Goal: Task Accomplishment & Management: Manage account settings

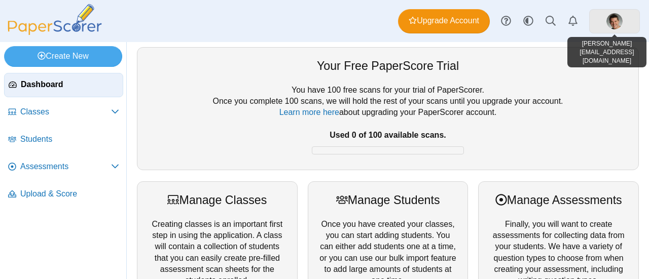
click at [632, 22] on link at bounding box center [614, 21] width 51 height 24
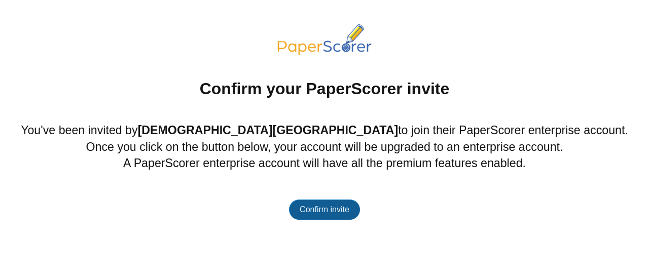
click at [312, 206] on span "Confirm invite" at bounding box center [325, 209] width 50 height 9
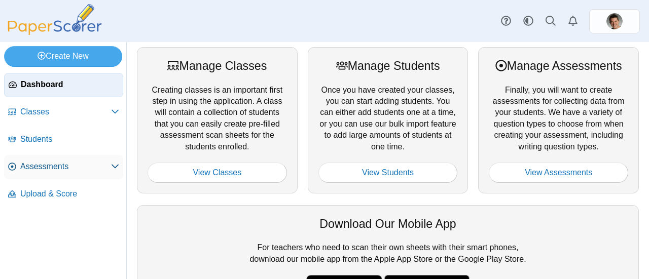
click at [62, 163] on span "Assessments" at bounding box center [65, 166] width 91 height 11
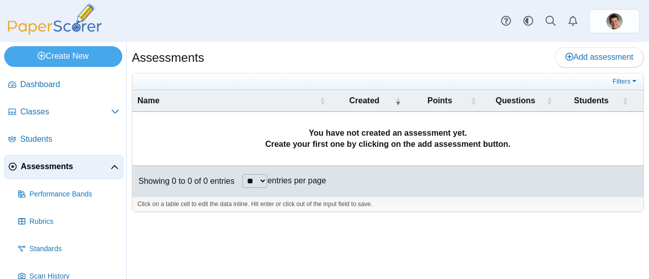
click at [348, 157] on td "You have not created an assessment yet. Create your first one by clicking on th…" at bounding box center [387, 139] width 511 height 54
click at [582, 50] on link "Add assessment" at bounding box center [599, 57] width 89 height 20
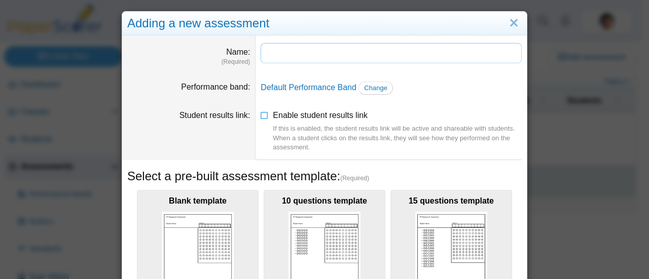
drag, startPoint x: 309, startPoint y: 49, endPoint x: 205, endPoint y: 96, distance: 114.8
click at [289, 53] on input "Name" at bounding box center [391, 53] width 261 height 20
click at [274, 52] on input "Name" at bounding box center [391, 53] width 261 height 20
type input "**********"
click at [367, 85] on span "Change" at bounding box center [375, 88] width 23 height 8
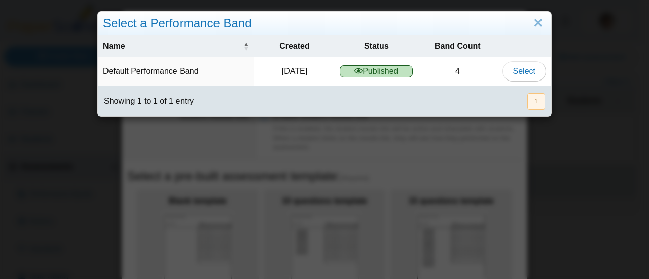
click at [355, 72] on use at bounding box center [358, 71] width 8 height 6
click at [530, 24] on link "Close" at bounding box center [538, 23] width 16 height 17
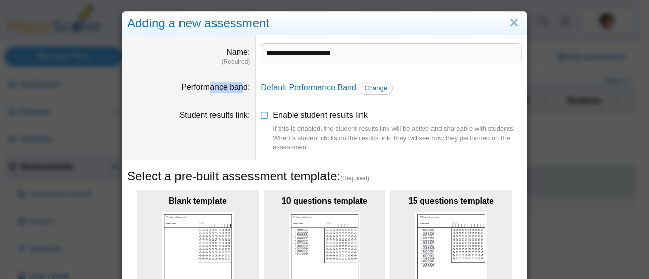
drag, startPoint x: 207, startPoint y: 88, endPoint x: 237, endPoint y: 99, distance: 32.1
click at [242, 88] on label "Performance band" at bounding box center [215, 87] width 69 height 9
drag, startPoint x: 186, startPoint y: 118, endPoint x: 250, endPoint y: 124, distance: 63.7
click at [244, 112] on label "Student results link" at bounding box center [215, 115] width 71 height 9
click at [327, 143] on div "If this is enabled, the student results link will be active and shareable with …" at bounding box center [397, 138] width 249 height 28
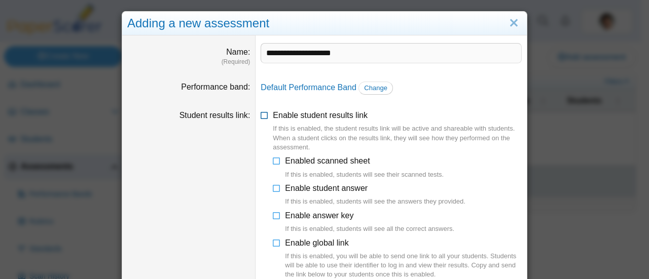
click at [327, 143] on div "If this is enabled, the student results link will be active and shareable with …" at bounding box center [397, 138] width 249 height 28
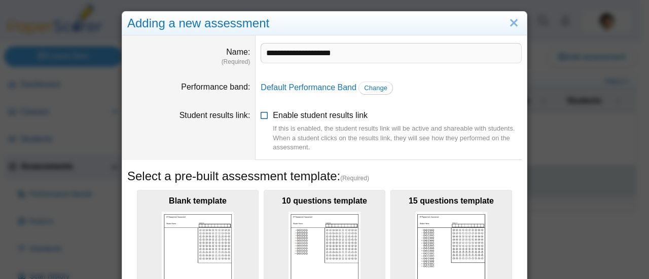
click at [297, 117] on span "Enable student results link If this is enabled, the student results link will b…" at bounding box center [397, 131] width 249 height 41
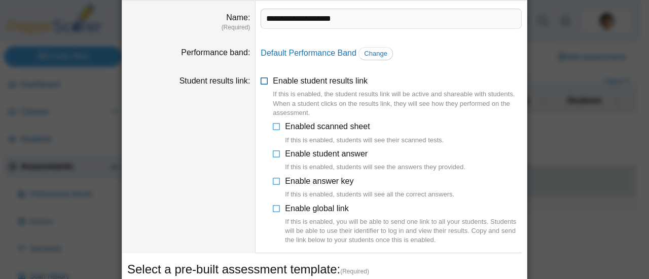
scroll to position [51, 0]
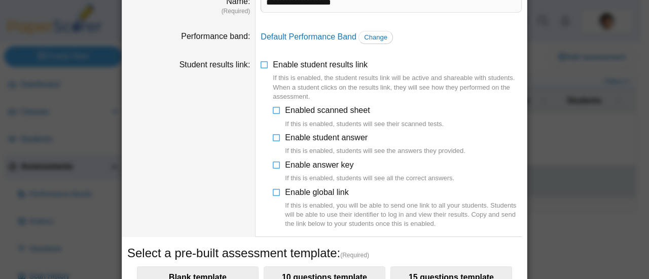
click at [277, 135] on icon at bounding box center [277, 135] width 8 height 7
click at [273, 163] on icon at bounding box center [277, 163] width 8 height 7
click at [273, 110] on icon at bounding box center [277, 108] width 8 height 7
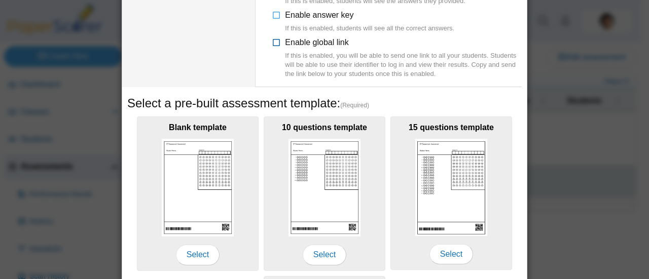
scroll to position [156, 0]
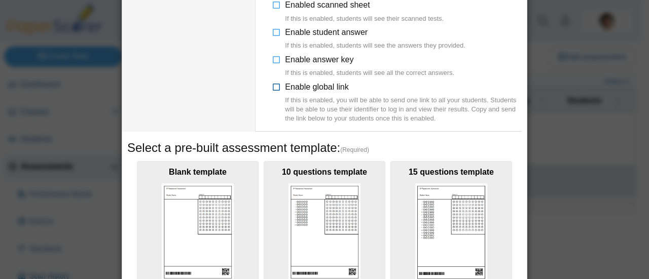
click at [274, 83] on icon at bounding box center [277, 85] width 8 height 7
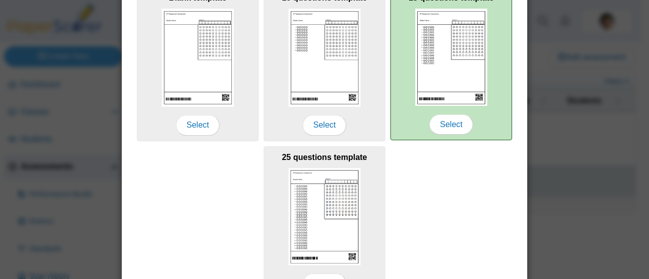
scroll to position [368, 0]
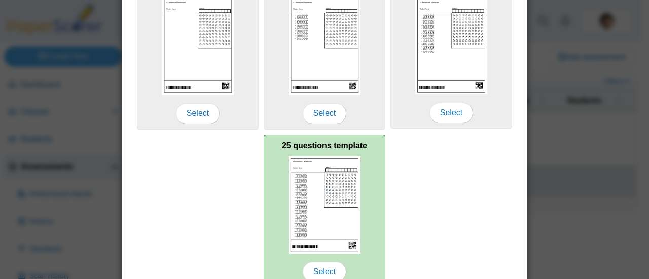
click at [360, 189] on div "25 questions template Select" at bounding box center [325, 212] width 122 height 154
click at [319, 269] on span "Select" at bounding box center [325, 272] width 44 height 20
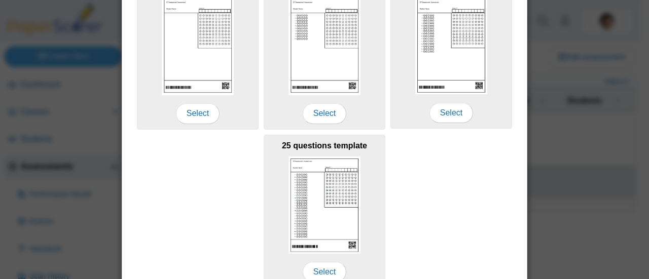
scroll to position [415, 0]
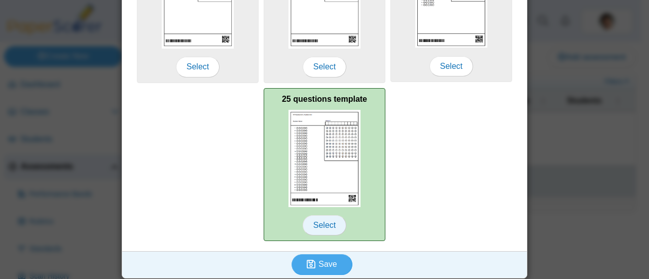
click at [325, 218] on span "Select" at bounding box center [325, 226] width 44 height 20
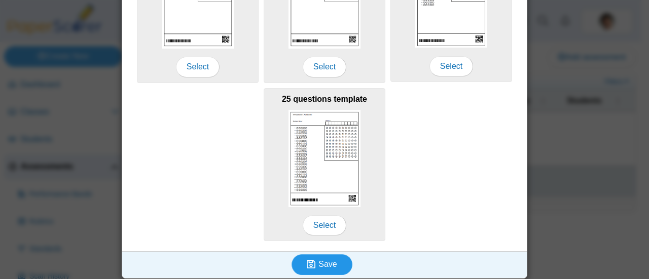
click at [318, 260] on span "Save" at bounding box center [327, 264] width 18 height 9
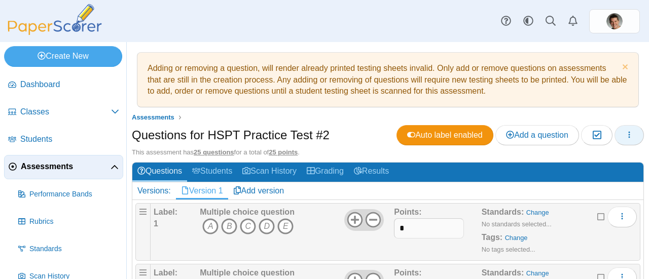
click at [625, 136] on icon "button" at bounding box center [629, 135] width 8 height 8
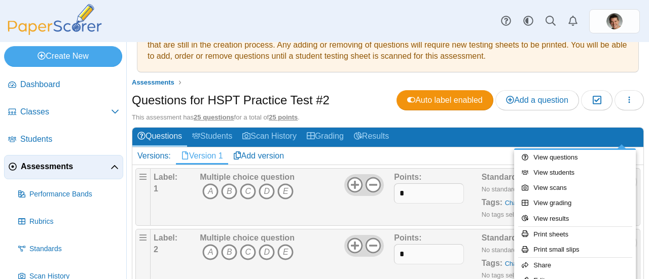
scroll to position [51, 0]
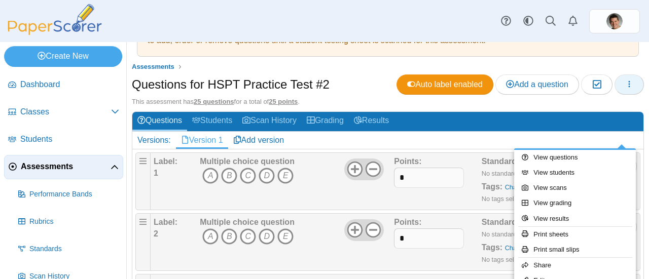
click at [623, 75] on button "button" at bounding box center [629, 85] width 29 height 20
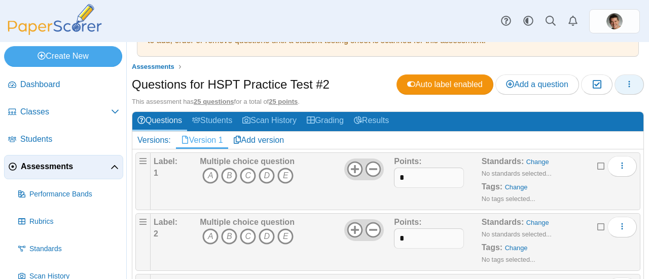
click at [625, 81] on icon "button" at bounding box center [629, 84] width 8 height 8
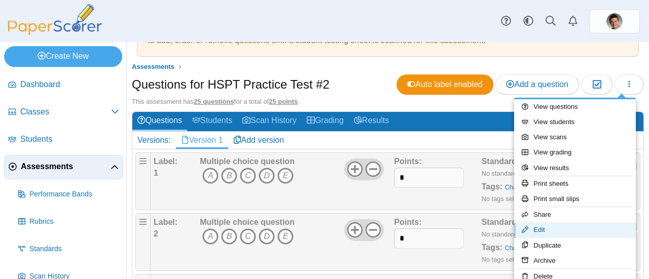
click at [553, 228] on link "Edit" at bounding box center [575, 230] width 122 height 15
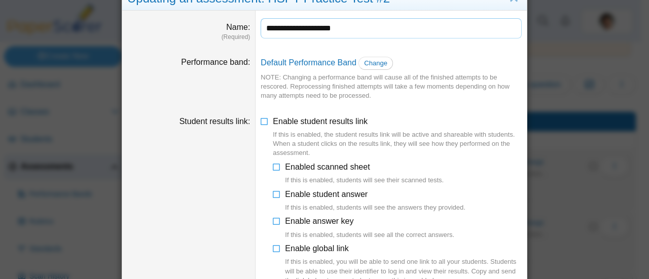
scroll to position [0, 0]
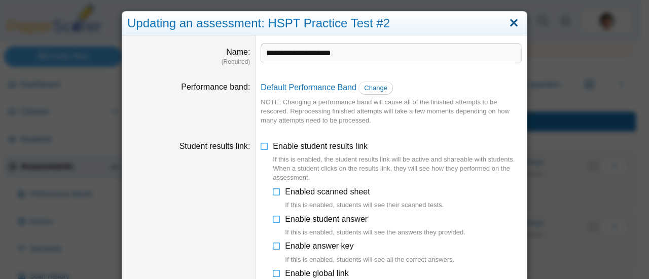
click at [507, 23] on link "Close" at bounding box center [514, 23] width 16 height 17
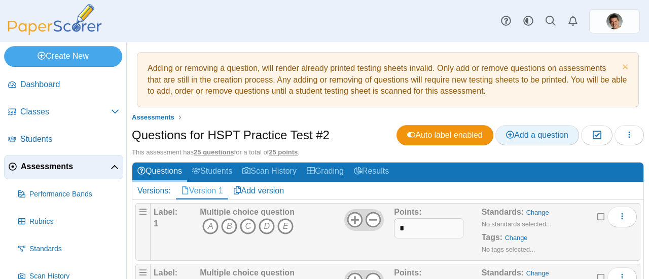
click at [518, 137] on span "Add a question" at bounding box center [537, 135] width 62 height 9
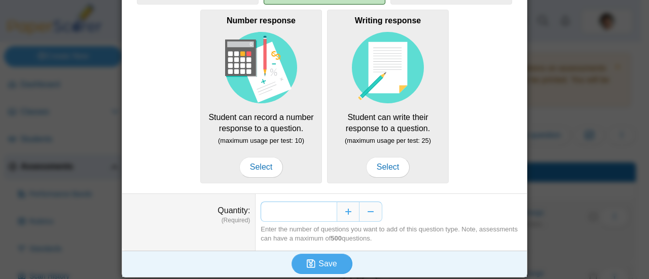
scroll to position [223, 0]
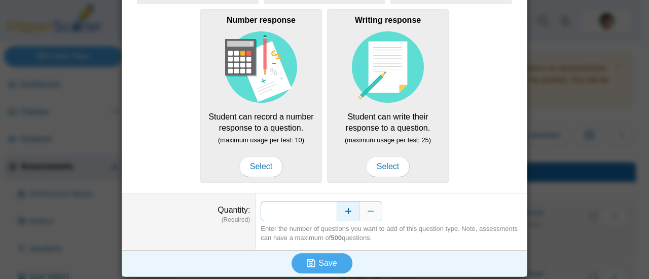
click at [333, 208] on div "*" at bounding box center [391, 211] width 261 height 20
type input "***"
click at [301, 260] on button "Save" at bounding box center [322, 264] width 61 height 20
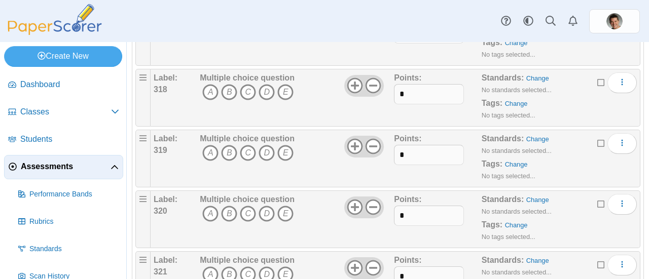
scroll to position [19489, 0]
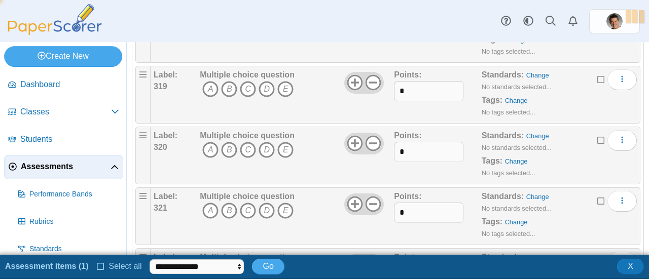
click at [597, 258] on icon at bounding box center [601, 261] width 8 height 7
click at [597, 197] on icon at bounding box center [601, 200] width 8 height 7
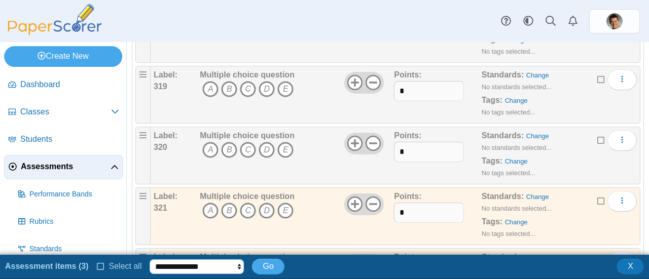
click at [188, 274] on select "**********" at bounding box center [197, 267] width 94 height 15
click at [335, 272] on div "**********" at bounding box center [324, 267] width 649 height 18
click at [76, 269] on li "Assessment items (3)" at bounding box center [47, 266] width 84 height 11
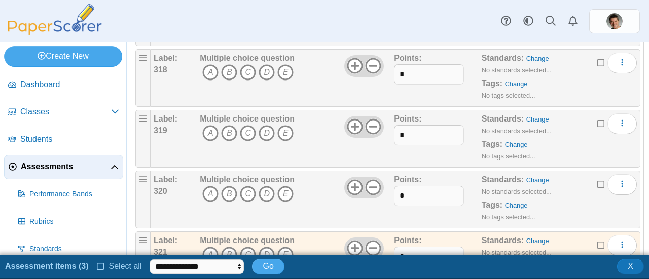
scroll to position [19388, 0]
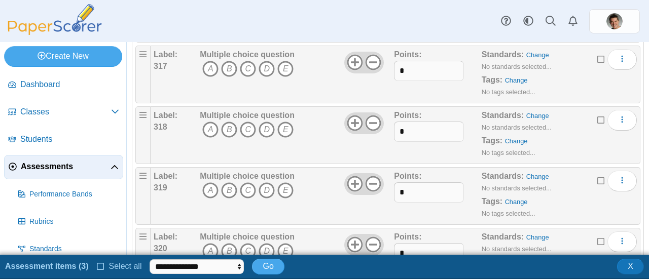
click at [597, 237] on icon at bounding box center [601, 240] width 8 height 7
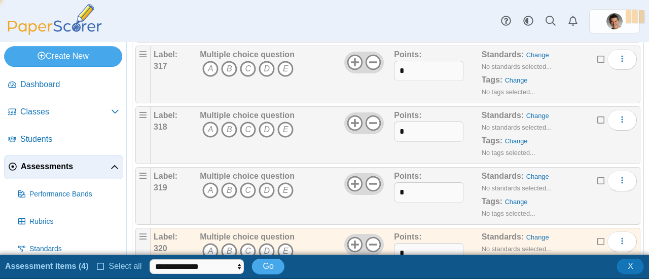
click at [93, 266] on ul "**********" at bounding box center [144, 267] width 279 height 18
click at [97, 269] on icon at bounding box center [101, 265] width 8 height 7
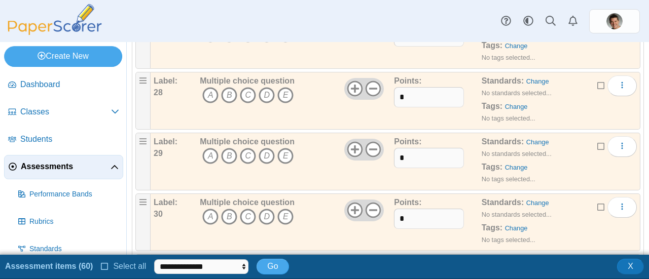
scroll to position [0, 0]
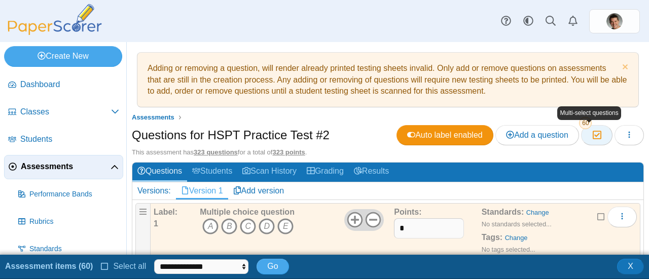
click at [592, 135] on icon "button" at bounding box center [597, 135] width 10 height 9
click at [101, 265] on icon at bounding box center [105, 265] width 8 height 7
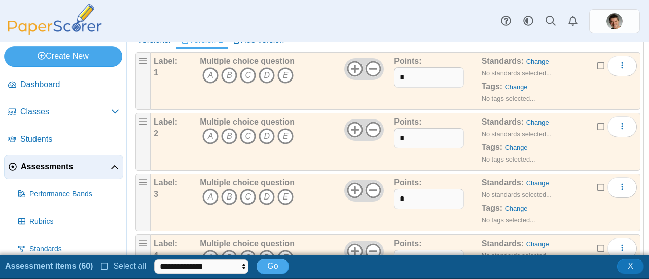
scroll to position [171, 0]
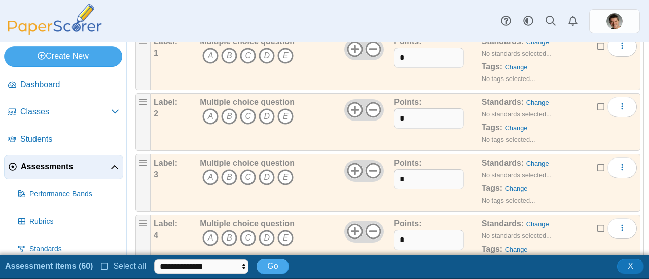
click at [101, 265] on icon at bounding box center [105, 265] width 8 height 7
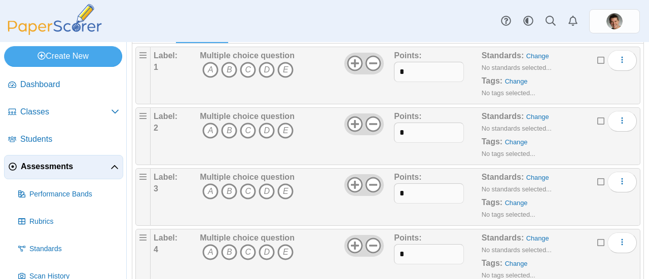
scroll to position [156, 0]
click at [597, 61] on icon at bounding box center [601, 60] width 8 height 7
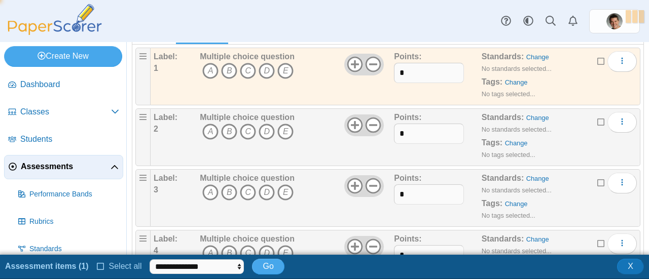
click at [597, 118] on icon at bounding box center [601, 121] width 8 height 7
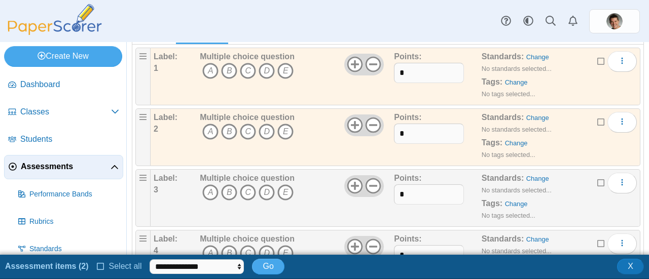
click at [597, 179] on icon at bounding box center [601, 182] width 8 height 7
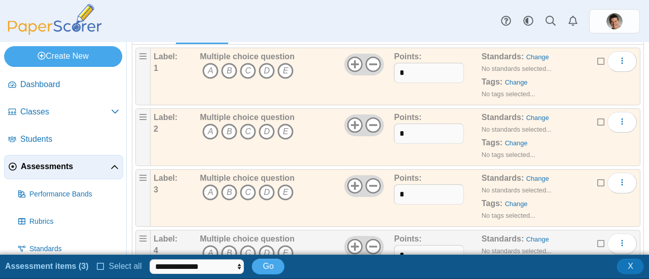
click at [597, 239] on icon at bounding box center [601, 242] width 8 height 7
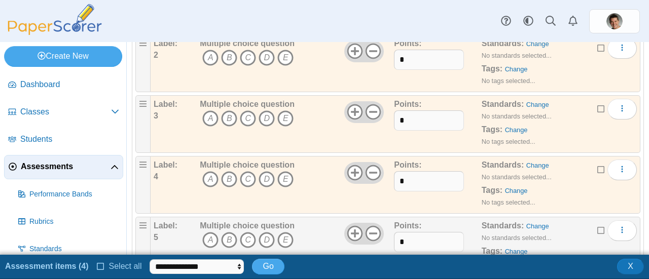
scroll to position [263, 0]
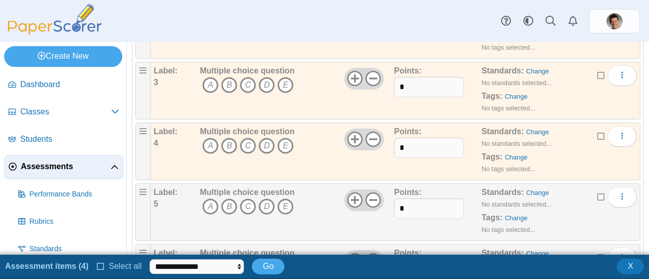
click at [597, 197] on icon at bounding box center [601, 196] width 8 height 7
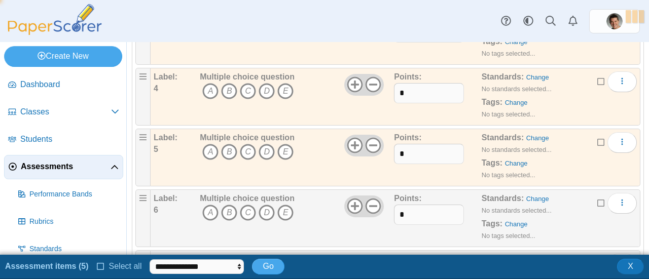
scroll to position [318, 0]
click at [597, 198] on icon at bounding box center [601, 201] width 8 height 7
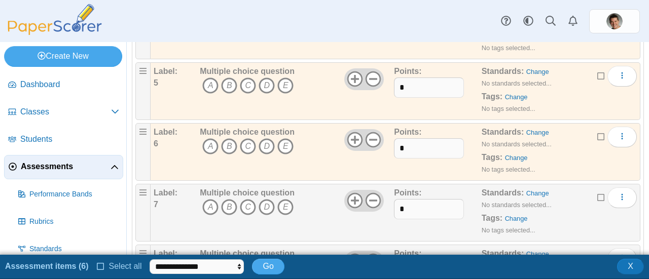
click at [597, 197] on icon at bounding box center [601, 196] width 8 height 7
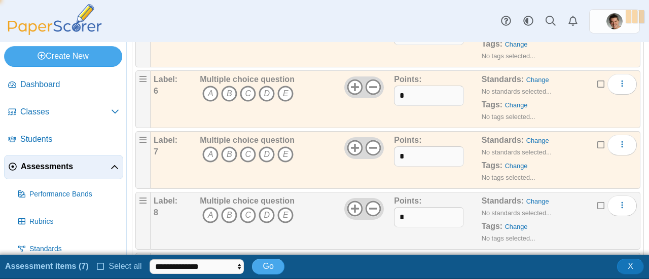
scroll to position [438, 0]
click at [597, 201] on icon at bounding box center [601, 204] width 8 height 7
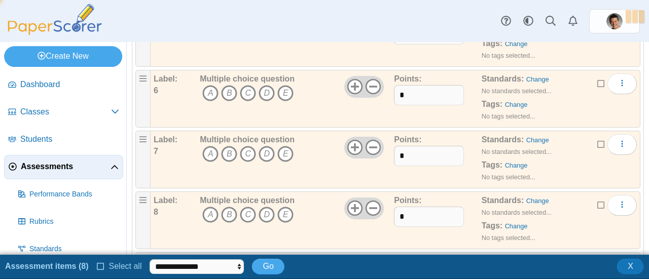
scroll to position [514, 0]
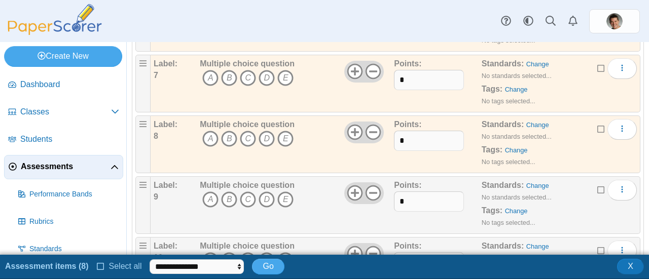
click at [597, 188] on icon at bounding box center [601, 189] width 8 height 7
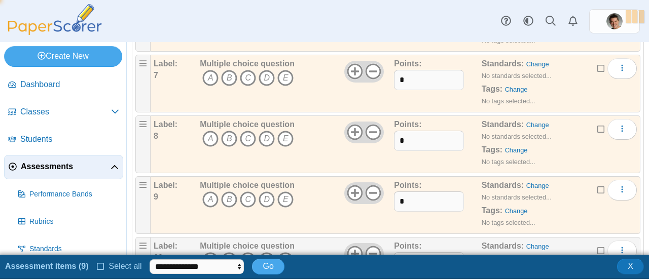
click at [597, 248] on icon at bounding box center [601, 249] width 8 height 7
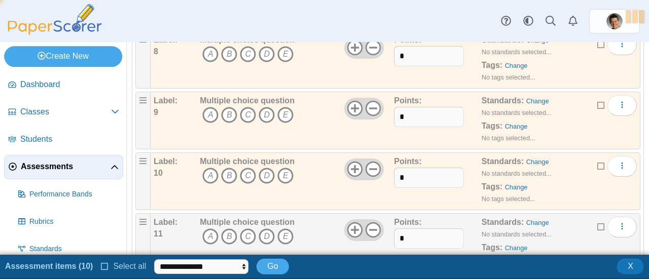
scroll to position [599, 0]
click at [597, 222] on icon at bounding box center [601, 225] width 8 height 7
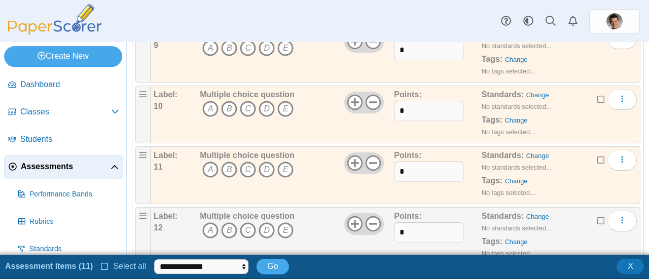
scroll to position [688, 0]
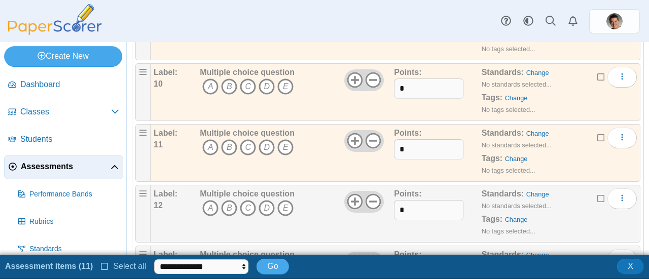
click at [597, 194] on icon at bounding box center [601, 197] width 8 height 7
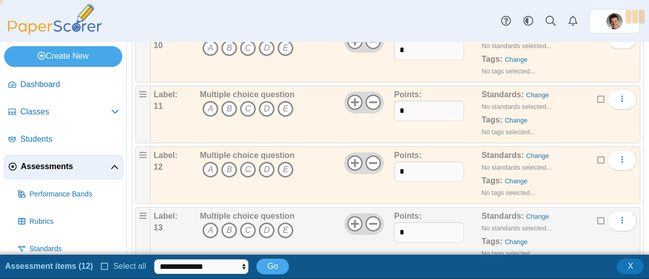
scroll to position [728, 0]
click at [588, 210] on div "Standards: Change No standards selected... Tags: Change No tags selected..." at bounding box center [547, 234] width 131 height 51
click at [597, 215] on icon at bounding box center [601, 218] width 8 height 7
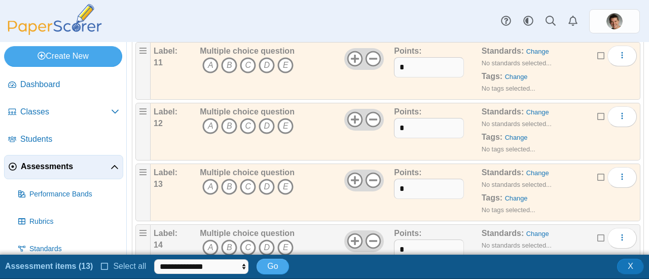
scroll to position [795, 0]
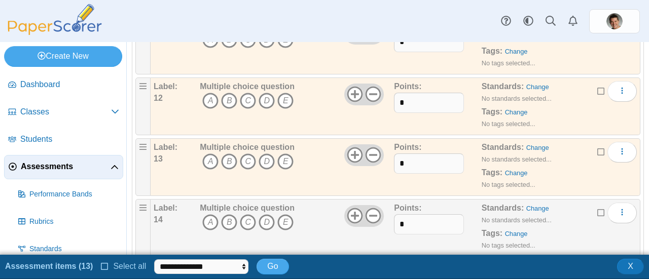
click at [597, 208] on icon at bounding box center [601, 211] width 8 height 7
click at [597, 209] on icon at bounding box center [601, 212] width 8 height 7
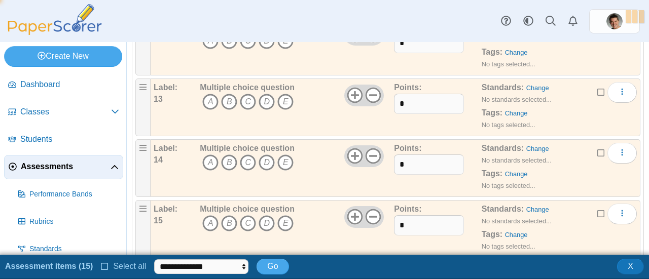
scroll to position [905, 0]
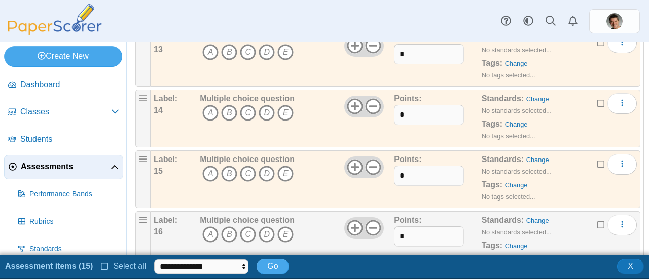
click at [597, 221] on icon at bounding box center [601, 224] width 8 height 7
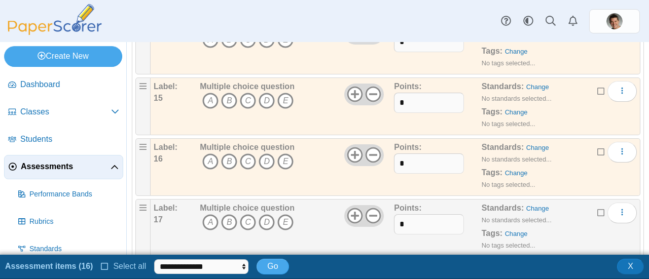
scroll to position [979, 0]
click at [597, 207] on icon at bounding box center [601, 210] width 8 height 7
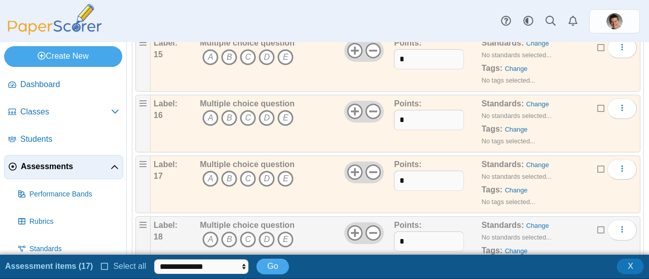
scroll to position [1037, 0]
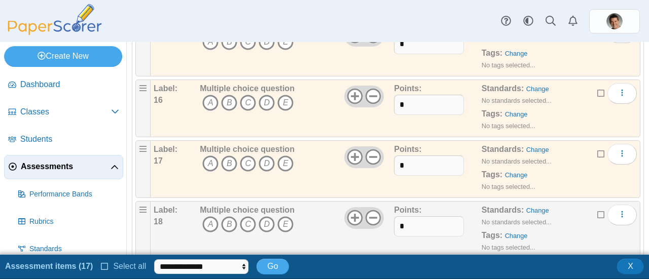
click at [597, 210] on icon at bounding box center [601, 213] width 8 height 7
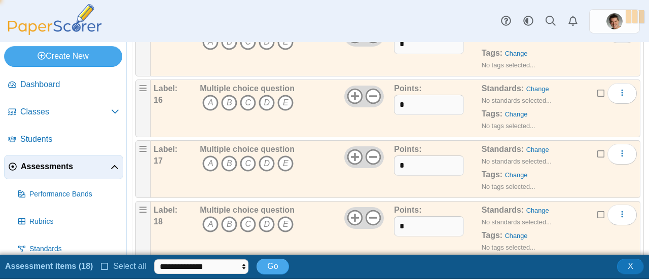
scroll to position [1069, 0]
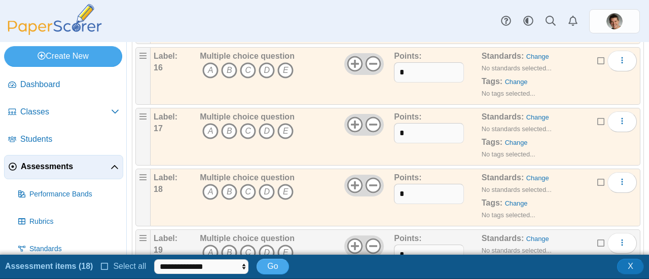
click at [597, 239] on icon at bounding box center [601, 242] width 8 height 7
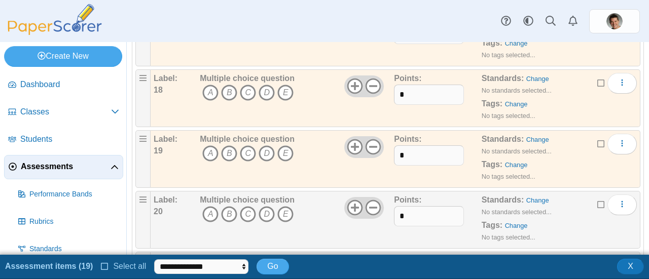
scroll to position [1168, 0]
click at [597, 200] on icon at bounding box center [601, 203] width 8 height 7
click at [597, 201] on icon at bounding box center [601, 204] width 8 height 7
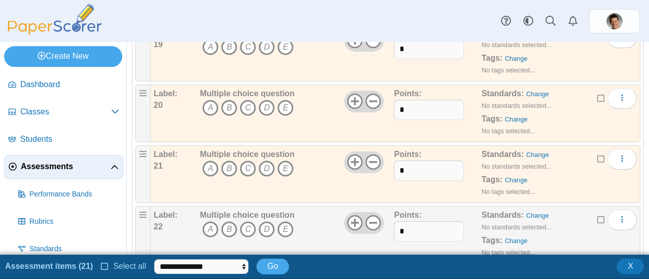
scroll to position [1275, 0]
click at [597, 216] on icon at bounding box center [601, 219] width 8 height 7
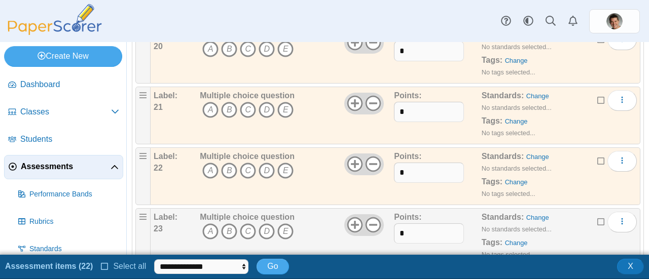
scroll to position [1346, 0]
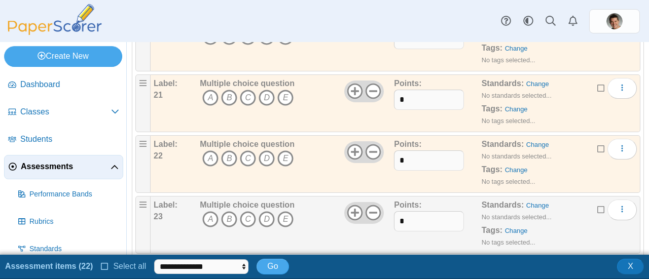
click at [597, 205] on icon at bounding box center [601, 208] width 8 height 7
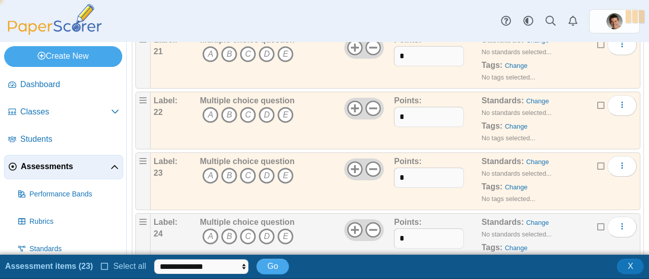
scroll to position [1391, 0]
click at [597, 222] on icon at bounding box center [601, 225] width 8 height 7
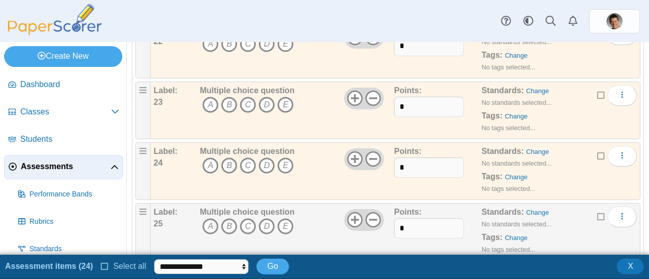
scroll to position [1460, 0]
click at [597, 212] on icon at bounding box center [601, 215] width 8 height 7
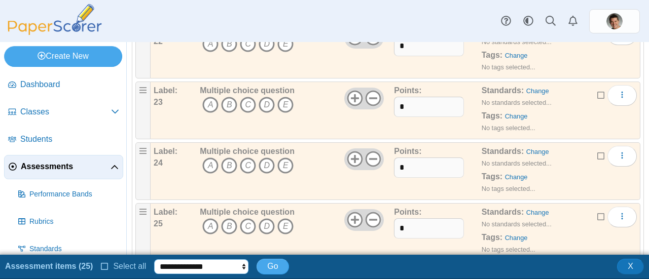
click at [210, 265] on select "**********" at bounding box center [201, 267] width 94 height 15
select select "******"
click at [154, 260] on select "**********" at bounding box center [201, 267] width 94 height 15
click at [261, 265] on button "Go" at bounding box center [273, 266] width 32 height 15
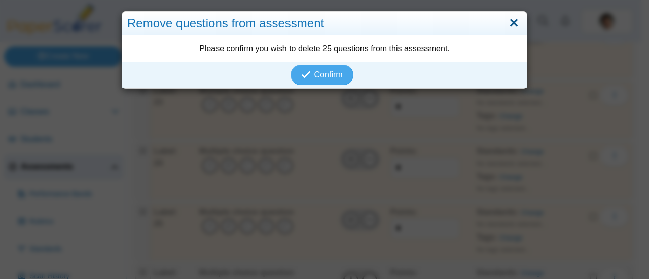
click at [508, 20] on link "Close" at bounding box center [514, 23] width 16 height 17
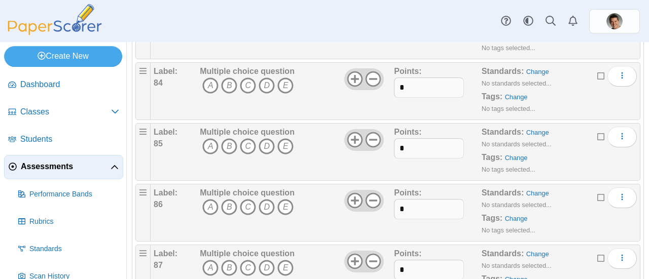
scroll to position [0, 0]
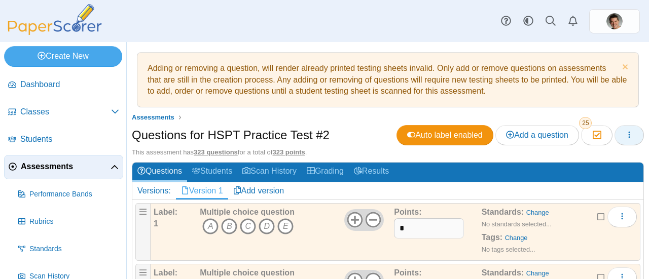
click at [617, 129] on button "button" at bounding box center [629, 135] width 29 height 20
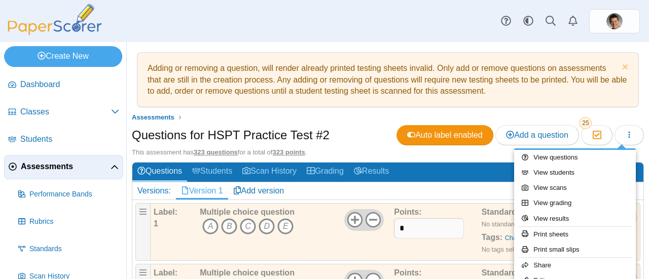
click at [633, 114] on ul "Assessments" at bounding box center [388, 118] width 512 height 10
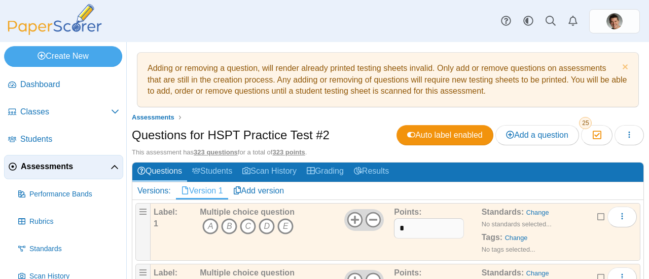
click at [597, 212] on icon at bounding box center [601, 215] width 8 height 7
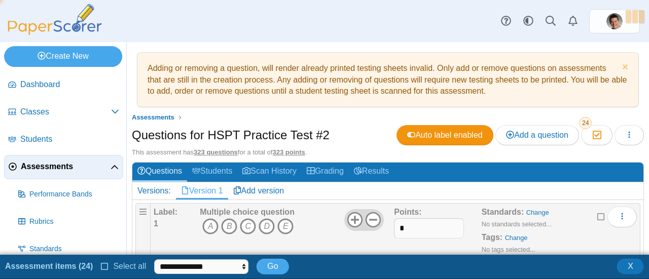
click at [597, 216] on icon at bounding box center [601, 215] width 8 height 7
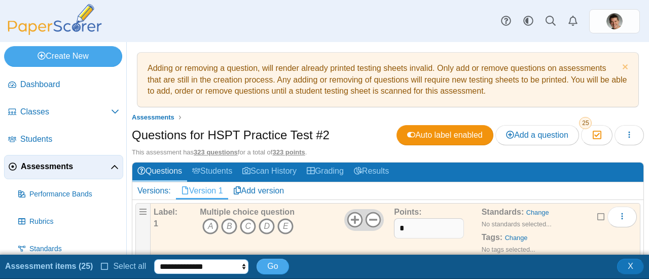
click at [177, 270] on select "**********" at bounding box center [201, 267] width 94 height 15
select select "******"
click at [154, 260] on select "**********" at bounding box center [201, 267] width 94 height 15
click at [262, 265] on button "Go" at bounding box center [273, 266] width 32 height 15
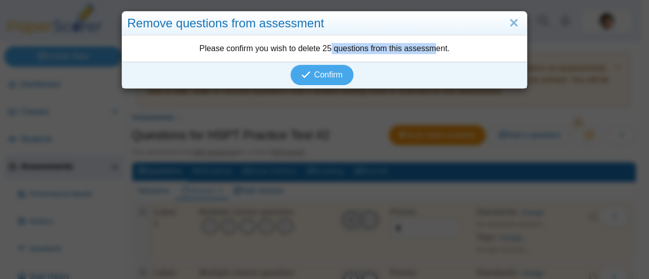
drag, startPoint x: 246, startPoint y: 48, endPoint x: 353, endPoint y: 45, distance: 106.6
click at [353, 45] on div "Please confirm you wish to delete 25 questions from this assessment." at bounding box center [324, 48] width 405 height 26
click at [318, 72] on span "Confirm" at bounding box center [328, 74] width 28 height 9
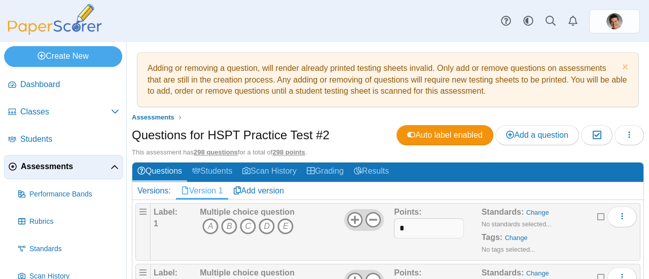
click at [327, 152] on div "This assessment has 298 questions for a total of 298 points ." at bounding box center [388, 152] width 512 height 9
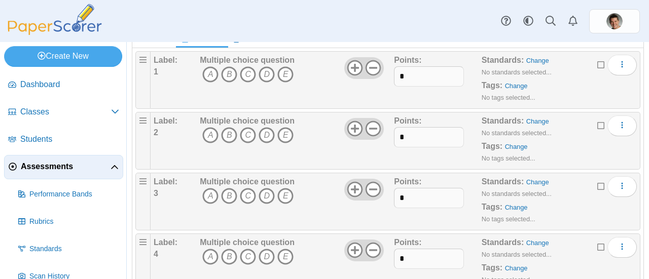
scroll to position [101, 0]
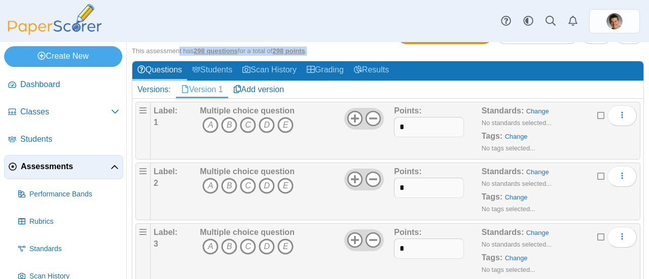
drag, startPoint x: 250, startPoint y: 122, endPoint x: 279, endPoint y: 139, distance: 34.8
click at [250, 122] on icon "C" at bounding box center [248, 125] width 16 height 16
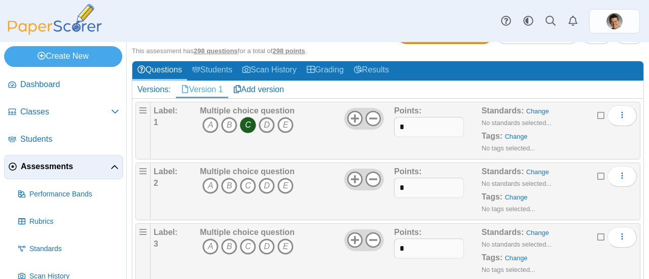
click at [268, 127] on icon "D" at bounding box center [267, 125] width 16 height 16
click at [262, 123] on icon "D" at bounding box center [267, 125] width 16 height 16
click at [250, 123] on icon "C" at bounding box center [248, 125] width 16 height 16
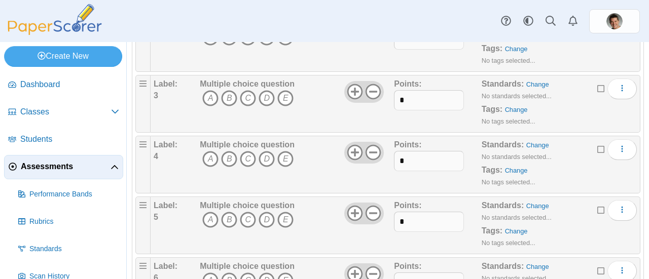
scroll to position [0, 0]
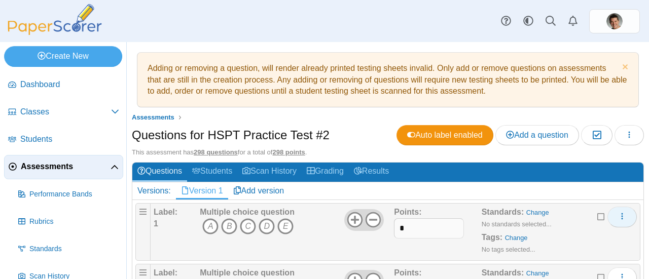
click at [618, 216] on icon "More options" at bounding box center [622, 216] width 8 height 8
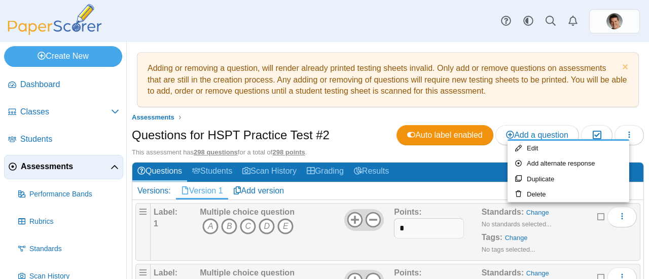
click at [428, 194] on h2 "Versions: Version 1 Add version" at bounding box center [387, 192] width 511 height 18
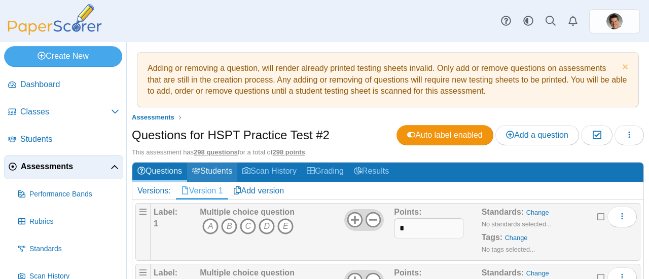
click at [208, 172] on link "Students" at bounding box center [212, 172] width 50 height 19
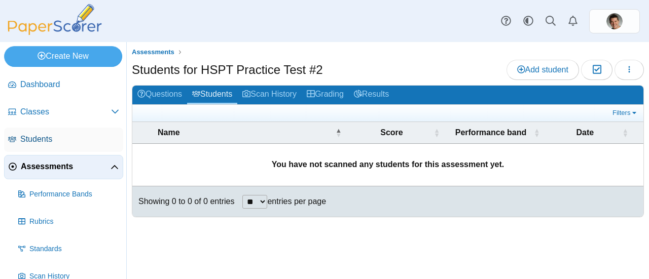
click at [39, 138] on span "Students" at bounding box center [69, 139] width 99 height 11
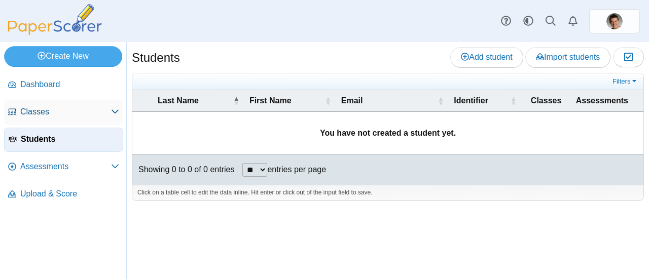
click at [29, 105] on link "Classes" at bounding box center [63, 112] width 119 height 24
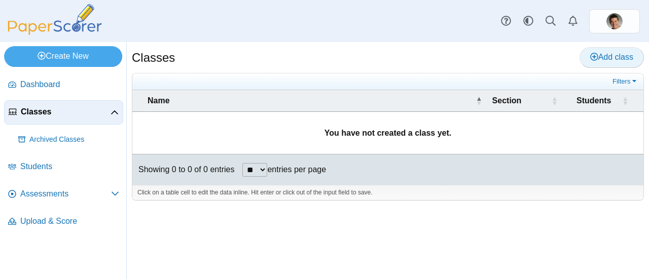
click at [615, 55] on span "Add class" at bounding box center [611, 57] width 43 height 9
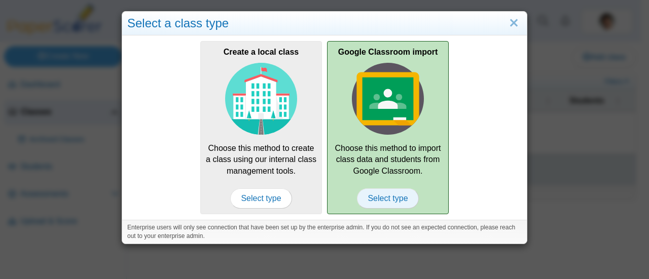
click at [383, 197] on span "Select type" at bounding box center [387, 199] width 61 height 20
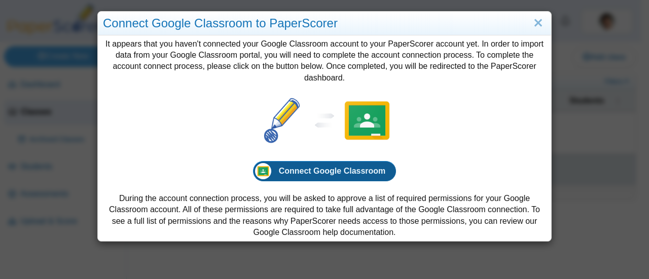
click at [327, 175] on span "Connect Google Classroom" at bounding box center [332, 171] width 107 height 9
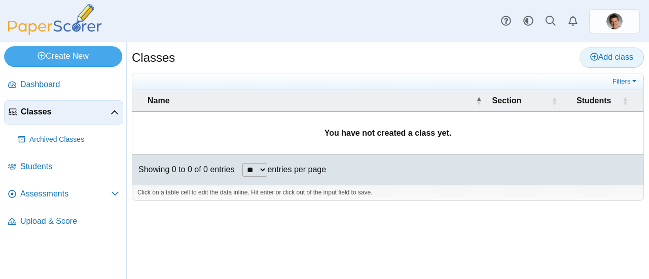
click at [604, 53] on span "Add class" at bounding box center [611, 57] width 43 height 9
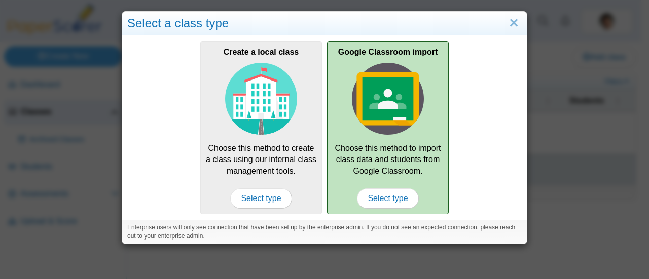
click at [395, 179] on div "Google Classroom import Choose this method to import class data and students fr…" at bounding box center [388, 127] width 122 height 173
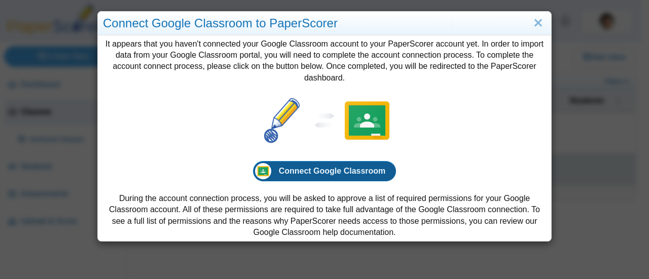
click span "Connect Google Classroom"
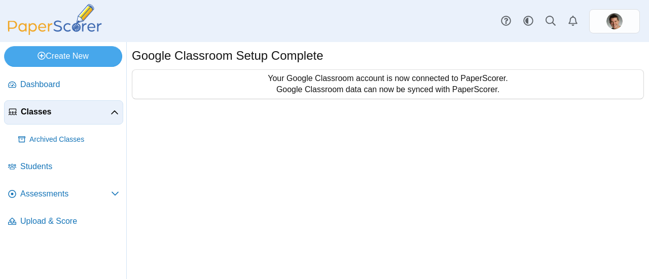
drag, startPoint x: 294, startPoint y: 78, endPoint x: 477, endPoint y: 80, distance: 183.1
click at [477, 77] on div "Your Google Classroom account is now connected to PaperScorer. Google Classroom…" at bounding box center [387, 84] width 511 height 29
click at [452, 82] on div "Your Google Classroom account is now connected to PaperScorer. Google Classroom…" at bounding box center [387, 84] width 511 height 29
drag, startPoint x: 314, startPoint y: 90, endPoint x: 455, endPoint y: 88, distance: 140.5
click at [455, 88] on div "Your Google Classroom account is now connected to PaperScorer. Google Classroom…" at bounding box center [387, 84] width 511 height 29
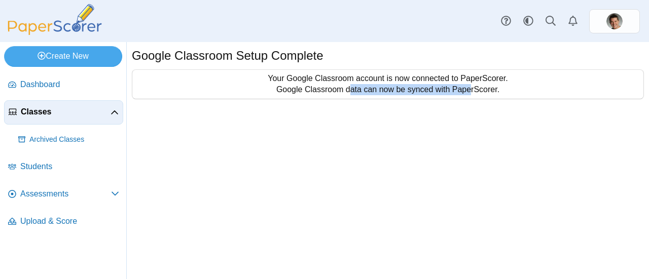
drag, startPoint x: 467, startPoint y: 90, endPoint x: 346, endPoint y: 88, distance: 120.7
click at [346, 88] on div "Your Google Classroom account is now connected to PaperScorer. Google Classroom…" at bounding box center [387, 84] width 511 height 29
click at [39, 116] on span "Classes" at bounding box center [66, 111] width 90 height 11
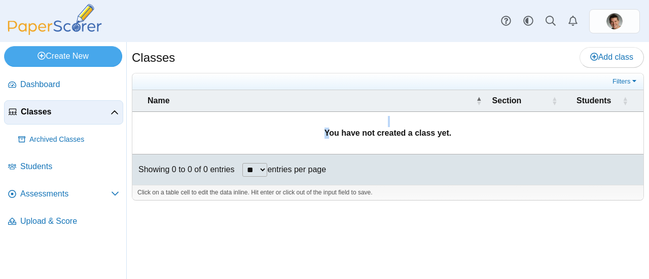
drag, startPoint x: 349, startPoint y: 131, endPoint x: 453, endPoint y: 125, distance: 104.6
click at [453, 125] on td "You have not created a class yet." at bounding box center [387, 133] width 511 height 43
click at [613, 59] on span "Add class" at bounding box center [611, 57] width 43 height 9
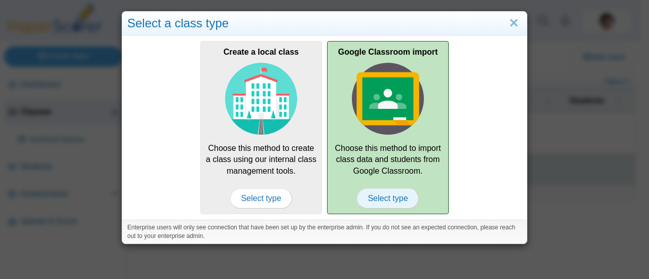
click at [386, 197] on span "Select type" at bounding box center [387, 199] width 61 height 20
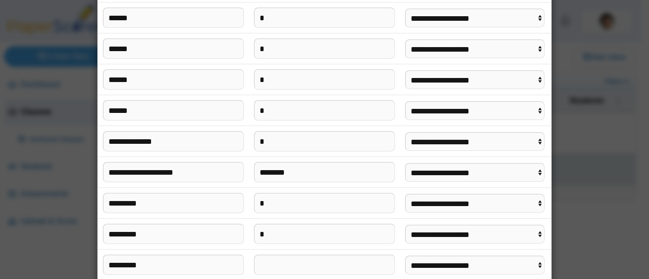
scroll to position [513, 0]
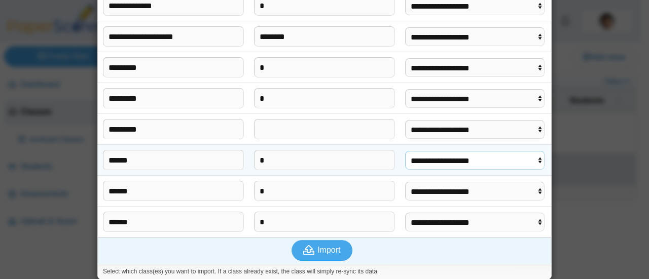
click at [444, 158] on select "**********" at bounding box center [474, 160] width 139 height 19
select select "**********"
click at [405, 151] on select "**********" at bounding box center [474, 160] width 139 height 19
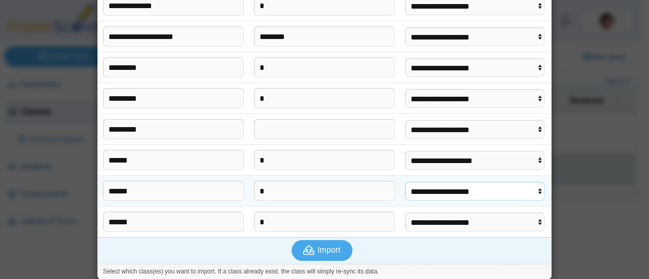
click at [444, 191] on select "**********" at bounding box center [474, 191] width 139 height 19
select select "**********"
click at [405, 182] on select "**********" at bounding box center [474, 191] width 139 height 19
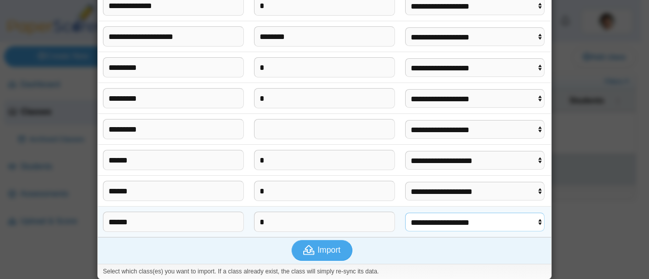
click at [441, 213] on select "**********" at bounding box center [474, 222] width 139 height 19
select select "**********"
click at [405, 213] on select "**********" at bounding box center [474, 222] width 139 height 19
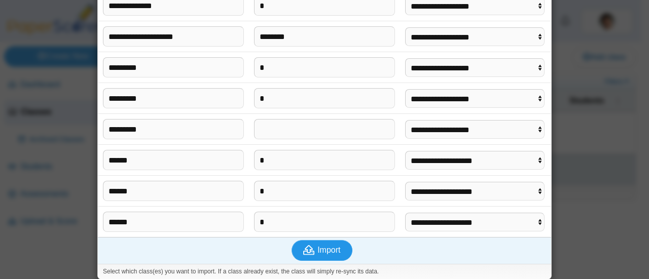
click at [321, 246] on span "Import" at bounding box center [328, 250] width 23 height 9
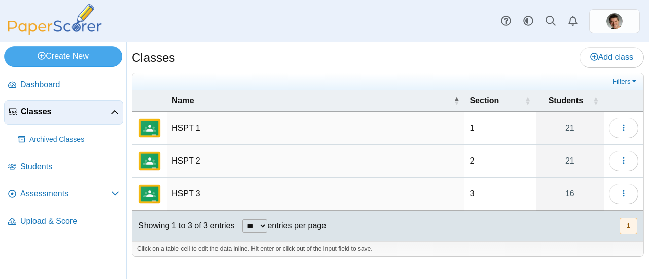
click at [191, 128] on td "HSPT 1" at bounding box center [316, 128] width 298 height 33
click at [568, 128] on link "21" at bounding box center [570, 128] width 68 height 32
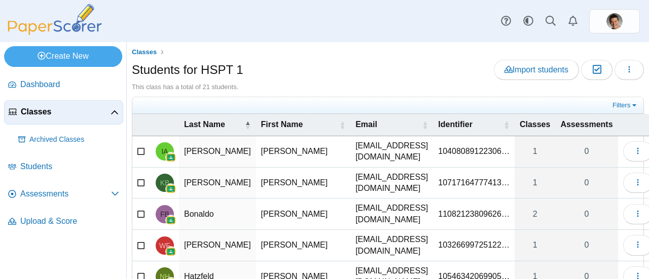
scroll to position [197, 0]
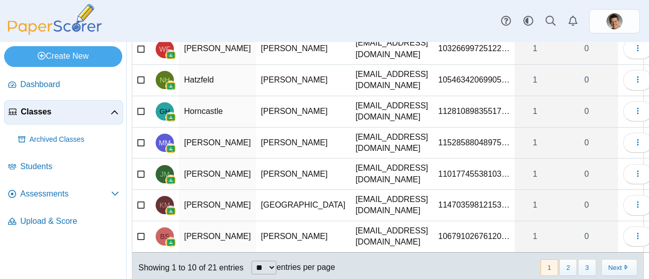
click at [272, 261] on select "** ** ** ***" at bounding box center [264, 268] width 25 height 14
select select "***"
click at [252, 261] on select "** ** ** ***" at bounding box center [264, 268] width 25 height 14
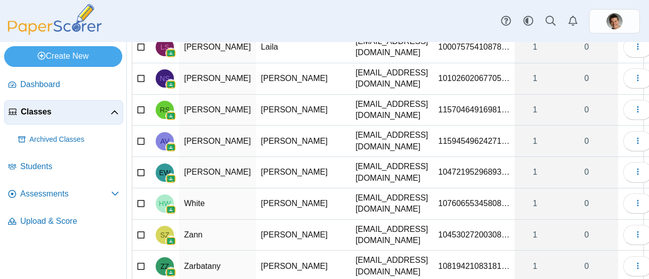
scroll to position [55, 0]
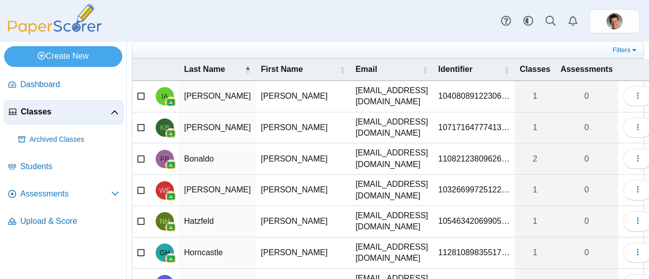
click at [356, 43] on div "Filters Show only: Loading…" at bounding box center [387, 50] width 511 height 17
click at [0, 31] on div "Dashboard Classes Archived classes Students" at bounding box center [324, 139] width 649 height 279
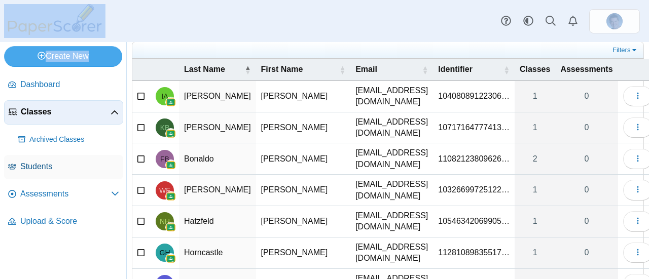
click at [37, 166] on span "Students" at bounding box center [69, 166] width 99 height 11
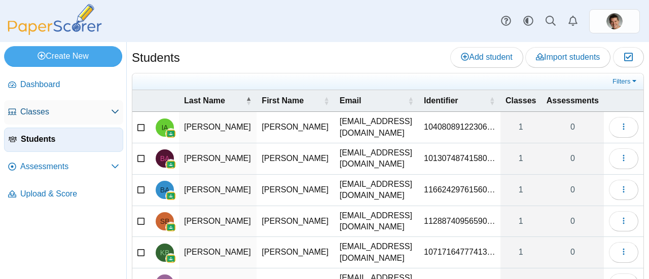
click at [38, 112] on span "Classes" at bounding box center [65, 111] width 91 height 11
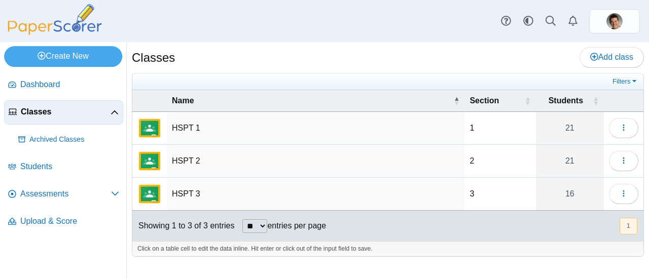
click at [216, 191] on td "HSPT 3" at bounding box center [316, 194] width 298 height 33
click at [571, 192] on link "16" at bounding box center [570, 194] width 68 height 32
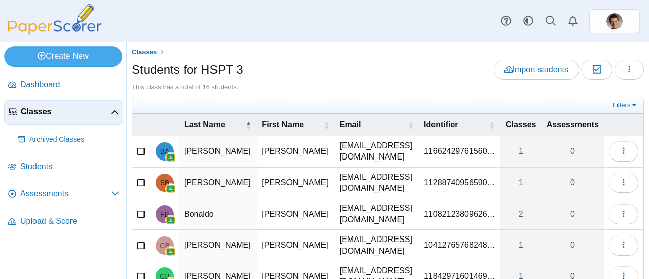
scroll to position [22, 0]
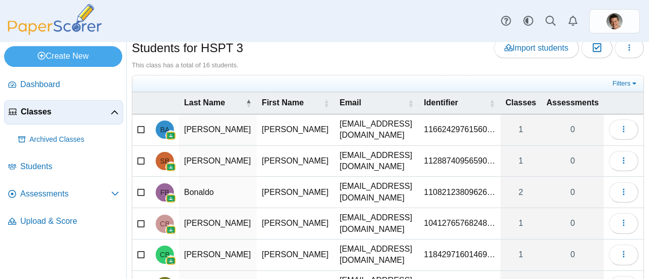
click at [138, 188] on icon at bounding box center [141, 191] width 8 height 7
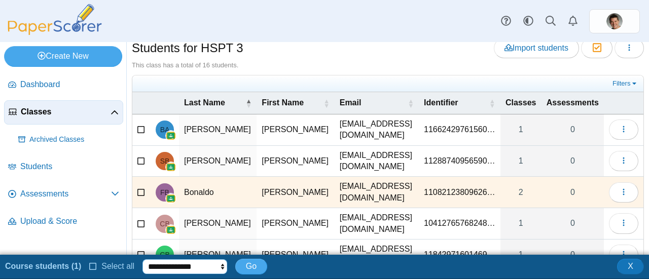
click at [192, 272] on select "**********" at bounding box center [184, 267] width 85 height 15
select select "******"
click at [142, 260] on select "**********" at bounding box center [184, 267] width 85 height 15
click at [246, 269] on span "Go" at bounding box center [251, 266] width 11 height 9
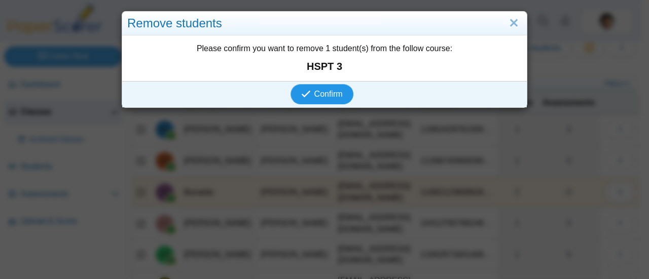
click at [314, 95] on span "Confirm" at bounding box center [328, 94] width 28 height 9
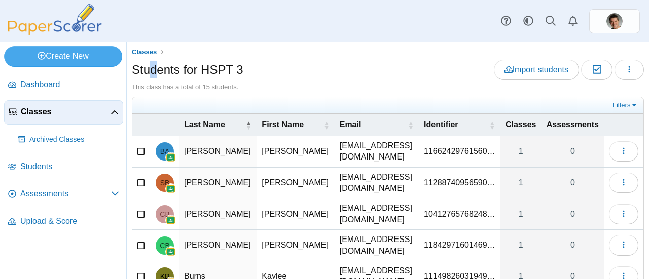
click at [159, 80] on div "Students for HSPT 3 Import students Moderation 0 Loading…" at bounding box center [388, 71] width 512 height 23
click at [113, 114] on icon at bounding box center [115, 113] width 8 height 8
click at [39, 139] on span "Students" at bounding box center [69, 139] width 99 height 11
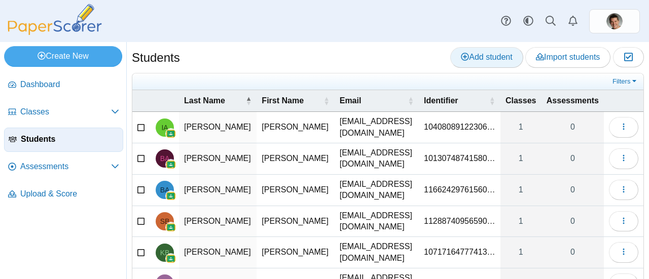
click at [473, 60] on span "Add student" at bounding box center [486, 57] width 51 height 9
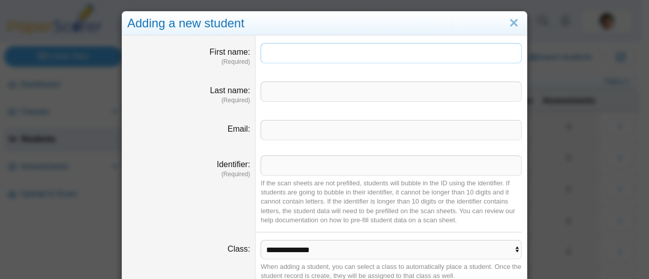
click at [303, 45] on input "First name" at bounding box center [391, 53] width 261 height 20
type input "*"
type input "**********"
click at [290, 128] on input "Email" at bounding box center [391, 130] width 261 height 20
paste input "**********"
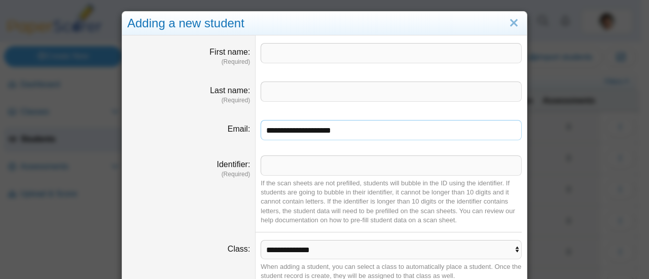
type input "**********"
click at [293, 54] on input "First name" at bounding box center [391, 53] width 261 height 20
type input "******"
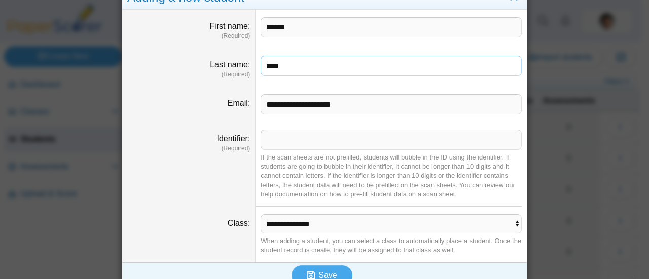
scroll to position [40, 0]
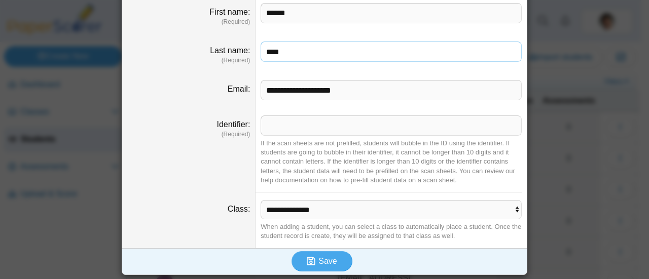
type input "****"
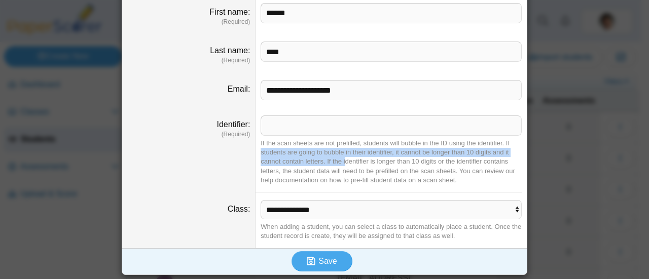
drag, startPoint x: 257, startPoint y: 148, endPoint x: 357, endPoint y: 169, distance: 102.1
click at [357, 169] on div "If the scan sheets are not prefilled, students will bubble in the ID using the …" at bounding box center [391, 162] width 261 height 46
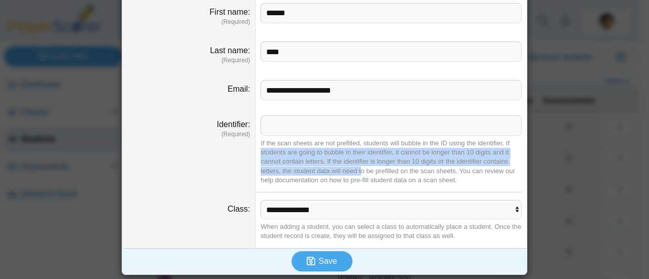
click at [357, 169] on div "If the scan sheets are not prefilled, students will bubble in the ID using the …" at bounding box center [391, 162] width 261 height 46
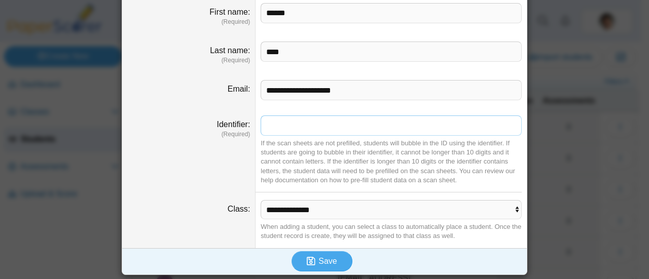
click at [354, 119] on input "Identifier" at bounding box center [391, 126] width 261 height 20
drag, startPoint x: 456, startPoint y: 157, endPoint x: 429, endPoint y: 163, distance: 27.7
click at [497, 147] on div "If the scan sheets are not prefilled, students will bubble in the ID using the …" at bounding box center [391, 162] width 261 height 46
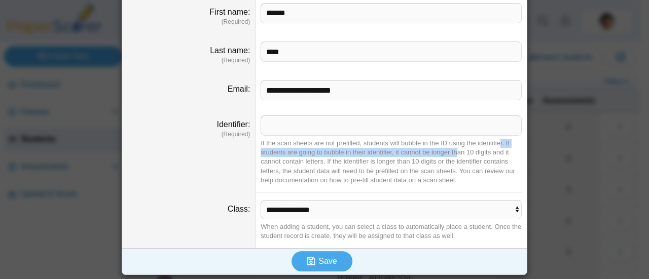
click at [293, 219] on dd "**********" at bounding box center [391, 221] width 271 height 56
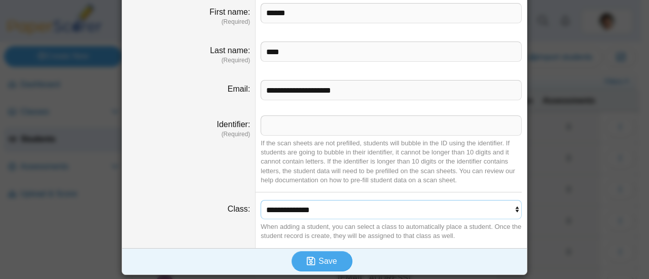
click at [293, 210] on select "**********" at bounding box center [391, 209] width 261 height 19
click at [235, 202] on dt "Class" at bounding box center [188, 221] width 133 height 56
click at [345, 127] on input "Identifier" at bounding box center [391, 126] width 261 height 20
paste input "*******"
type input "*******"
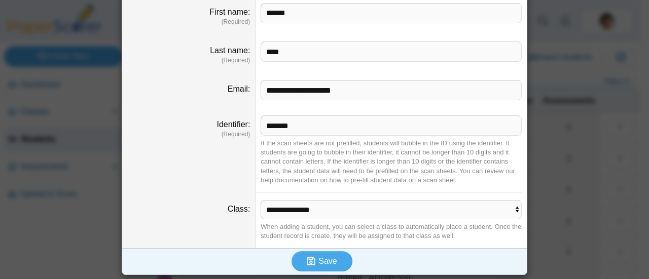
click at [361, 149] on div "If the scan sheets are not prefilled, students will bubble in the ID using the …" at bounding box center [391, 162] width 261 height 46
click at [311, 258] on icon "submit" at bounding box center [311, 262] width 9 height 10
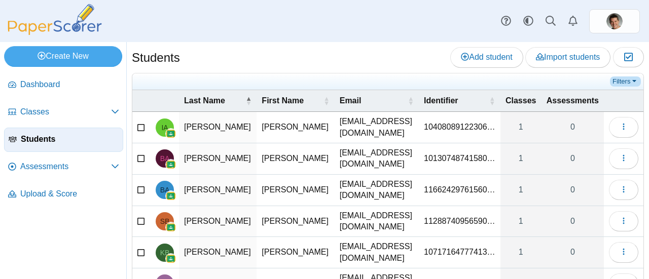
click at [630, 80] on link "Filters" at bounding box center [625, 82] width 31 height 10
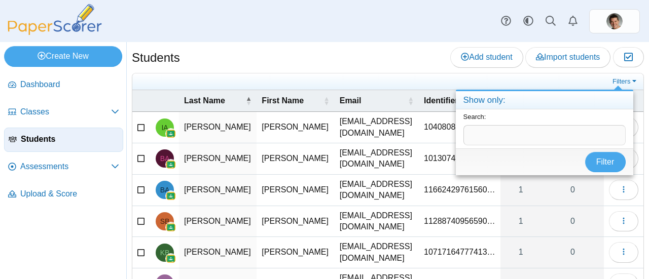
click at [489, 128] on input "text" at bounding box center [545, 135] width 162 height 20
type input "****"
click at [585, 152] on button "Filter" at bounding box center [605, 162] width 41 height 20
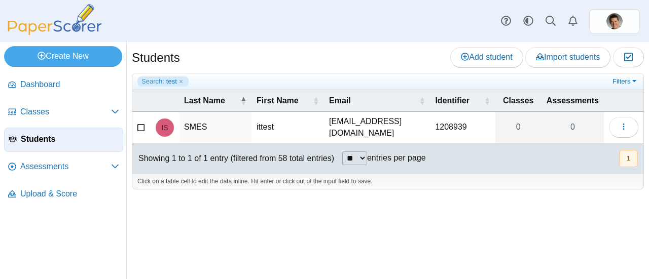
click at [388, 124] on td "[EMAIL_ADDRESS][DOMAIN_NAME]" at bounding box center [377, 127] width 106 height 31
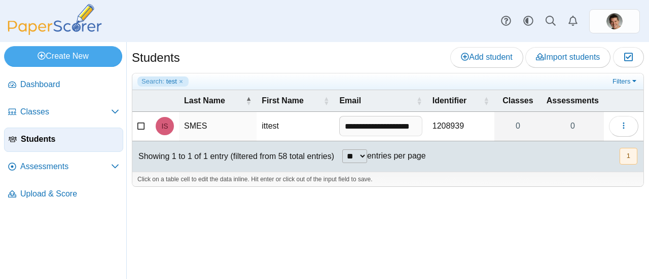
scroll to position [0, 7]
click at [243, 124] on td "SMES" at bounding box center [214, 126] width 70 height 29
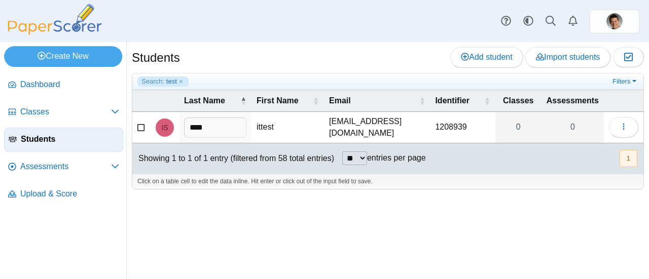
click at [42, 141] on span "Students" at bounding box center [70, 139] width 98 height 11
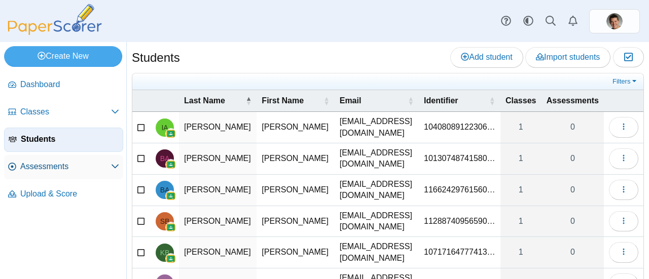
click at [48, 165] on span "Assessments" at bounding box center [65, 166] width 91 height 11
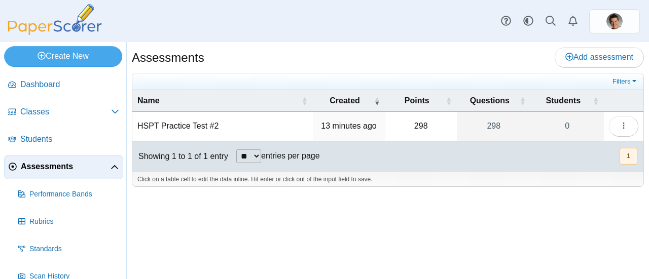
click at [190, 124] on td "HSPT Practice Test #2" at bounding box center [222, 126] width 181 height 29
click at [617, 122] on button "button" at bounding box center [623, 126] width 29 height 20
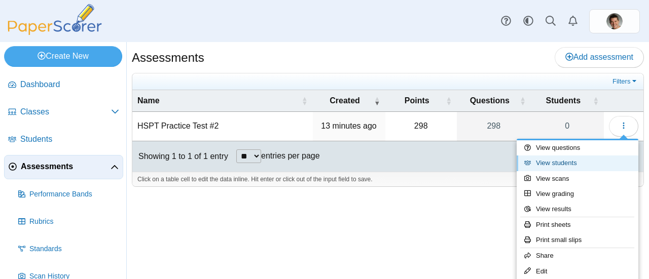
click at [550, 161] on link "View students" at bounding box center [578, 163] width 122 height 15
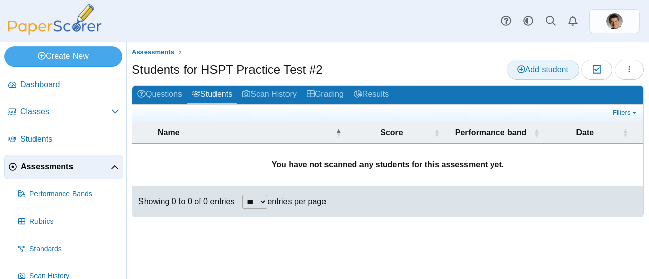
click at [560, 73] on span "Add student" at bounding box center [542, 69] width 51 height 9
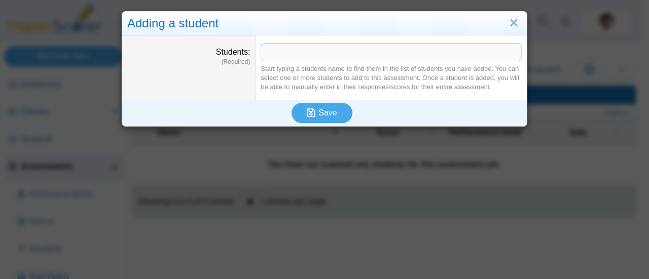
click at [283, 48] on span at bounding box center [391, 52] width 260 height 17
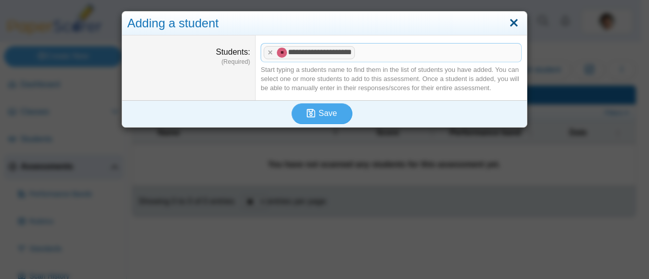
click at [507, 24] on link "Close" at bounding box center [514, 23] width 16 height 17
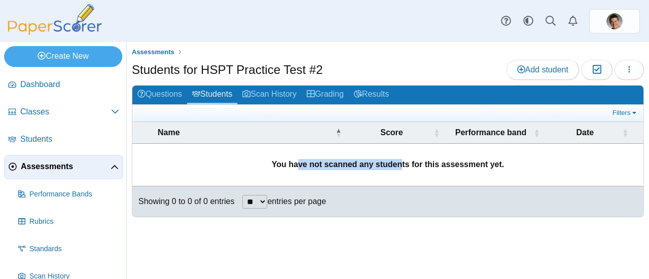
click at [402, 164] on b "You have not scanned any students for this assessment yet." at bounding box center [388, 164] width 233 height 9
click at [444, 53] on ul "Assessments" at bounding box center [388, 52] width 512 height 10
click at [637, 64] on button "button" at bounding box center [629, 70] width 29 height 20
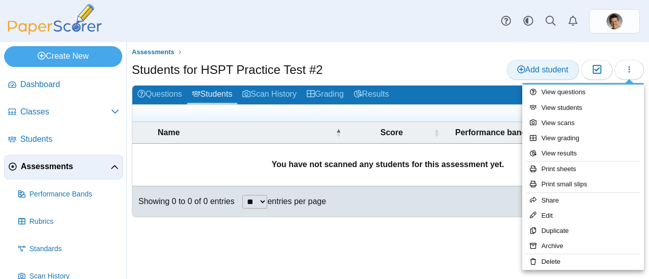
click at [549, 69] on span "Add student" at bounding box center [542, 69] width 51 height 9
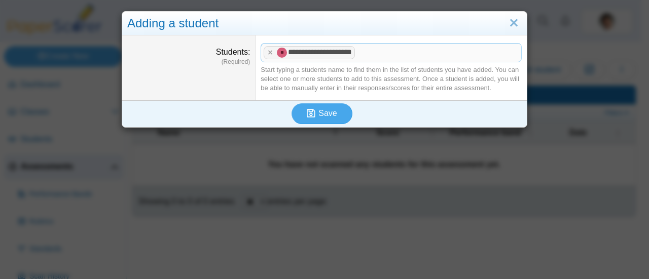
click at [341, 70] on div "Start typing a students name to find them in the list of students you have adde…" at bounding box center [391, 79] width 261 height 28
click at [370, 57] on span at bounding box center [440, 52] width 164 height 17
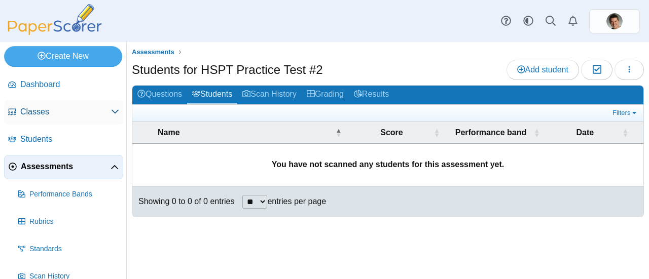
click at [43, 102] on link "Classes" at bounding box center [63, 112] width 119 height 24
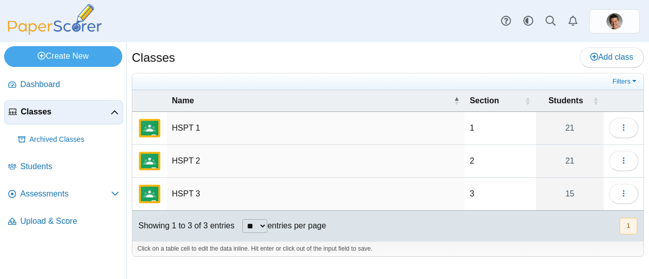
click at [39, 111] on span "Classes" at bounding box center [66, 111] width 90 height 11
click at [616, 128] on button "button" at bounding box center [623, 128] width 29 height 20
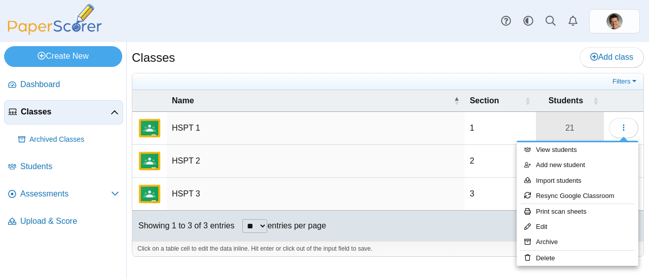
click at [571, 125] on link "21" at bounding box center [570, 128] width 68 height 32
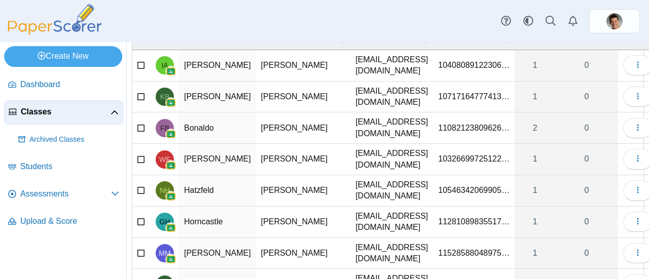
scroll to position [197, 0]
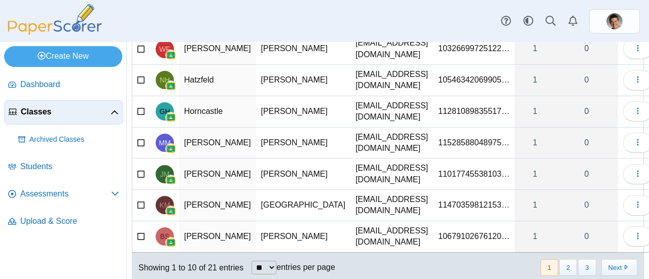
click at [268, 261] on select "** ** ** ***" at bounding box center [264, 268] width 25 height 14
click at [266, 261] on select "** ** ** ***" at bounding box center [264, 268] width 25 height 14
select select "***"
click at [252, 261] on select "** ** ** ***" at bounding box center [264, 268] width 25 height 14
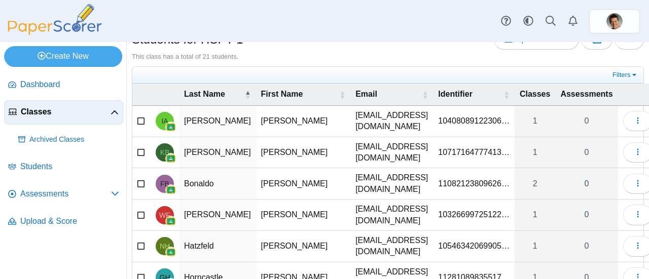
scroll to position [0, 0]
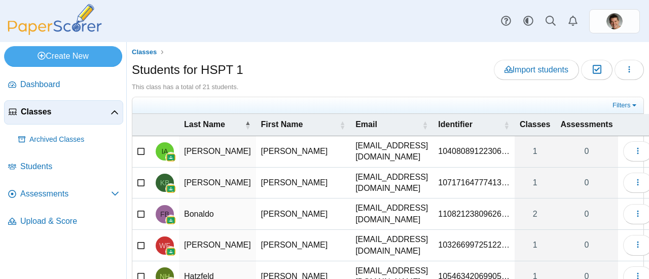
click at [139, 148] on icon at bounding box center [141, 150] width 8 height 7
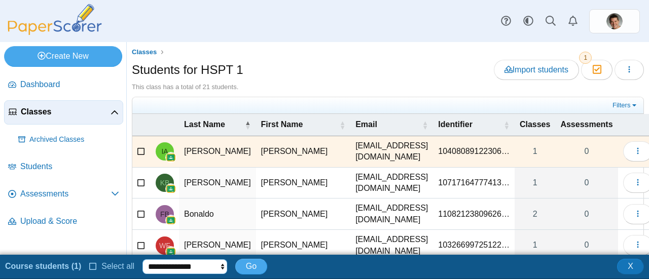
click at [187, 273] on select "**********" at bounding box center [184, 267] width 85 height 15
click at [639, 270] on button "X" at bounding box center [630, 266] width 27 height 15
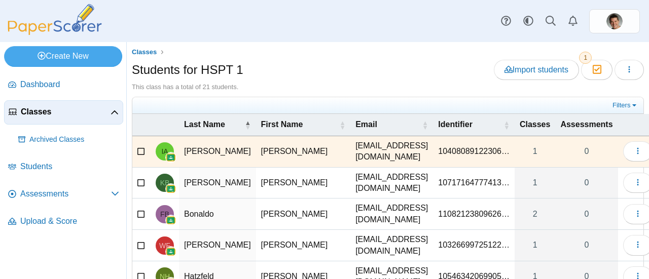
click at [380, 60] on div "Students for HSPT 1 Import students Moderation 1 Loading…" at bounding box center [388, 71] width 512 height 23
click at [45, 167] on span "Students" at bounding box center [69, 166] width 99 height 11
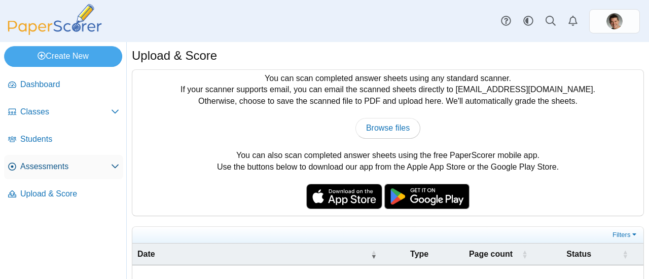
click at [47, 168] on span "Assessments" at bounding box center [65, 166] width 91 height 11
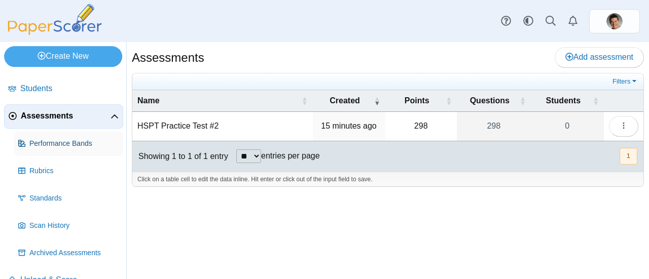
scroll to position [70, 0]
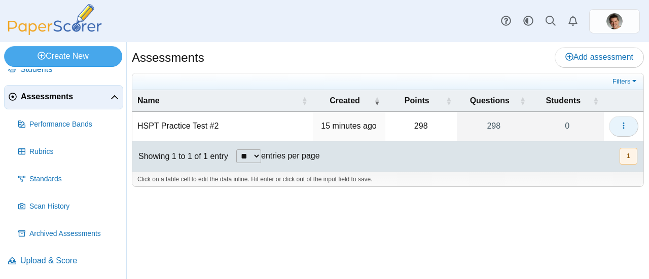
click at [622, 122] on span "button" at bounding box center [624, 126] width 8 height 9
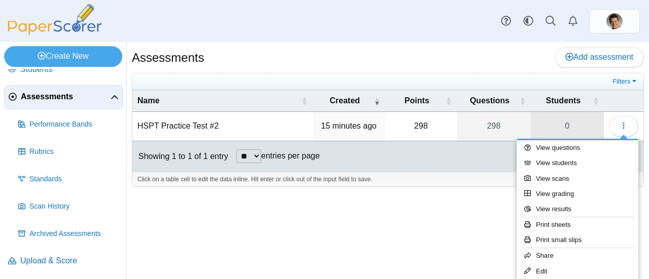
click at [568, 123] on link "0" at bounding box center [567, 126] width 73 height 28
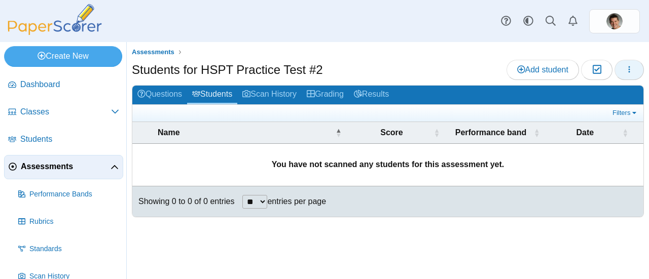
click at [621, 64] on button "button" at bounding box center [629, 70] width 29 height 20
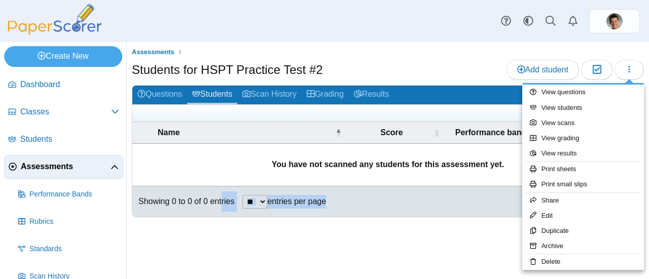
click at [203, 221] on div at bounding box center [388, 223] width 512 height 10
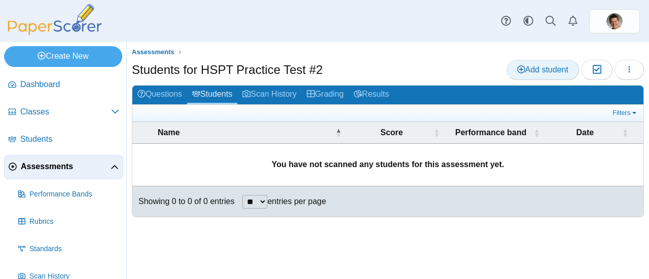
click at [537, 71] on span "Add student" at bounding box center [542, 69] width 51 height 9
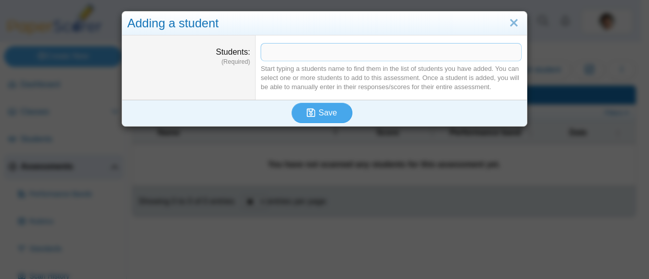
click at [324, 56] on span at bounding box center [391, 52] width 260 height 17
click at [325, 58] on span at bounding box center [391, 52] width 260 height 17
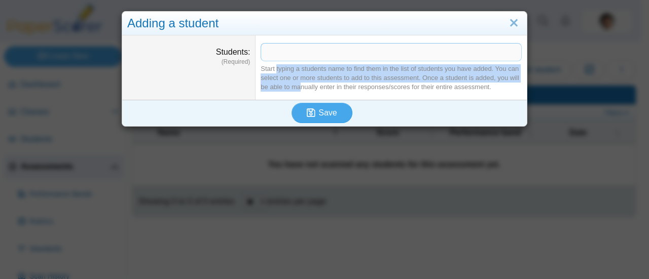
drag, startPoint x: 275, startPoint y: 67, endPoint x: 296, endPoint y: 89, distance: 30.1
click at [296, 89] on div "Start typing a students name to find them in the list of students you have adde…" at bounding box center [391, 78] width 261 height 28
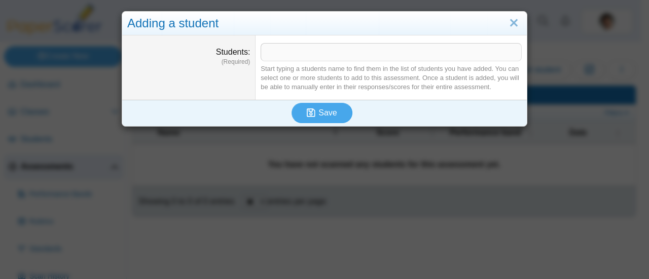
click at [307, 50] on span at bounding box center [391, 52] width 260 height 17
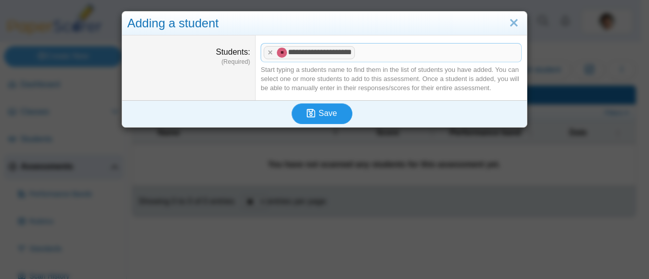
click at [331, 112] on span "Save" at bounding box center [327, 113] width 18 height 9
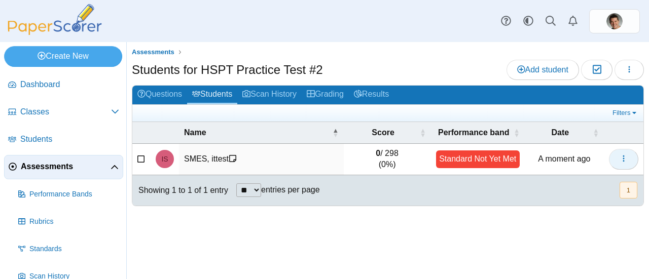
click at [633, 155] on button "button" at bounding box center [623, 159] width 29 height 20
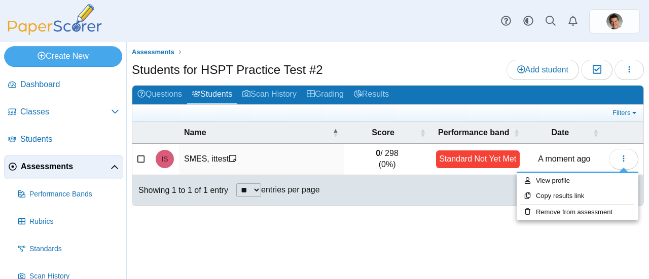
drag, startPoint x: 409, startPoint y: 228, endPoint x: 400, endPoint y: 228, distance: 8.6
click at [409, 228] on div "Assessments Students for HSPT Practice Test #2 Add student Moderation 0 Loading…" at bounding box center [388, 160] width 522 height 237
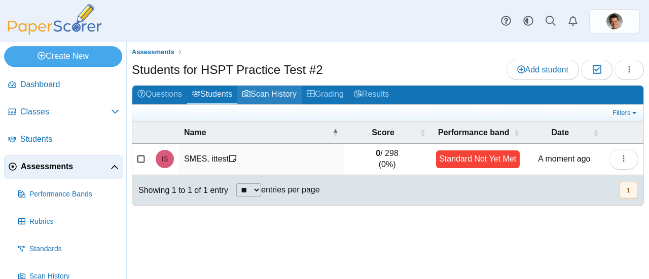
click at [279, 94] on link "Scan History" at bounding box center [269, 95] width 64 height 19
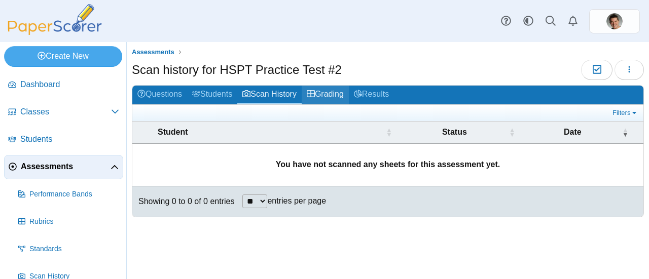
click at [325, 93] on link "Grading" at bounding box center [325, 95] width 47 height 19
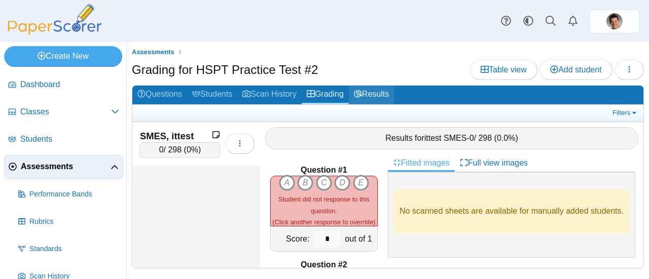
click at [372, 99] on link "Results" at bounding box center [371, 95] width 45 height 19
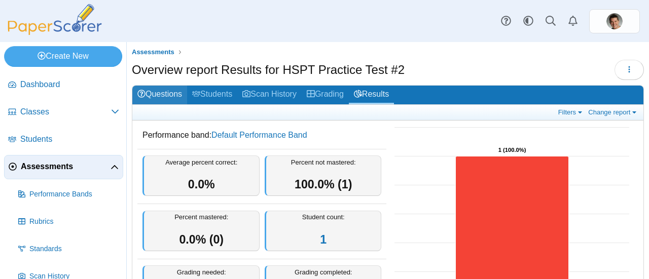
click at [165, 93] on link "Questions" at bounding box center [159, 95] width 55 height 19
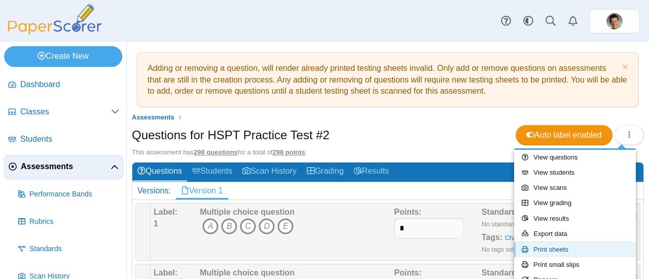
click at [560, 251] on link "Print sheets" at bounding box center [575, 249] width 122 height 15
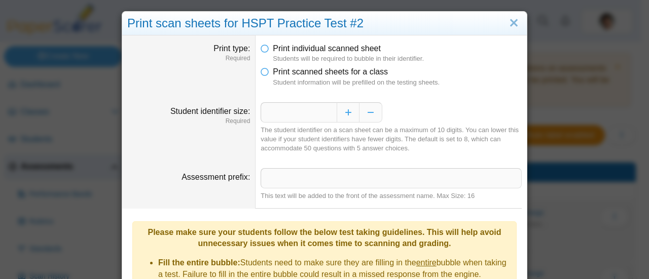
click at [288, 65] on ul "Print individual scanned sheet Students will be required to bubble in their ide…" at bounding box center [391, 65] width 261 height 44
click at [264, 72] on icon at bounding box center [265, 69] width 8 height 7
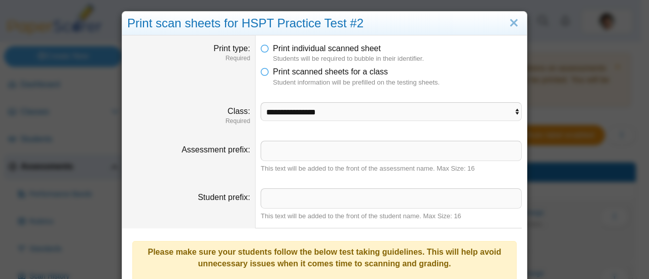
click at [304, 101] on dd "**********" at bounding box center [391, 114] width 271 height 39
click at [308, 109] on select "**********" at bounding box center [391, 111] width 261 height 19
select select "**********"
click at [261, 102] on select "**********" at bounding box center [391, 111] width 261 height 19
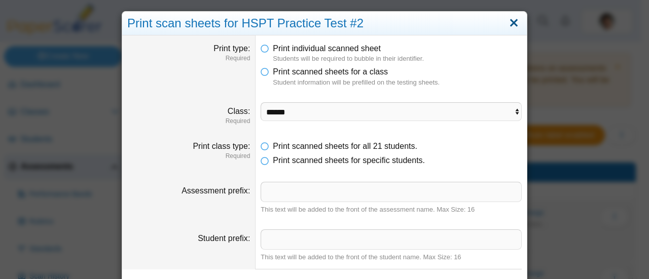
click at [514, 22] on link "Close" at bounding box center [514, 23] width 16 height 17
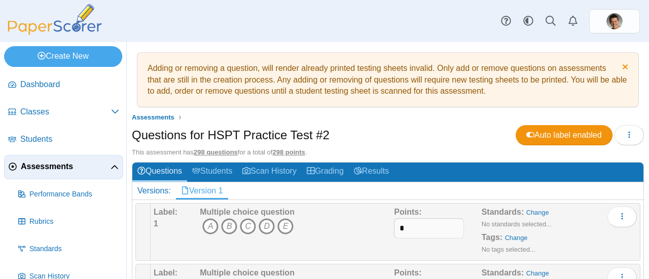
click at [620, 67] on link "Dismiss notice" at bounding box center [624, 68] width 9 height 11
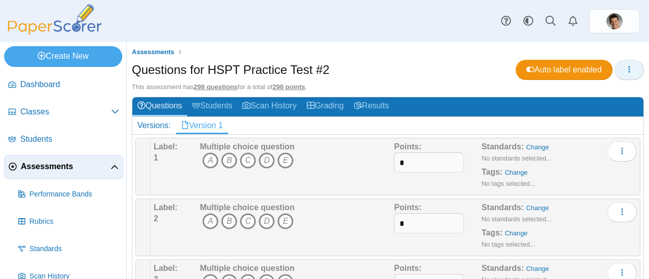
click at [632, 66] on button "button" at bounding box center [629, 70] width 29 height 20
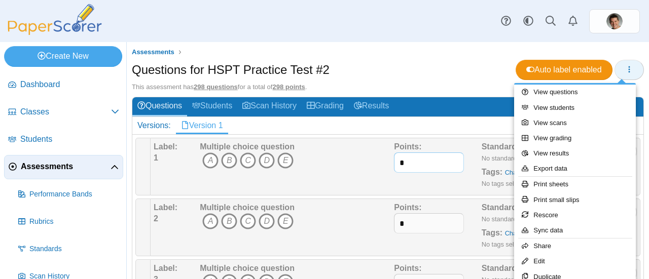
click at [402, 155] on input "*" at bounding box center [429, 163] width 70 height 20
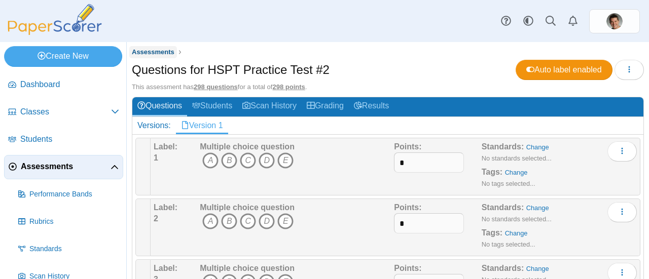
click at [153, 56] on link "Assessments" at bounding box center [153, 52] width 48 height 13
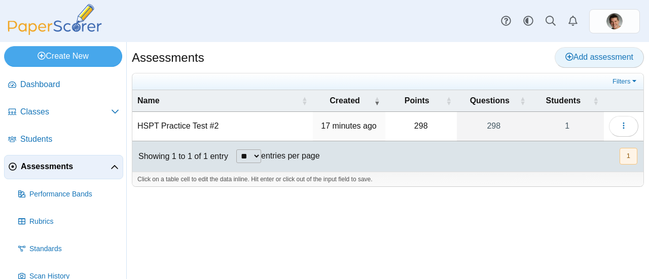
click at [584, 63] on link "Add assessment" at bounding box center [599, 57] width 89 height 20
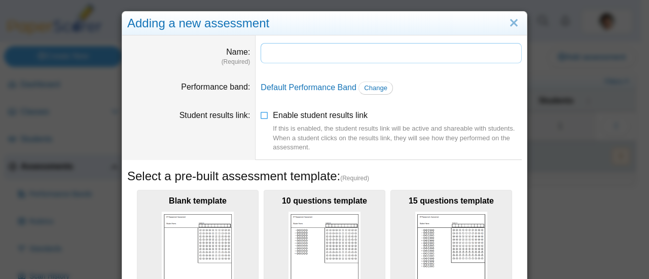
click at [275, 55] on input "Name" at bounding box center [391, 53] width 261 height 20
type input "****"
click at [365, 86] on span "Change" at bounding box center [375, 88] width 23 height 8
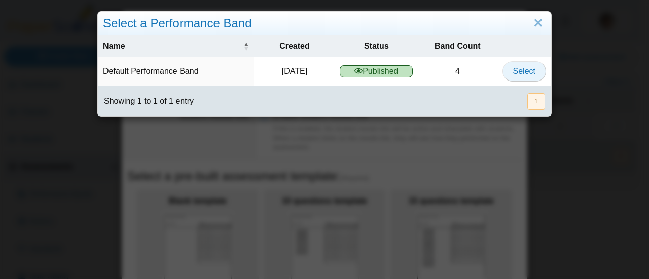
click at [514, 74] on span "Select" at bounding box center [524, 71] width 22 height 9
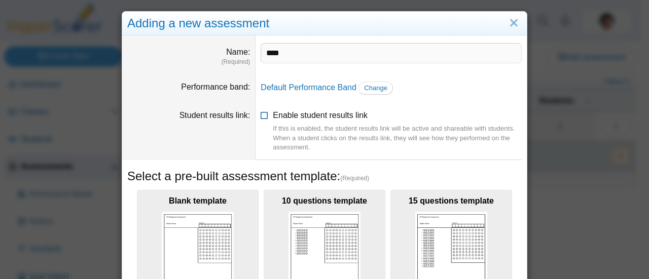
click at [279, 112] on span "Enable student results link If this is enabled, the student results link will b…" at bounding box center [397, 131] width 249 height 41
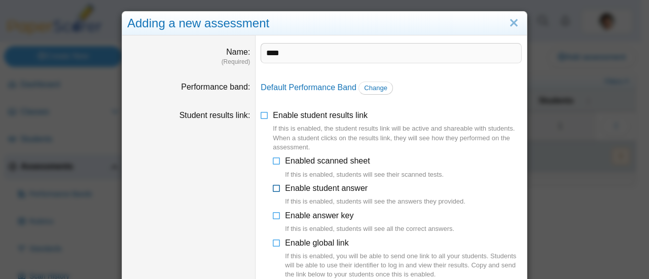
click at [298, 184] on span "Enable student answer If this is enabled, students will see the answers they pr…" at bounding box center [375, 195] width 181 height 23
click at [294, 216] on span "Enable answer key If this is enabled, students will see all the correct answers." at bounding box center [369, 222] width 169 height 23
click at [296, 237] on li "Enabled scanned sheet If this is enabled, students will see their scanned tests…" at bounding box center [397, 218] width 249 height 125
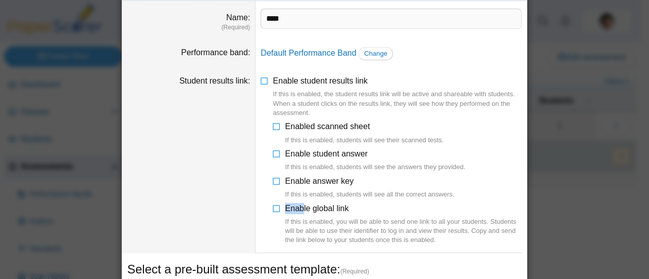
scroll to position [51, 0]
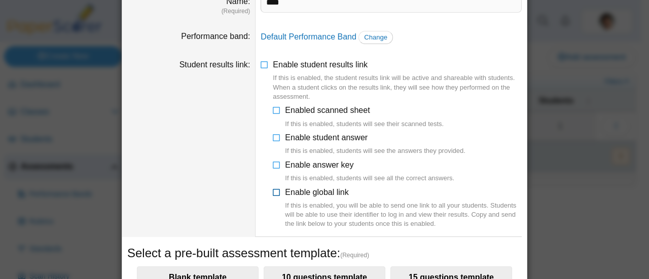
click at [305, 190] on span "Enable global link If this is enabled, you will be able to send one link to all…" at bounding box center [403, 208] width 237 height 41
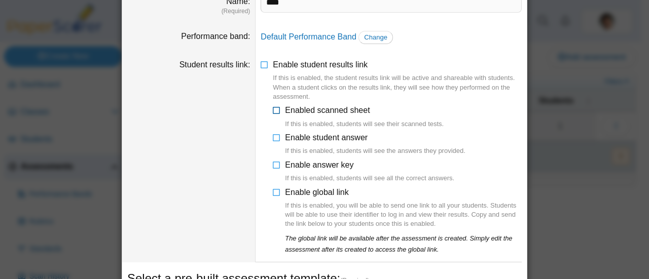
click at [292, 106] on span "Enabled scanned sheet If this is enabled, students will see their scanned tests." at bounding box center [364, 117] width 159 height 23
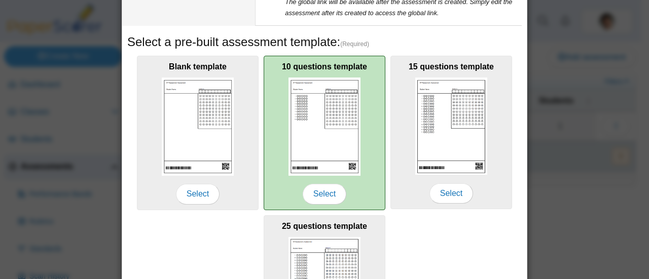
scroll to position [304, 0]
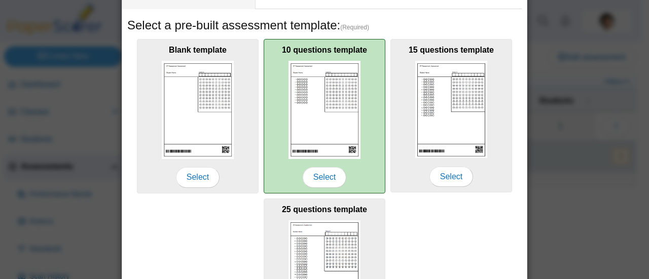
click at [308, 80] on img at bounding box center [325, 110] width 72 height 98
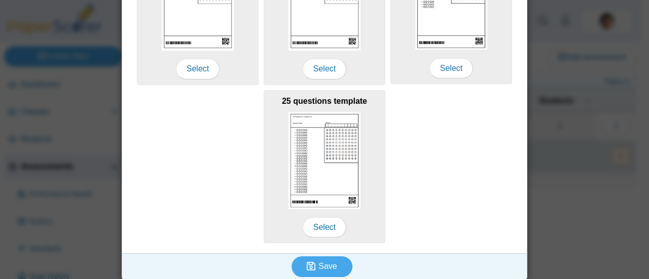
scroll to position [415, 0]
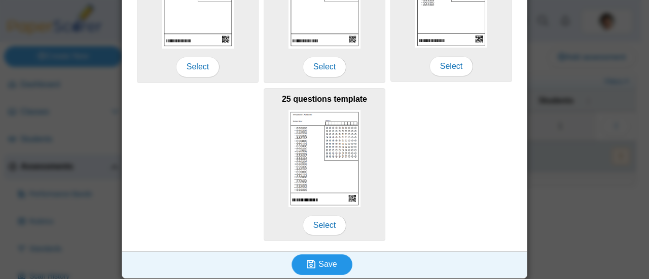
click at [313, 261] on icon "submit" at bounding box center [313, 264] width 12 height 11
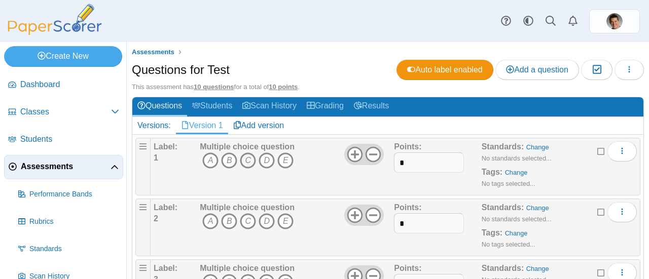
click at [251, 161] on icon "C" at bounding box center [248, 161] width 16 height 16
click at [263, 214] on icon "D" at bounding box center [267, 221] width 16 height 16
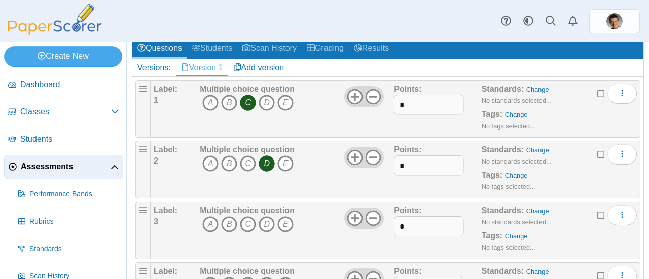
scroll to position [101, 0]
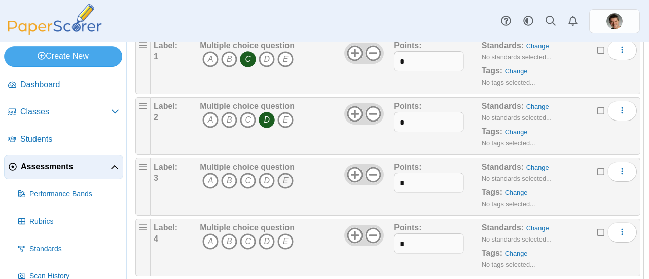
click at [279, 178] on icon "E" at bounding box center [285, 181] width 16 height 16
click at [246, 236] on icon "C" at bounding box center [248, 242] width 16 height 16
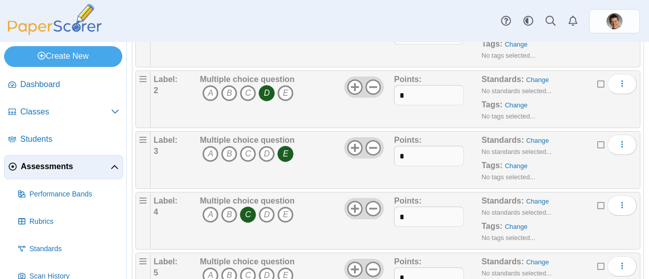
scroll to position [203, 0]
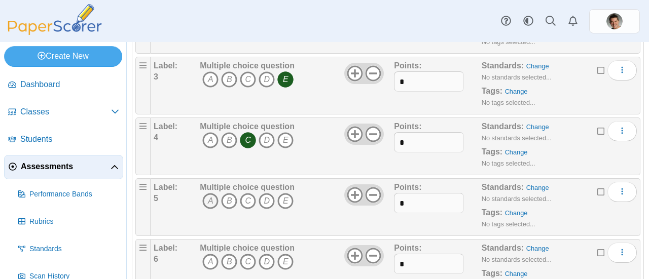
click at [212, 203] on icon "A" at bounding box center [210, 201] width 16 height 16
click at [244, 258] on icon "C" at bounding box center [248, 262] width 16 height 16
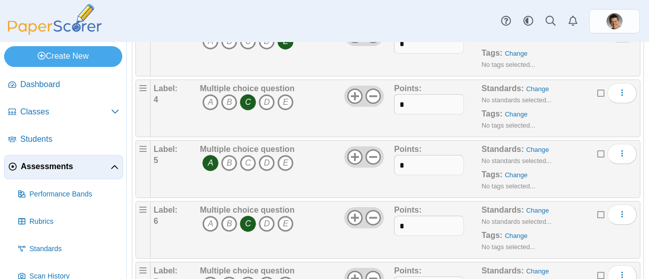
scroll to position [355, 0]
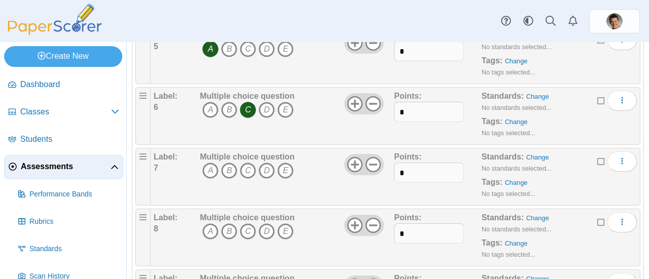
click at [223, 166] on icon "B" at bounding box center [229, 171] width 16 height 16
click at [228, 228] on icon "B" at bounding box center [229, 232] width 16 height 16
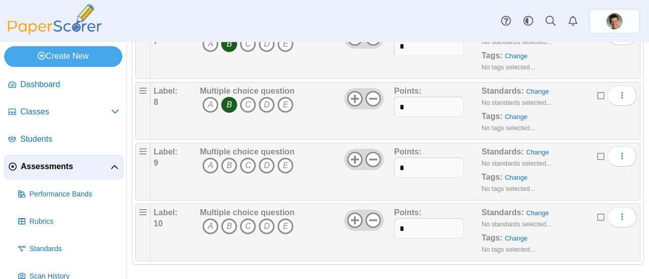
scroll to position [482, 0]
click at [266, 159] on icon "D" at bounding box center [267, 165] width 16 height 16
click at [245, 230] on span "A B C D E" at bounding box center [247, 227] width 95 height 19
click at [246, 226] on icon "C" at bounding box center [248, 226] width 16 height 16
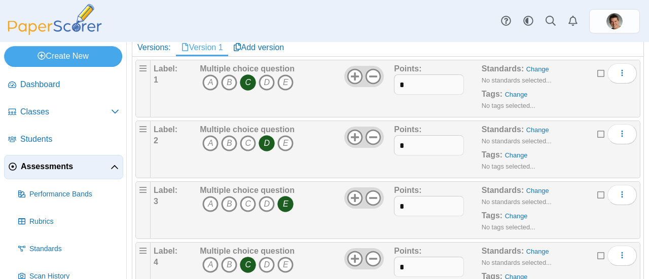
scroll to position [0, 0]
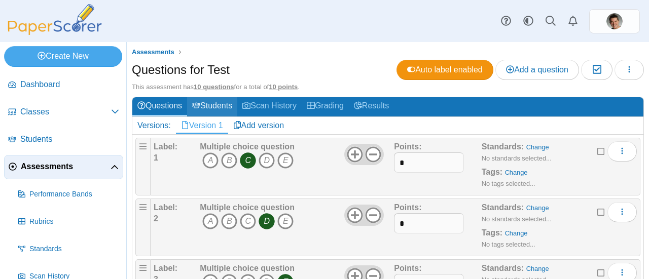
click at [219, 101] on link "Students" at bounding box center [212, 106] width 50 height 19
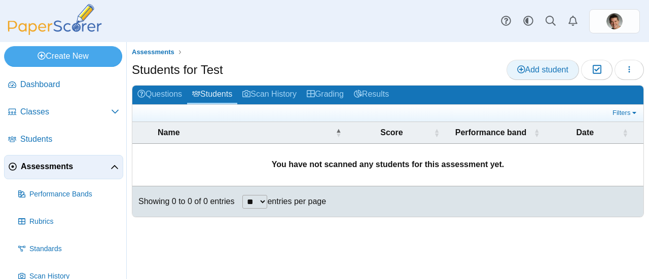
click at [531, 69] on span "Add student" at bounding box center [542, 69] width 51 height 9
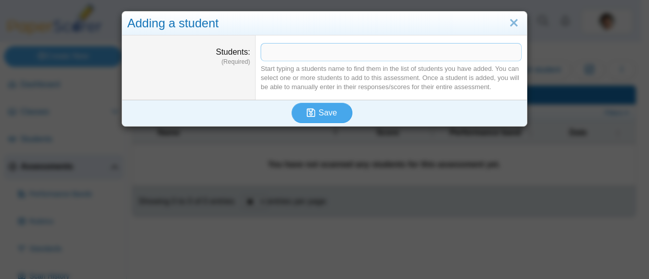
click at [291, 58] on span at bounding box center [391, 52] width 260 height 17
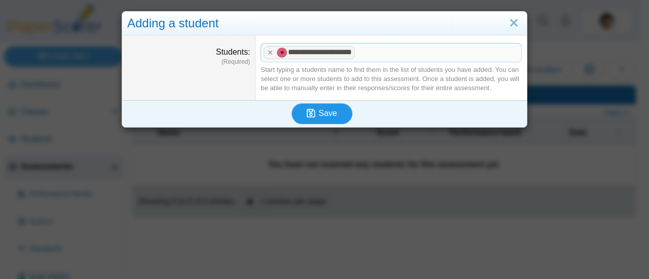
click at [326, 117] on span "Save" at bounding box center [327, 113] width 18 height 9
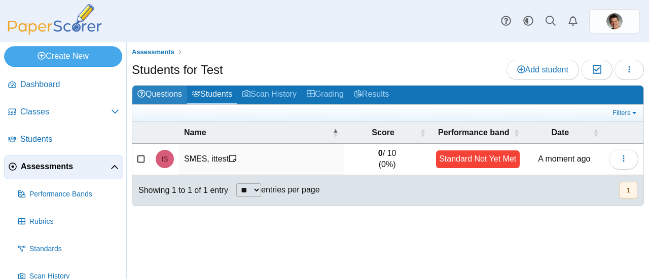
click at [166, 95] on link "Questions" at bounding box center [159, 95] width 55 height 19
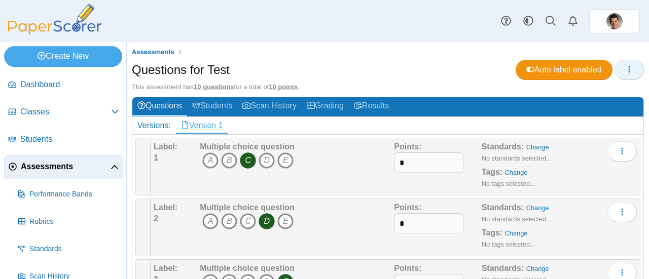
click at [626, 73] on button "button" at bounding box center [629, 70] width 29 height 20
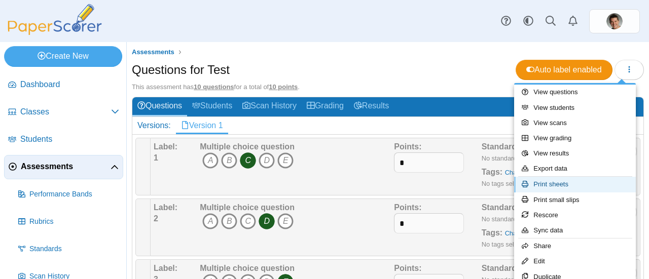
click at [550, 184] on link "Print sheets" at bounding box center [575, 184] width 122 height 15
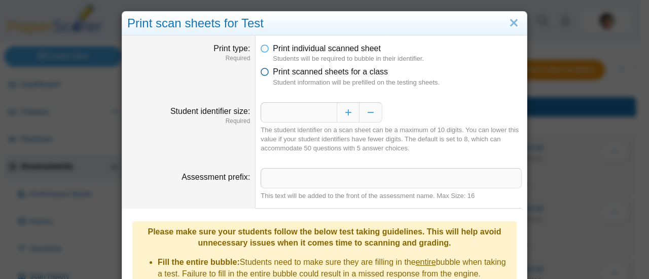
click at [261, 74] on icon at bounding box center [265, 69] width 8 height 7
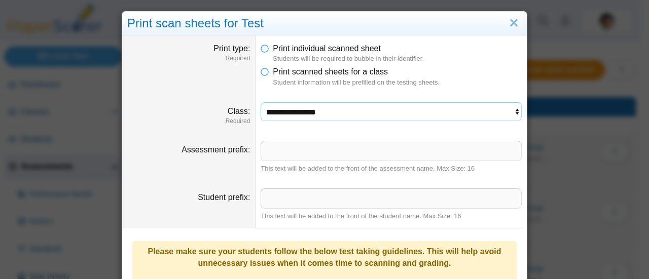
click at [296, 118] on select "**********" at bounding box center [391, 111] width 261 height 19
select select "**********"
click at [261, 102] on select "**********" at bounding box center [391, 111] width 261 height 19
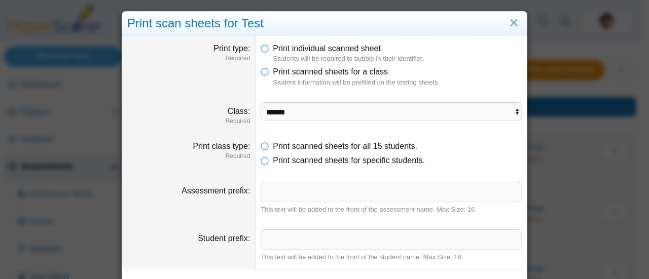
click at [201, 195] on label "Assessment prefix" at bounding box center [216, 191] width 68 height 9
click at [261, 195] on input "Assessment prefix" at bounding box center [391, 192] width 261 height 20
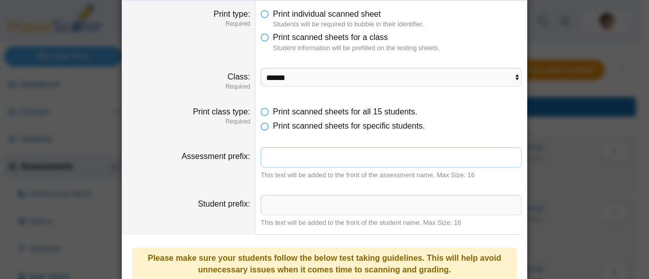
scroll to position [51, 0]
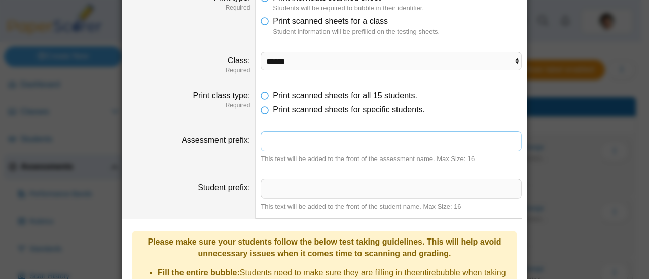
click at [281, 137] on input "Assessment prefix" at bounding box center [391, 141] width 261 height 20
type input "**********"
click at [219, 188] on label "Student prefix" at bounding box center [224, 188] width 52 height 9
click at [261, 188] on input "Student prefix" at bounding box center [391, 189] width 261 height 20
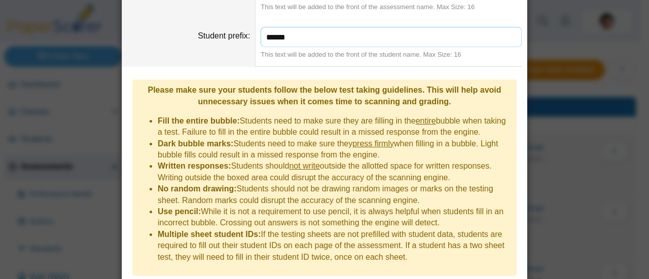
scroll to position [227, 0]
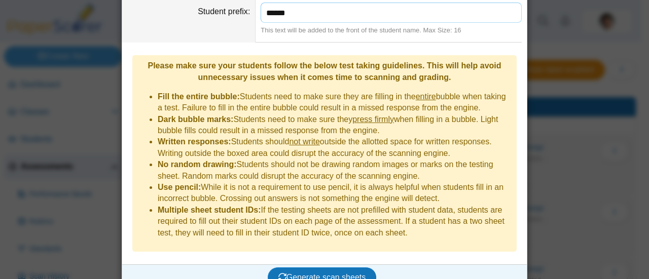
type input "******"
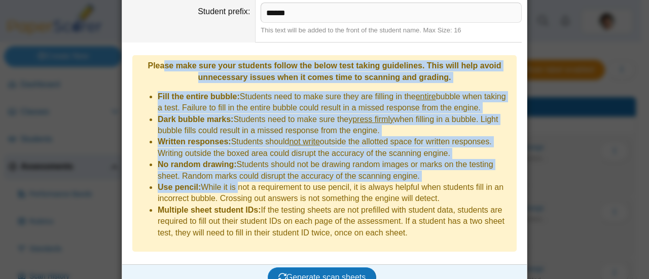
drag, startPoint x: 165, startPoint y: 68, endPoint x: 231, endPoint y: 183, distance: 132.2
click at [231, 183] on div "Please make sure your students follow the below test taking guidelines. This wi…" at bounding box center [324, 153] width 384 height 197
click at [231, 183] on li "Use pencil: While it is not a requirement to use pencil, it is always helpful w…" at bounding box center [335, 193] width 354 height 23
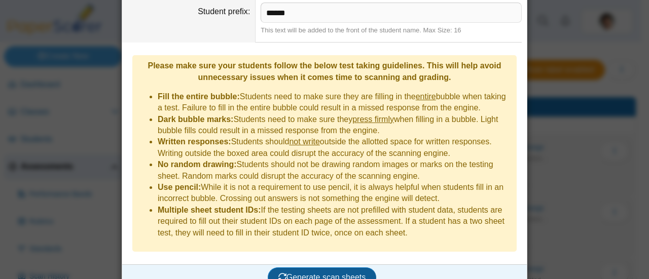
click at [314, 273] on span "Generate scan sheets" at bounding box center [322, 277] width 88 height 9
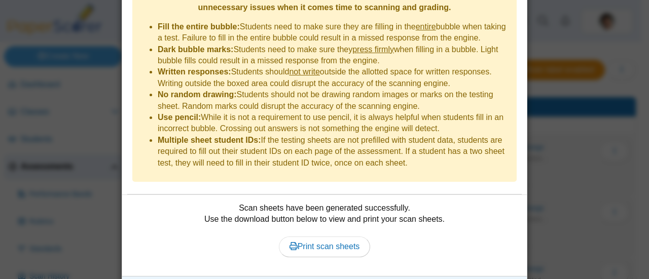
scroll to position [308, 0]
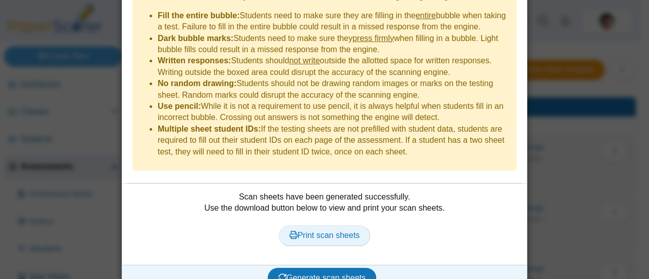
click at [316, 231] on span "Print scan sheets" at bounding box center [325, 235] width 70 height 9
click at [318, 231] on span "Print scan sheets" at bounding box center [325, 235] width 70 height 9
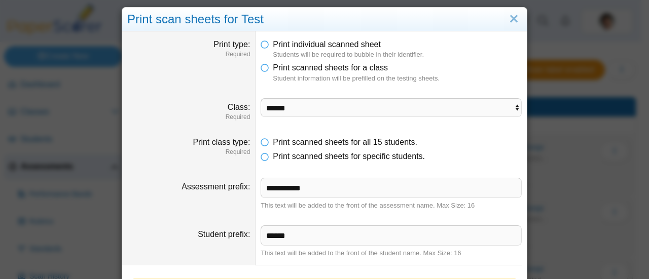
scroll to position [0, 0]
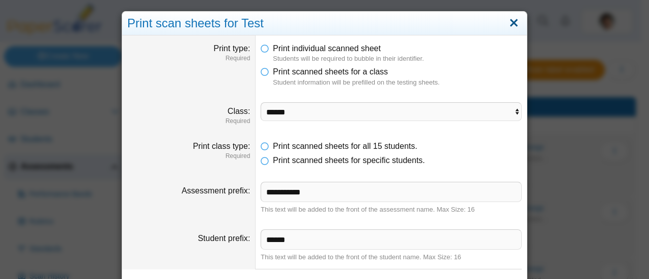
click at [507, 22] on link "Close" at bounding box center [514, 23] width 16 height 17
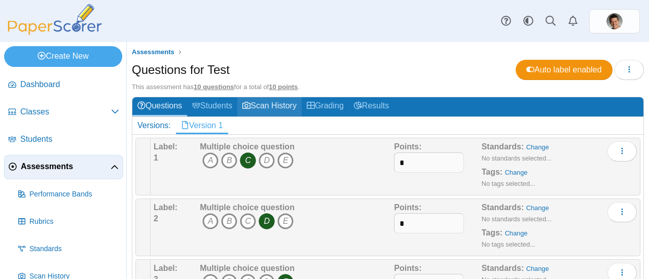
click at [289, 104] on link "Scan History" at bounding box center [269, 106] width 64 height 19
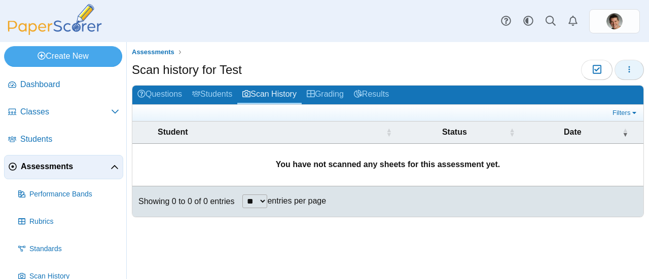
click at [627, 70] on icon "button" at bounding box center [629, 69] width 8 height 8
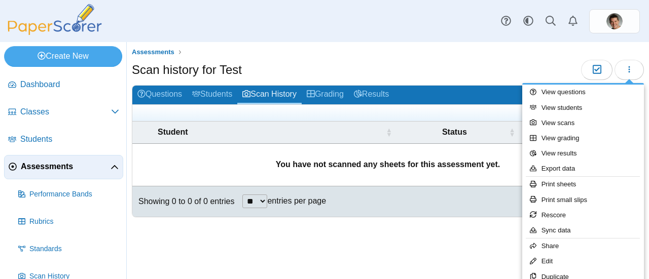
drag, startPoint x: 473, startPoint y: 77, endPoint x: 460, endPoint y: 77, distance: 12.7
click at [473, 77] on div "Scan history for Test Moderation 0" at bounding box center [388, 71] width 512 height 23
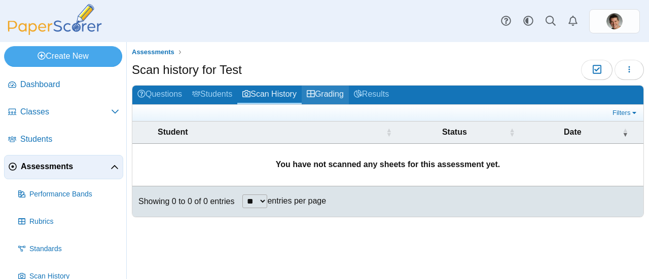
click at [338, 93] on link "Grading" at bounding box center [325, 95] width 47 height 19
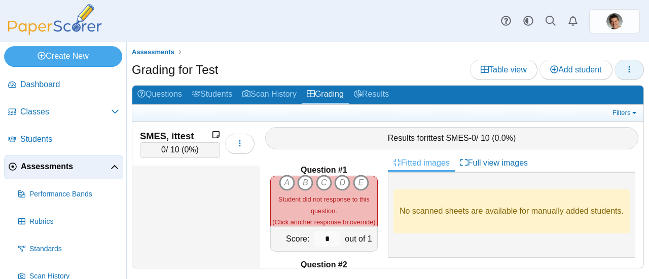
click at [633, 67] on icon "button" at bounding box center [629, 69] width 8 height 8
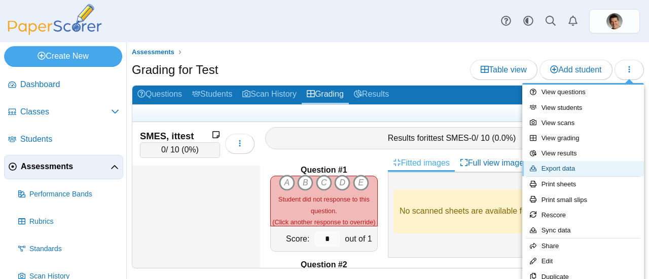
click at [584, 168] on link "Export data" at bounding box center [583, 168] width 122 height 15
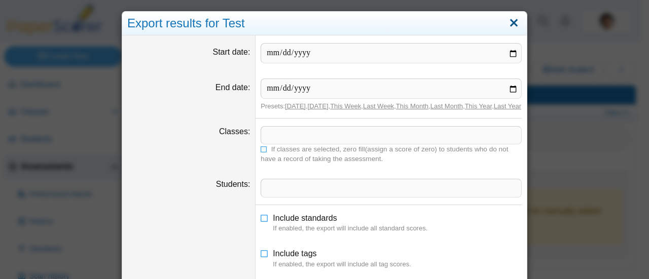
click at [506, 25] on link "Close" at bounding box center [514, 23] width 16 height 17
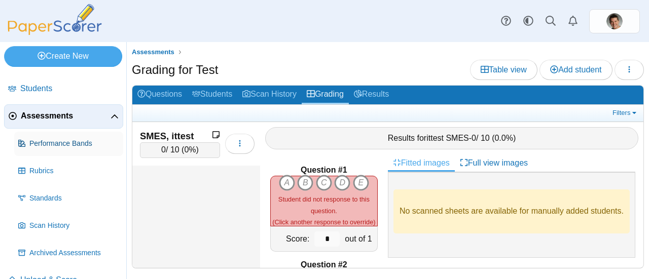
scroll to position [70, 0]
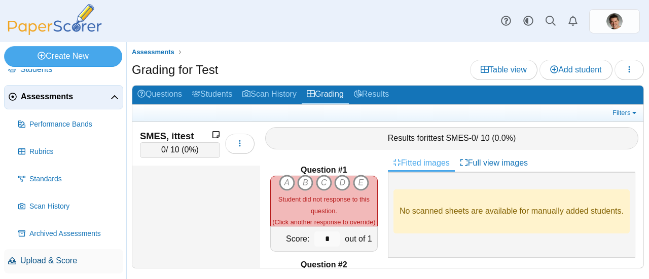
click at [44, 262] on span "Upload & Score" at bounding box center [69, 261] width 99 height 11
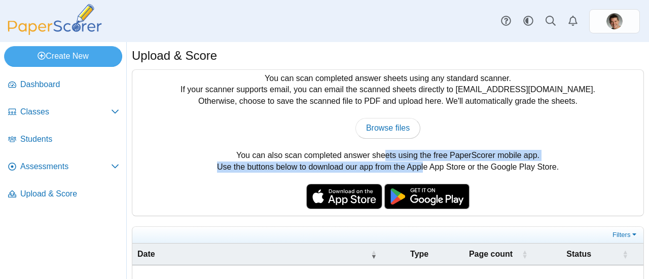
drag, startPoint x: 310, startPoint y: 157, endPoint x: 422, endPoint y: 162, distance: 112.2
click at [421, 162] on div "You can scan completed answer sheets using any standard scanner. If your scanne…" at bounding box center [387, 143] width 511 height 146
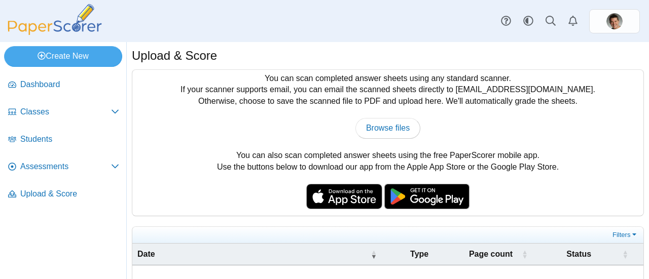
click at [422, 162] on div "You can scan completed answer sheets using any standard scanner. If your scanne…" at bounding box center [387, 143] width 511 height 146
click at [380, 126] on span "Browse files" at bounding box center [388, 128] width 44 height 9
type input "**********"
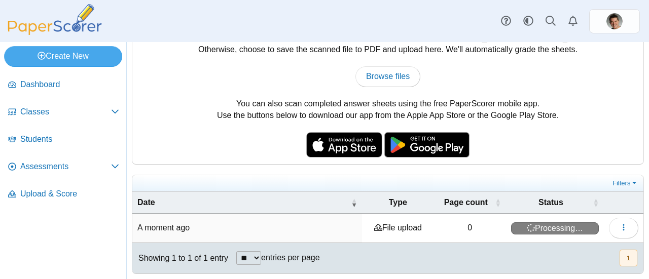
scroll to position [53, 0]
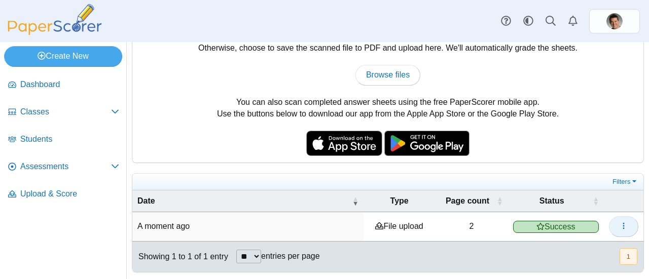
click at [620, 225] on icon "button" at bounding box center [624, 226] width 8 height 8
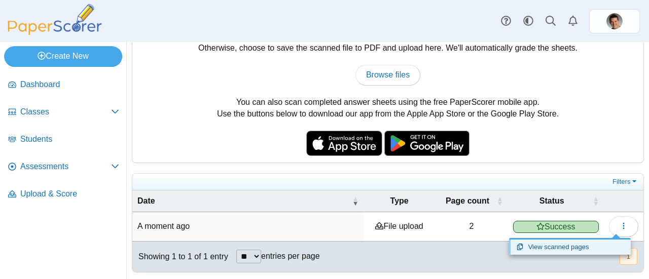
click at [547, 245] on link "View scanned pages" at bounding box center [570, 247] width 122 height 15
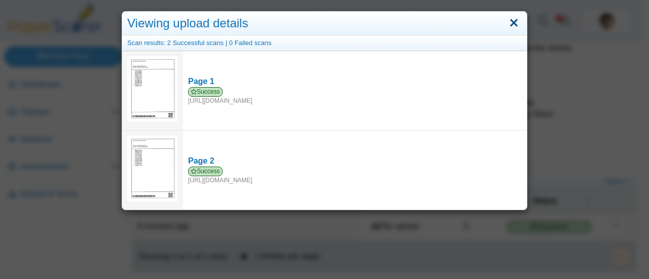
click at [508, 28] on link "Close" at bounding box center [514, 23] width 16 height 17
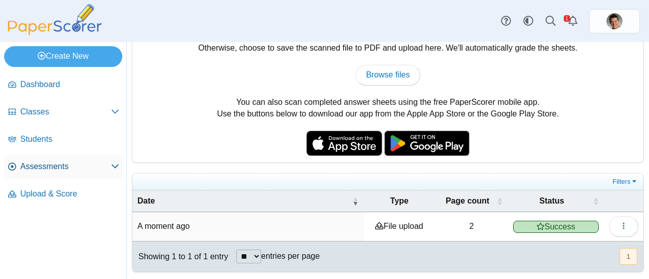
click at [40, 169] on span "Assessments" at bounding box center [65, 166] width 91 height 11
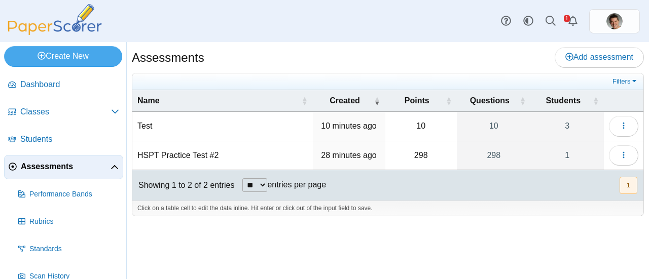
click at [159, 123] on td "Test" at bounding box center [222, 126] width 181 height 29
click at [575, 124] on link "3" at bounding box center [567, 126] width 73 height 28
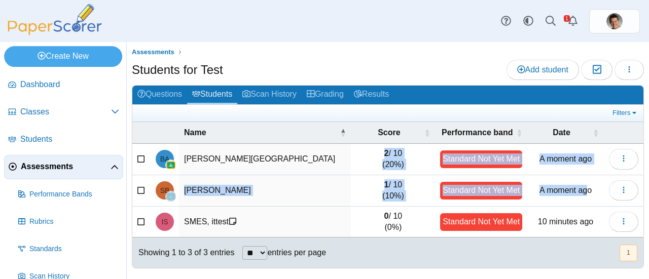
drag, startPoint x: 579, startPoint y: 188, endPoint x: 372, endPoint y: 155, distance: 209.0
click at [372, 155] on tbody "BA Atkinson, Blair 2 / 10 (20%) Standard Not Yet Met A moment ago Loading… SB B…" at bounding box center [387, 191] width 511 height 94
click at [372, 155] on td "2 / 10 (20%)" at bounding box center [393, 159] width 84 height 31
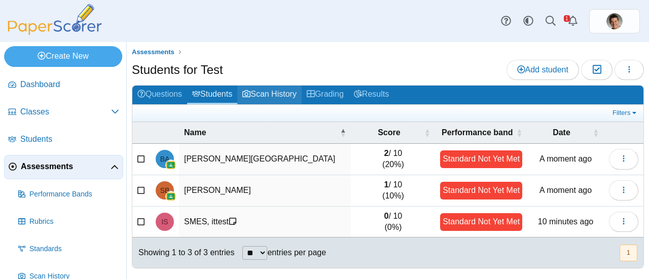
click link "Scan History"
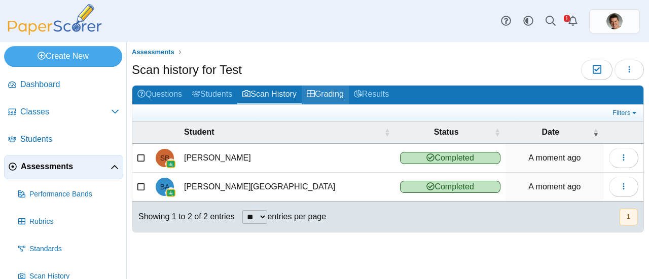
click at [327, 91] on link "Grading" at bounding box center [325, 95] width 47 height 19
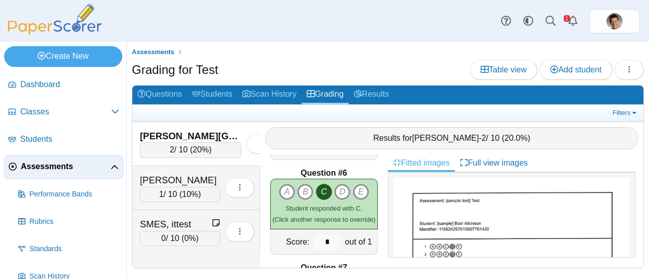
scroll to position [507, 0]
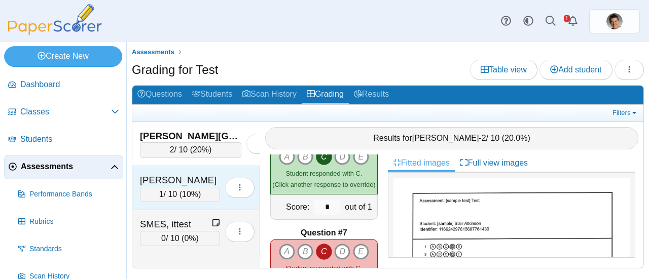
click at [181, 176] on div "[PERSON_NAME]" at bounding box center [180, 180] width 80 height 13
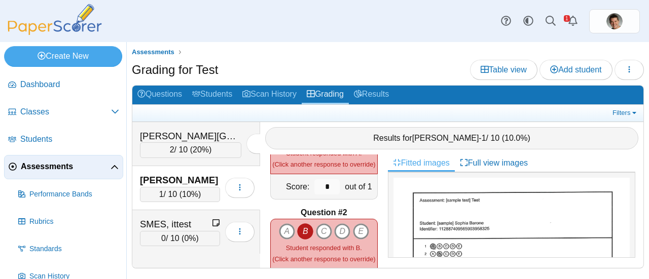
scroll to position [0, 0]
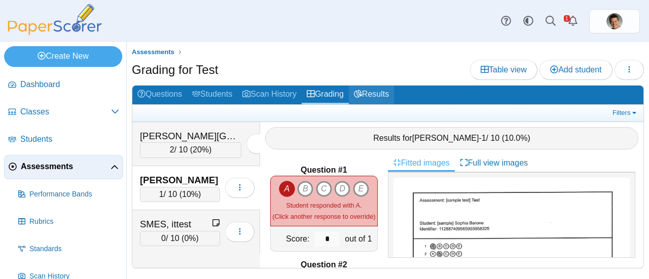
click at [381, 87] on link "Results" at bounding box center [371, 95] width 45 height 19
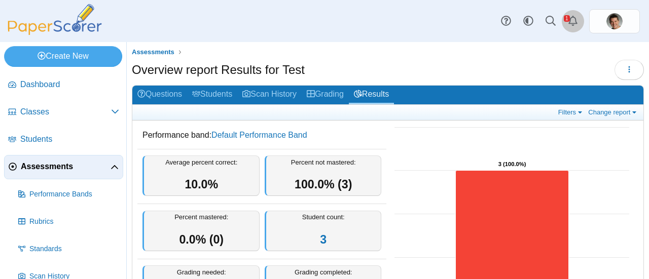
click at [571, 23] on icon "Alerts" at bounding box center [573, 21] width 10 height 10
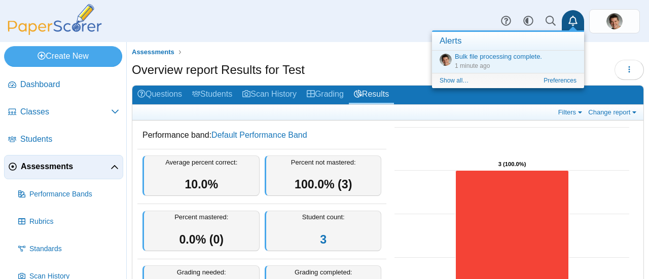
click at [571, 19] on use "Alerts" at bounding box center [572, 21] width 9 height 10
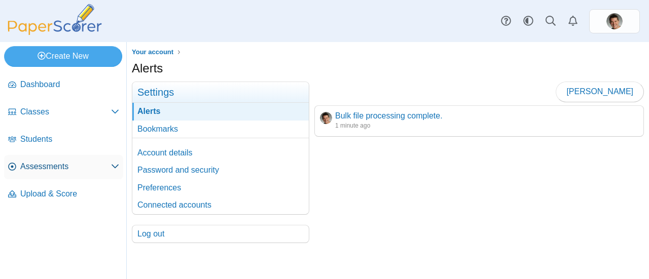
click at [43, 166] on span "Assessments" at bounding box center [65, 166] width 91 height 11
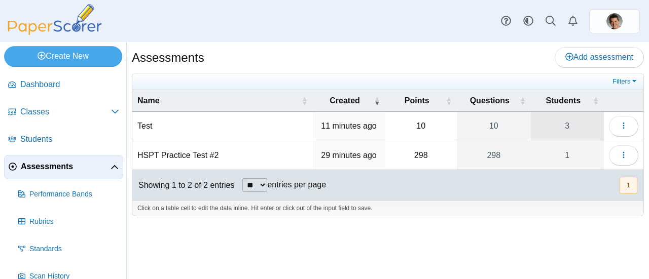
click at [570, 127] on link "3" at bounding box center [567, 126] width 73 height 28
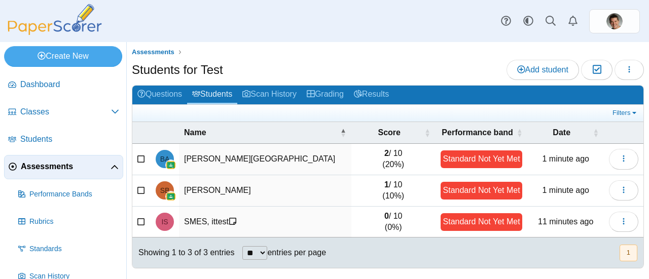
click at [226, 40] on div "Dashboard Classes Archived classes Students" at bounding box center [324, 139] width 649 height 279
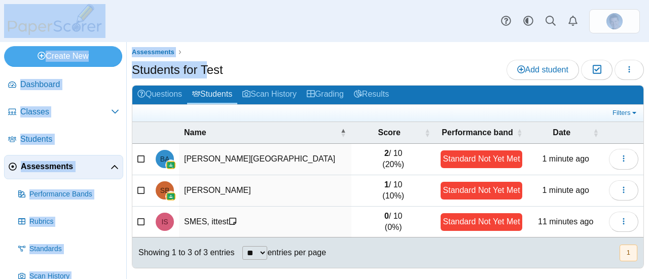
click at [292, 49] on ul "Assessments" at bounding box center [388, 52] width 512 height 10
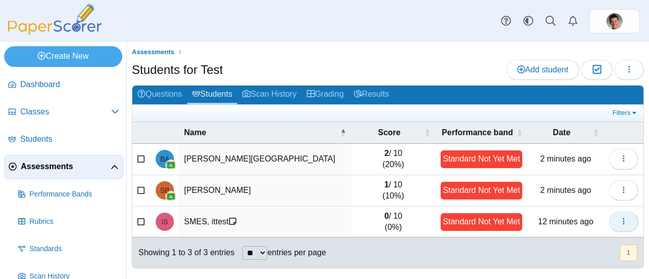
click at [619, 223] on button "button" at bounding box center [623, 222] width 29 height 20
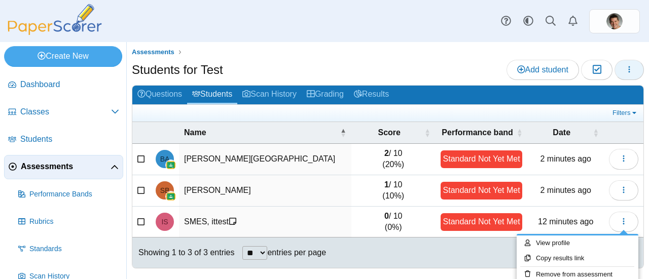
click at [626, 62] on button "button" at bounding box center [629, 70] width 29 height 20
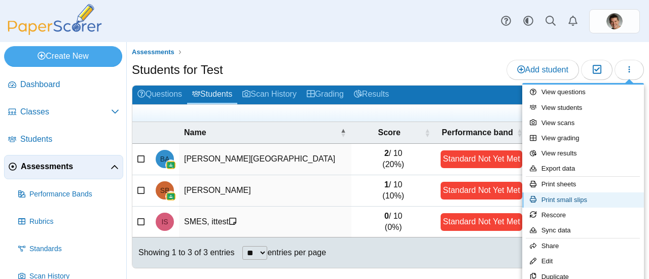
click at [586, 200] on link "Print small slips" at bounding box center [583, 200] width 122 height 15
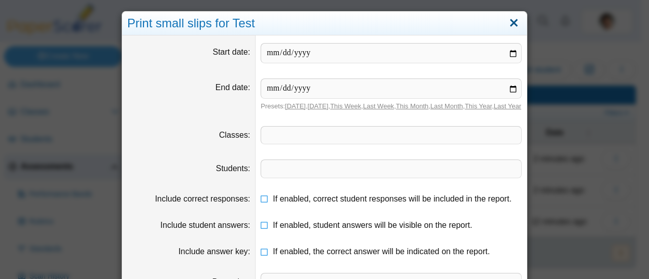
click at [516, 20] on link "Close" at bounding box center [514, 23] width 16 height 17
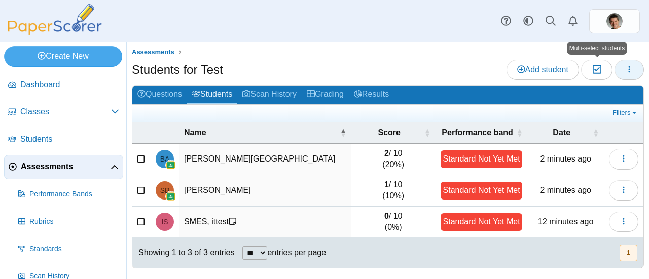
click at [625, 68] on button "button" at bounding box center [629, 70] width 29 height 20
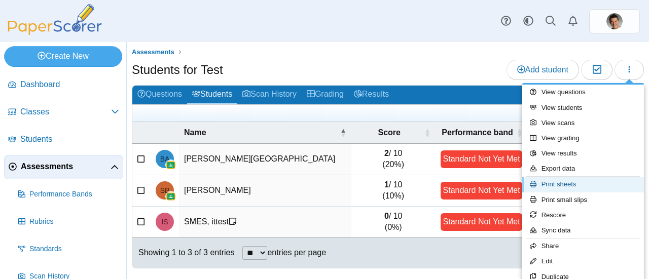
click at [573, 184] on link "Print sheets" at bounding box center [583, 184] width 122 height 15
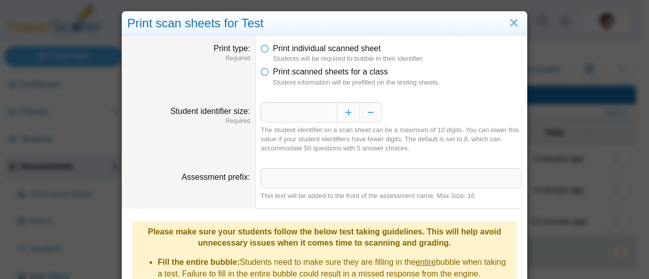
scroll to position [13, 0]
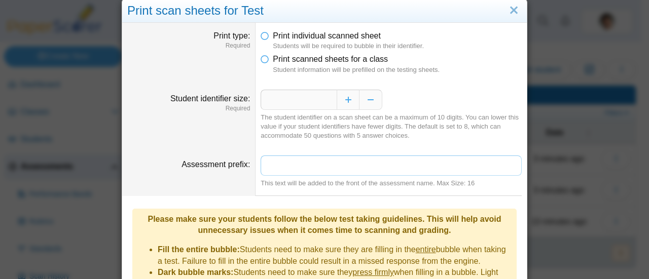
click at [301, 162] on input "Assessment prefix" at bounding box center [391, 166] width 261 height 20
type input "*"
type input "**********"
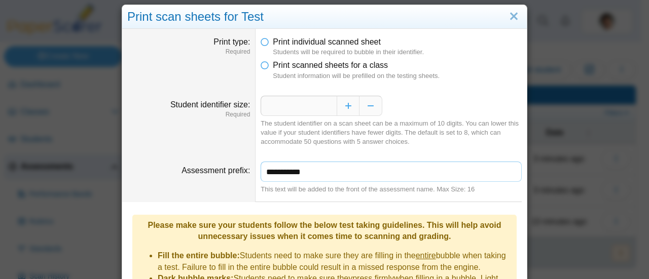
scroll to position [0, 0]
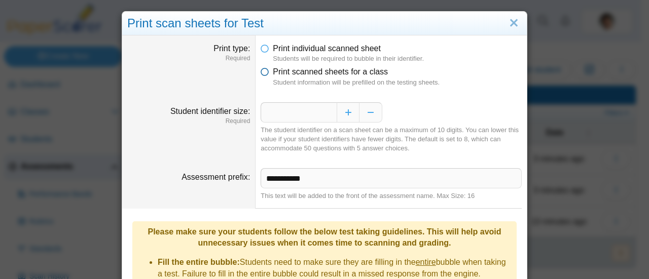
click at [261, 70] on icon at bounding box center [265, 69] width 8 height 7
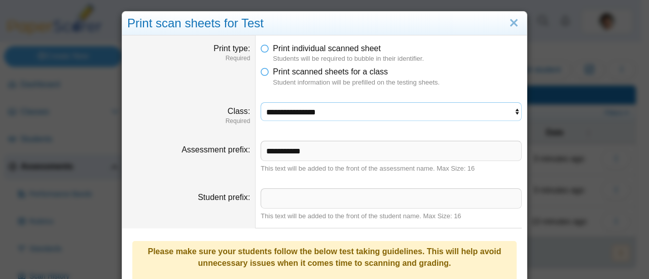
click at [285, 108] on select "**********" at bounding box center [391, 111] width 261 height 19
click at [227, 171] on dt "Assessment prefix" at bounding box center [188, 157] width 133 height 48
click at [265, 47] on icon at bounding box center [265, 46] width 8 height 7
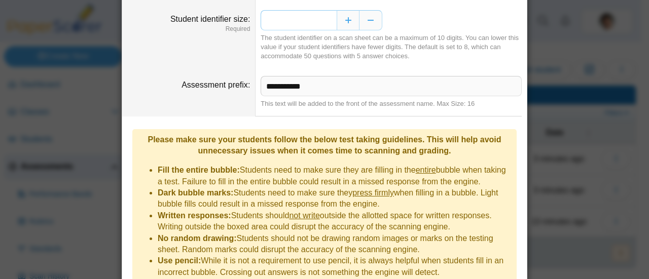
scroll to position [166, 0]
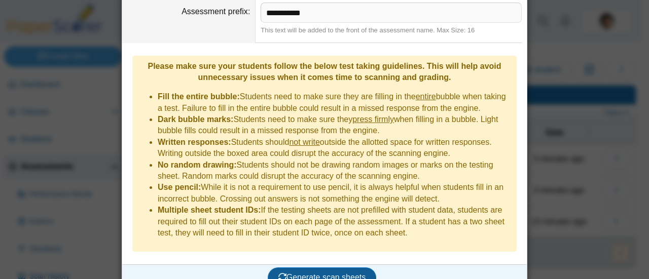
click at [288, 273] on span "Generate scan sheets" at bounding box center [322, 277] width 88 height 9
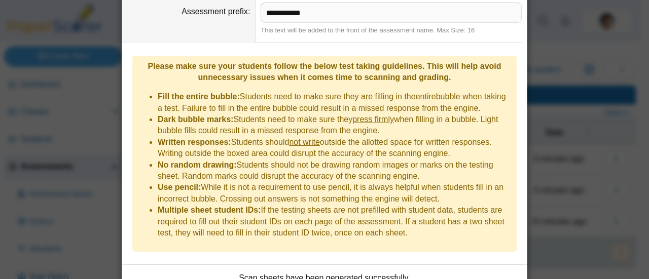
scroll to position [247, 0]
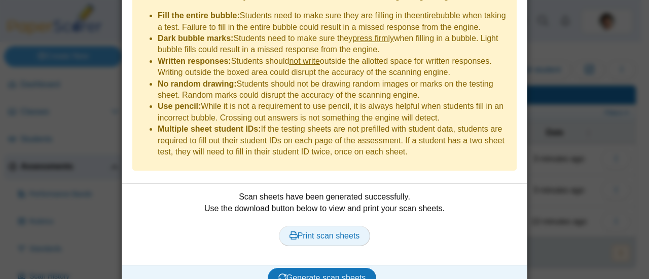
click at [315, 226] on link "Print scan sheets" at bounding box center [325, 236] width 92 height 20
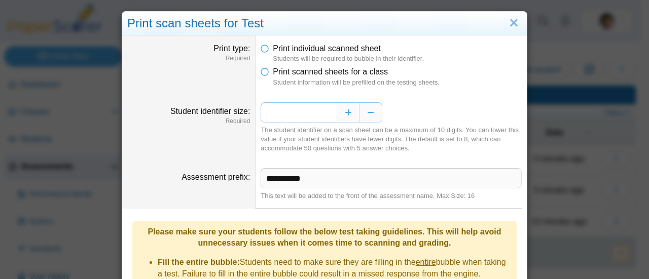
click at [329, 106] on input "*" at bounding box center [299, 112] width 76 height 20
type input "*"
click at [290, 73] on span "Print scanned sheets for a class" at bounding box center [330, 71] width 115 height 9
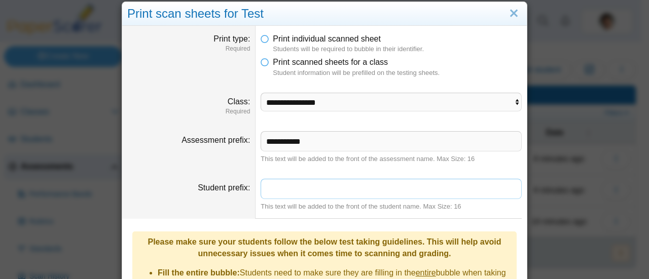
scroll to position [9, 0]
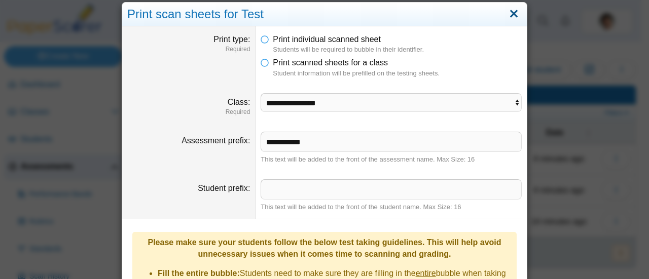
click at [510, 15] on link "Close" at bounding box center [514, 14] width 16 height 17
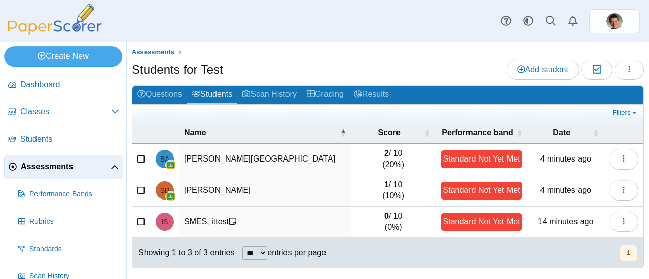
click at [135, 224] on td at bounding box center [141, 222] width 18 height 31
click at [138, 222] on icon at bounding box center [141, 220] width 8 height 7
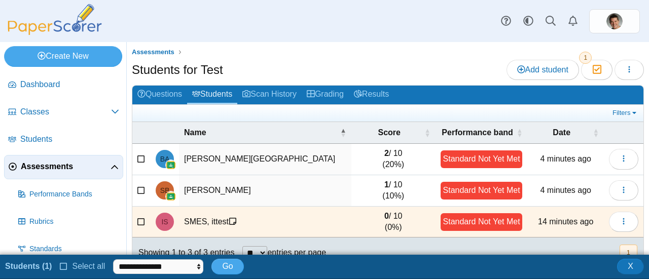
scroll to position [21, 0]
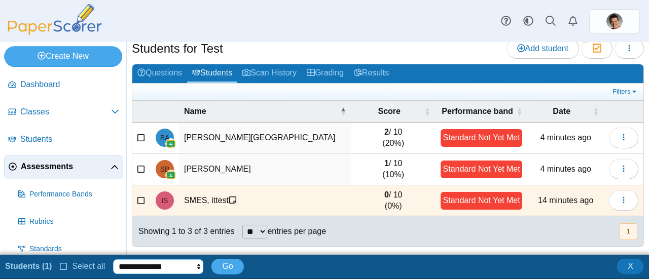
click at [167, 273] on select "**********" at bounding box center [158, 267] width 90 height 15
drag, startPoint x: 141, startPoint y: 197, endPoint x: 150, endPoint y: 194, distance: 9.1
click at [141, 197] on icon at bounding box center [141, 199] width 8 height 7
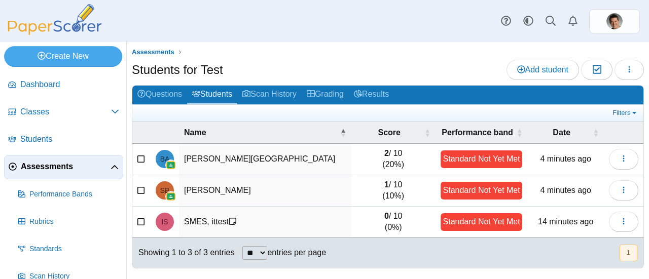
scroll to position [0, 0]
click at [622, 63] on button "button" at bounding box center [629, 70] width 29 height 20
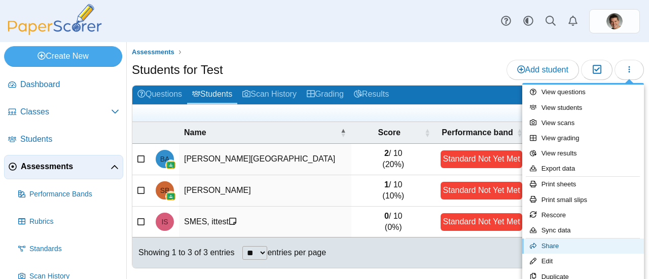
click at [560, 246] on link "Share" at bounding box center [583, 246] width 122 height 15
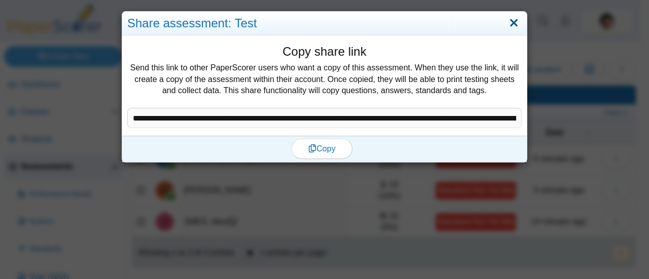
click at [511, 23] on link "Close" at bounding box center [514, 23] width 16 height 17
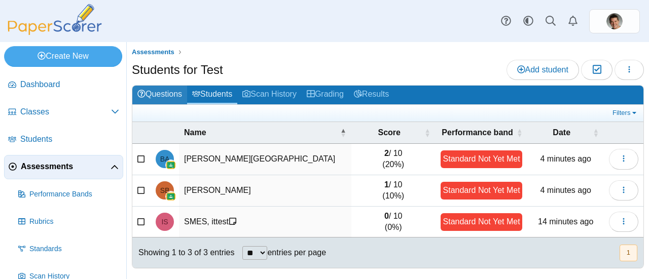
click at [159, 92] on link "Questions" at bounding box center [159, 95] width 55 height 19
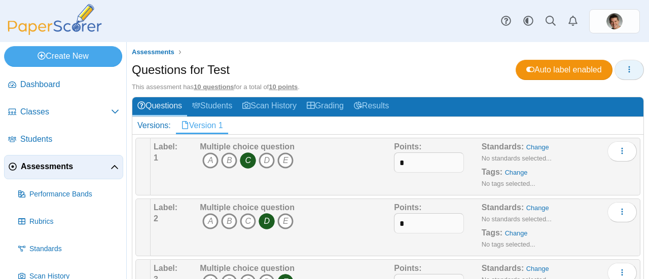
click at [626, 70] on button "button" at bounding box center [629, 70] width 29 height 20
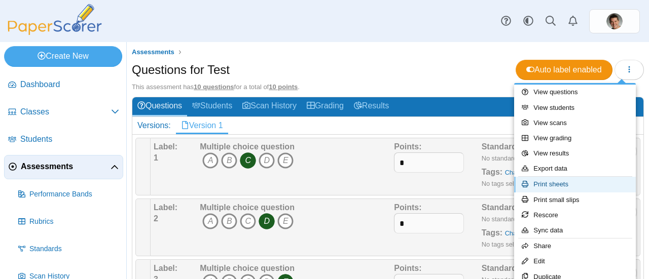
click at [559, 182] on link "Print sheets" at bounding box center [575, 184] width 122 height 15
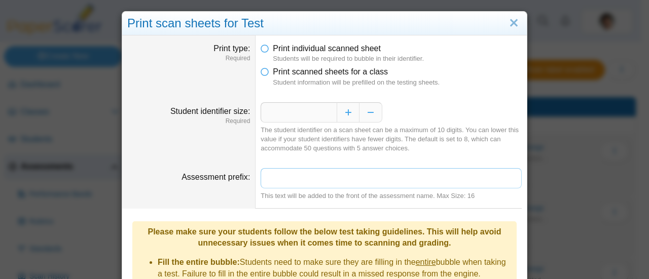
click at [346, 176] on input "Assessment prefix" at bounding box center [391, 178] width 261 height 20
click at [302, 116] on input "*" at bounding box center [299, 112] width 76 height 20
click at [511, 21] on link "Close" at bounding box center [514, 23] width 16 height 17
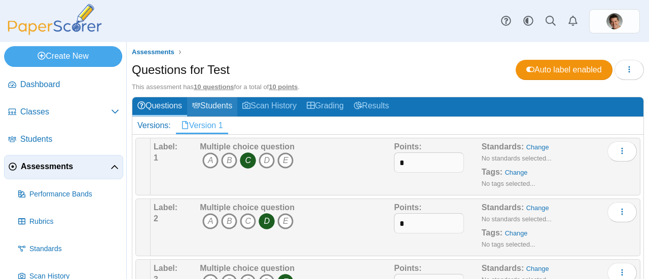
click at [206, 99] on link "Students" at bounding box center [212, 106] width 50 height 19
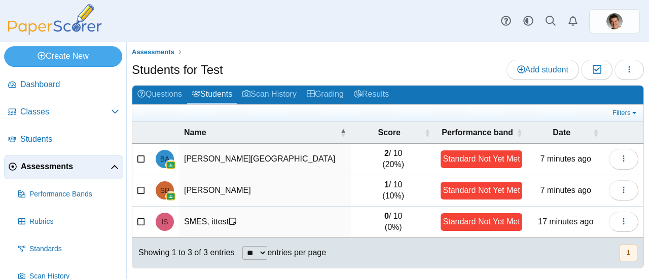
click at [251, 248] on select "** ** ** ***" at bounding box center [254, 253] width 25 height 14
select select "***"
click at [242, 246] on select "** ** ** ***" at bounding box center [254, 253] width 25 height 14
click at [158, 89] on link "Questions" at bounding box center [159, 95] width 55 height 19
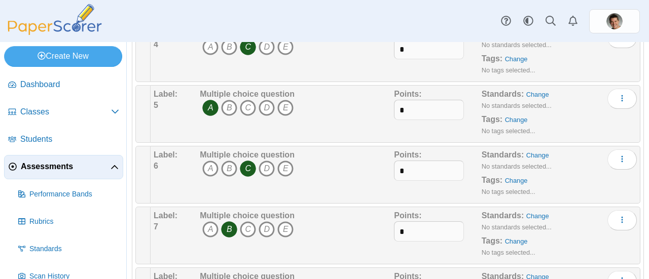
scroll to position [378, 0]
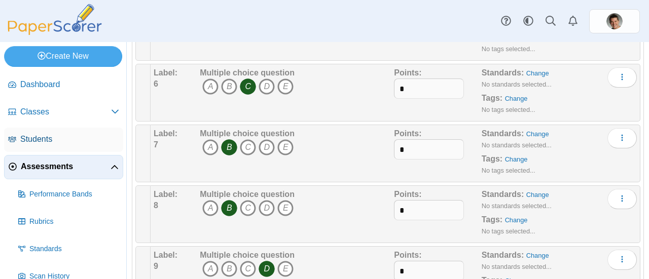
click at [43, 137] on span "Students" at bounding box center [69, 139] width 99 height 11
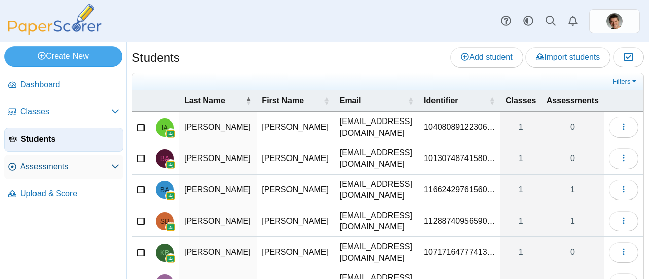
click at [55, 174] on link "Assessments" at bounding box center [63, 167] width 119 height 24
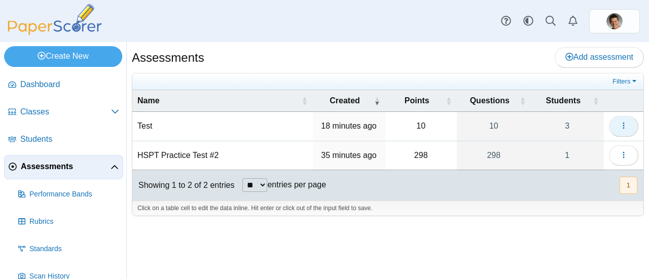
click at [624, 125] on use "button" at bounding box center [624, 126] width 2 height 7
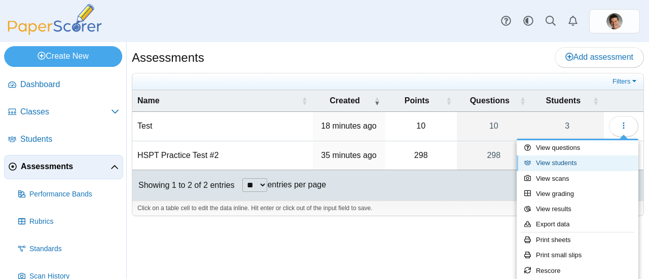
click at [574, 160] on link "View students" at bounding box center [578, 163] width 122 height 15
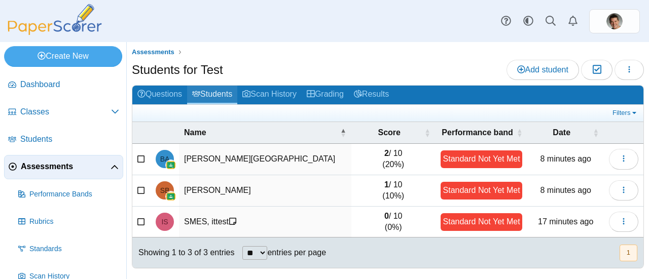
click at [224, 91] on link "Students" at bounding box center [212, 95] width 50 height 19
click at [624, 72] on button "button" at bounding box center [629, 70] width 29 height 20
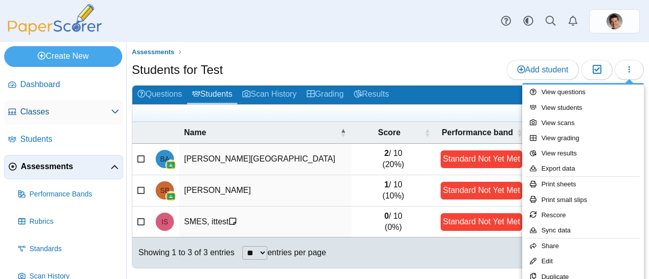
click at [91, 111] on span "Classes" at bounding box center [65, 111] width 91 height 11
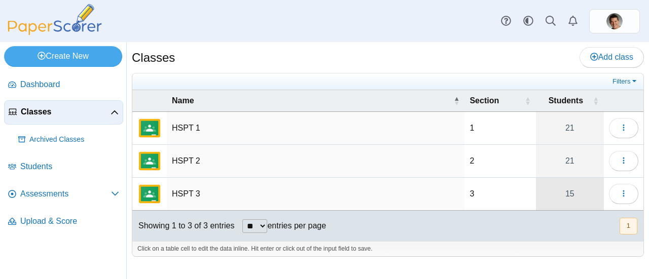
click at [570, 188] on link "15" at bounding box center [570, 194] width 68 height 32
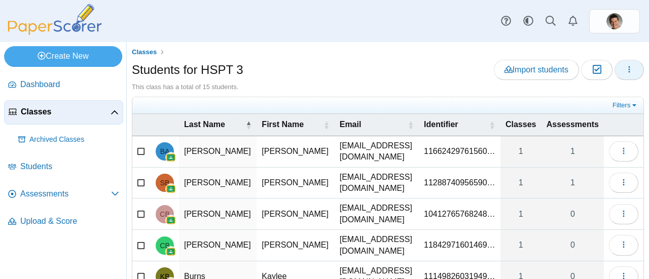
click at [625, 68] on icon "button" at bounding box center [629, 69] width 8 height 8
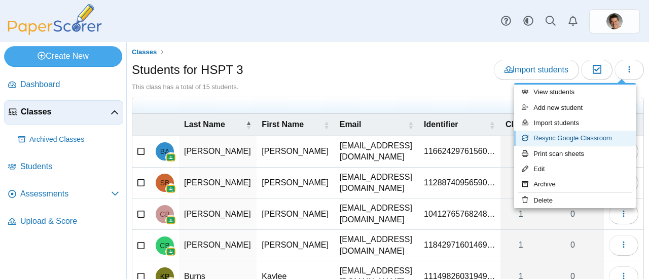
click at [564, 138] on link "Resync Google Classroom" at bounding box center [575, 138] width 122 height 15
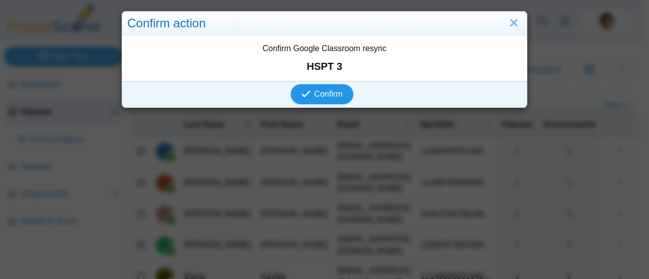
click at [318, 96] on span "Confirm" at bounding box center [328, 94] width 28 height 9
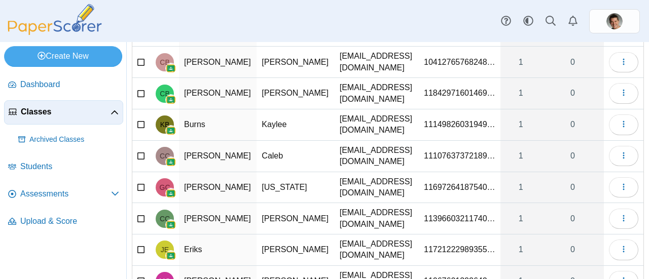
scroll to position [197, 0]
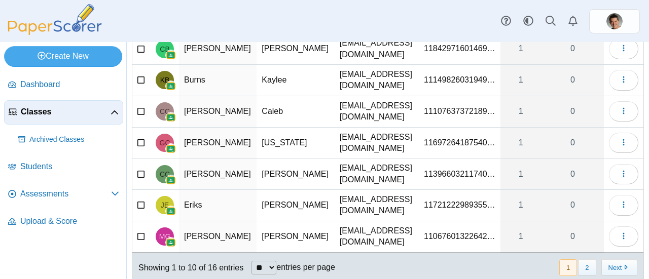
click at [272, 261] on select "** ** ** ***" at bounding box center [264, 268] width 25 height 14
select select "***"
click at [252, 261] on select "** ** ** ***" at bounding box center [264, 268] width 25 height 14
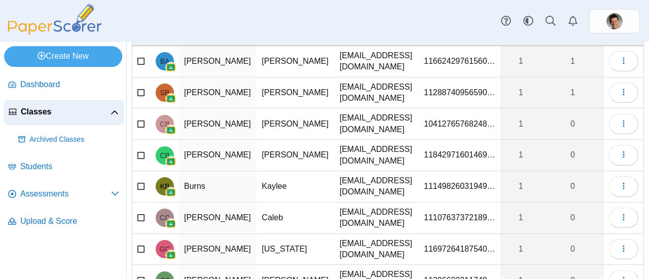
scroll to position [0, 0]
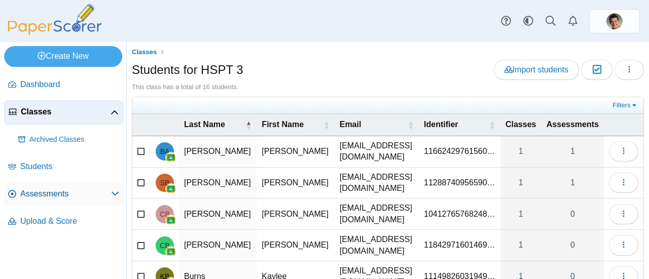
click at [58, 196] on span "Assessments" at bounding box center [65, 194] width 91 height 11
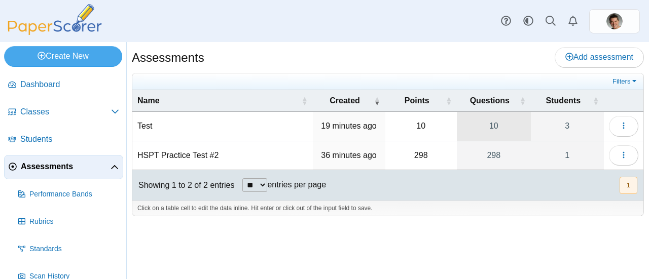
click at [495, 125] on link "10" at bounding box center [494, 126] width 74 height 28
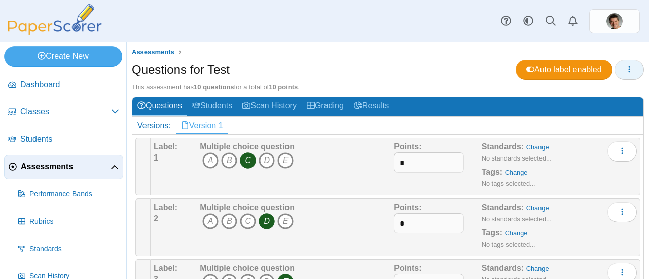
click at [629, 67] on use "button" at bounding box center [630, 69] width 2 height 7
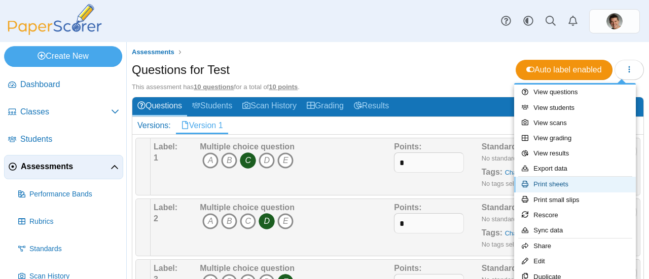
click at [564, 187] on link "Print sheets" at bounding box center [575, 184] width 122 height 15
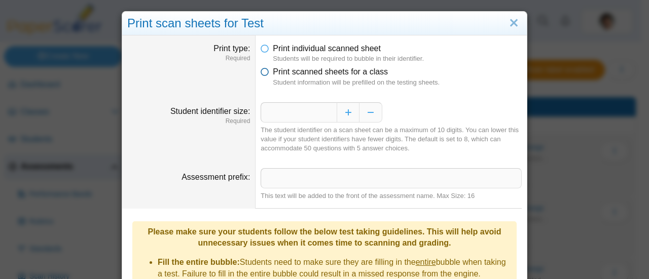
click at [279, 72] on span "Print scanned sheets for a class" at bounding box center [330, 71] width 115 height 9
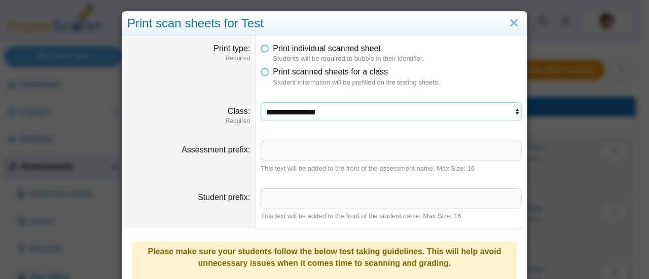
click at [280, 104] on select "**********" at bounding box center [391, 111] width 261 height 19
select select "**********"
click at [261, 102] on select "**********" at bounding box center [391, 111] width 261 height 19
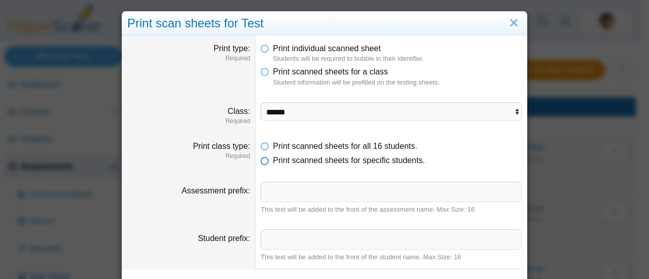
click at [288, 163] on span "Print scanned sheets for specific students." at bounding box center [349, 160] width 152 height 9
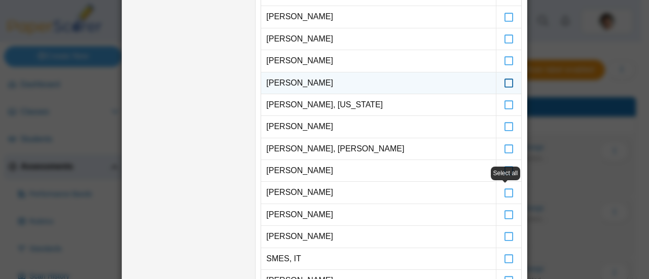
scroll to position [118, 0]
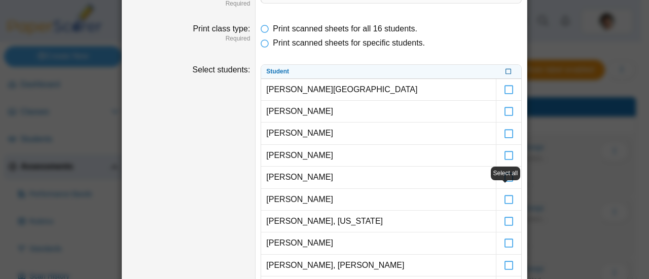
click at [506, 70] on icon at bounding box center [509, 71] width 6 height 6
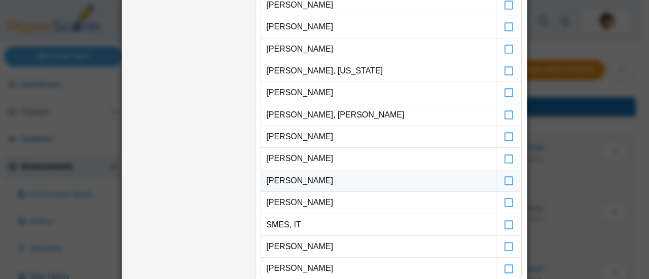
scroll to position [270, 0]
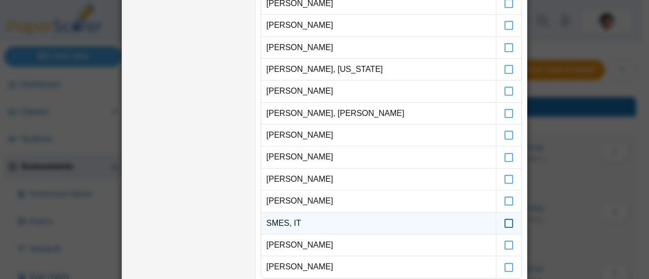
click at [504, 221] on icon at bounding box center [509, 219] width 10 height 9
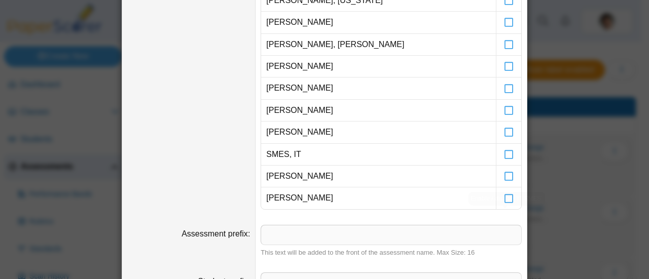
scroll to position [422, 0]
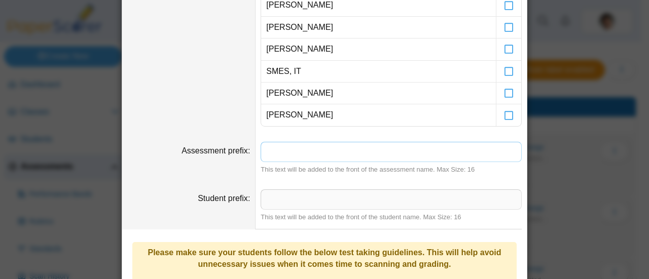
click at [301, 150] on input "Assessment prefix" at bounding box center [391, 152] width 261 height 20
type input "**********"
click at [295, 190] on input "Student prefix" at bounding box center [391, 200] width 261 height 20
type input "******"
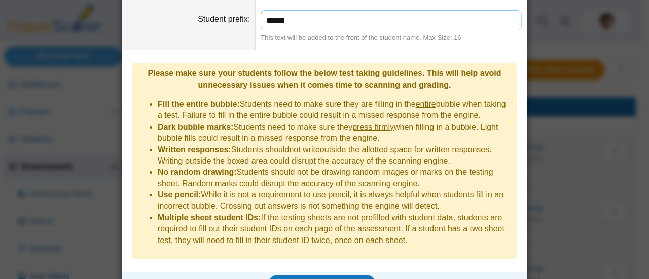
scroll to position [606, 0]
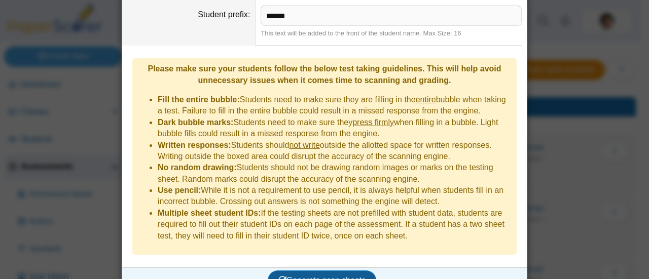
click at [302, 276] on span "Generate scan sheets" at bounding box center [322, 280] width 88 height 9
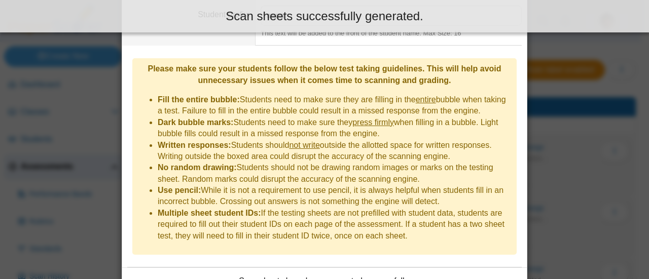
scroll to position [687, 0]
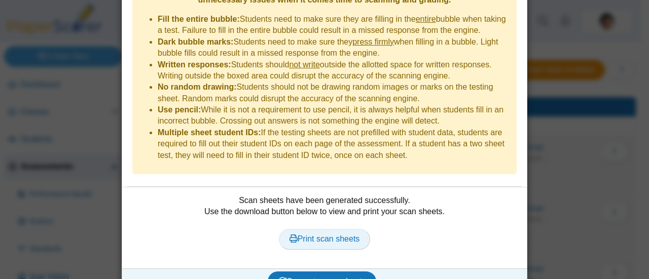
click at [304, 235] on span "Print scan sheets" at bounding box center [325, 239] width 70 height 9
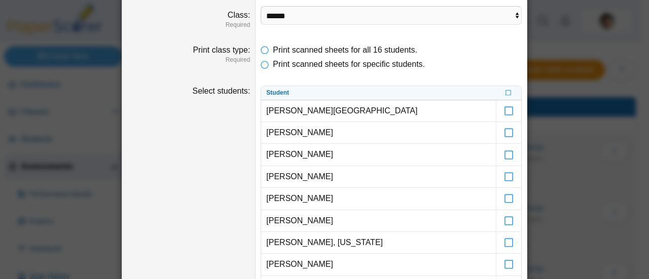
scroll to position [0, 0]
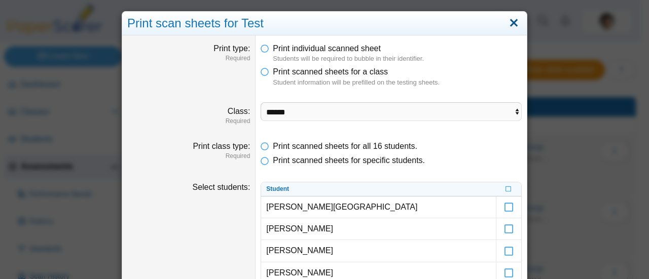
click at [517, 22] on link "Close" at bounding box center [514, 23] width 16 height 17
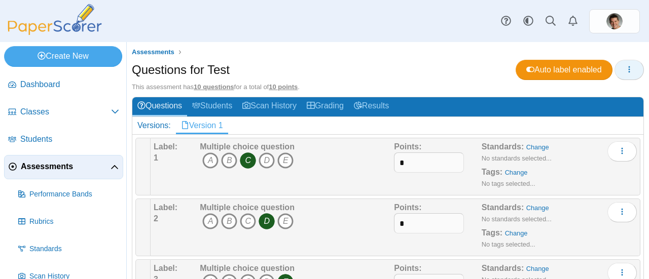
click at [625, 65] on icon "button" at bounding box center [629, 69] width 8 height 8
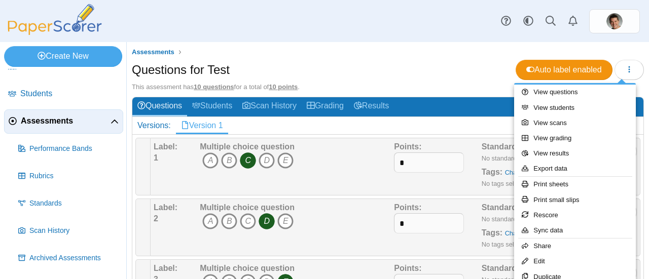
scroll to position [70, 0]
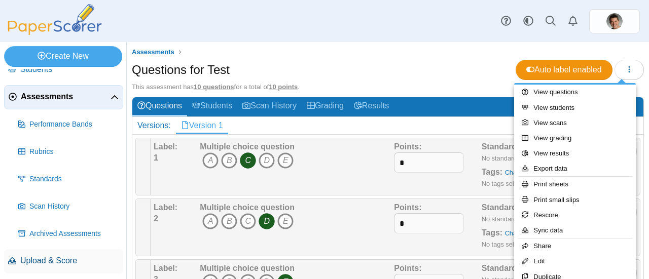
click at [57, 256] on span "Upload & Score" at bounding box center [69, 261] width 99 height 11
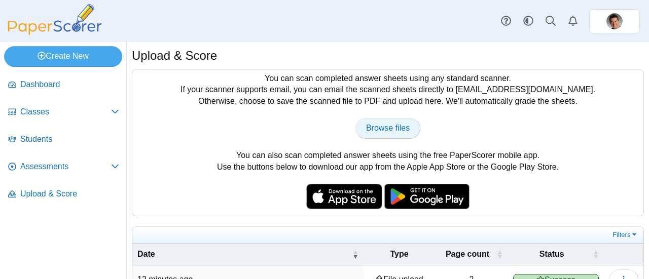
click at [378, 125] on span "Browse files" at bounding box center [388, 128] width 44 height 9
type input "**********"
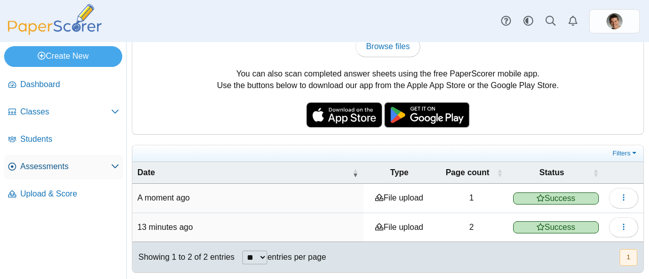
click at [53, 164] on span "Assessments" at bounding box center [65, 166] width 91 height 11
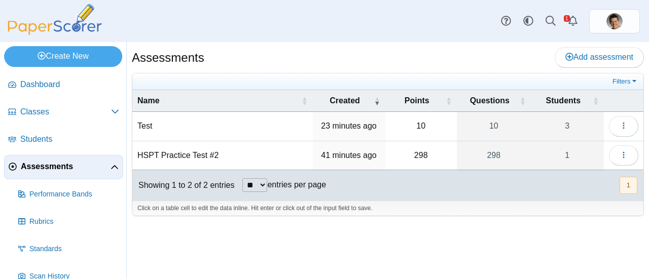
click at [204, 125] on td "Test" at bounding box center [222, 126] width 181 height 29
click at [551, 118] on link "3" at bounding box center [567, 126] width 73 height 28
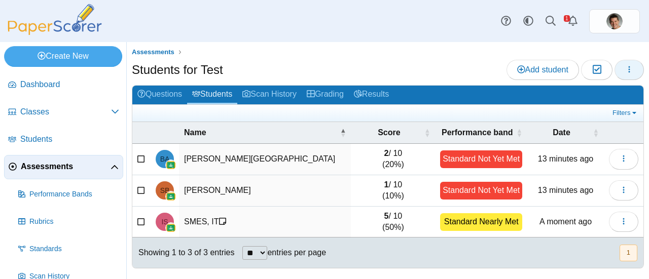
click at [624, 73] on button "button" at bounding box center [629, 70] width 29 height 20
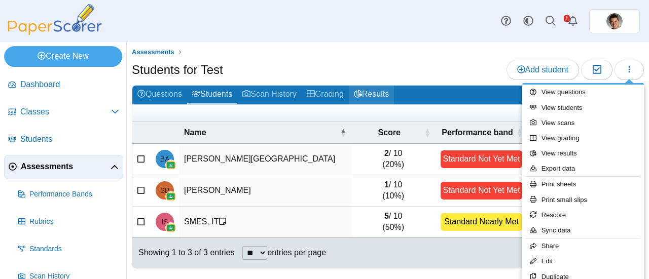
click at [377, 96] on link "Results" at bounding box center [371, 95] width 45 height 19
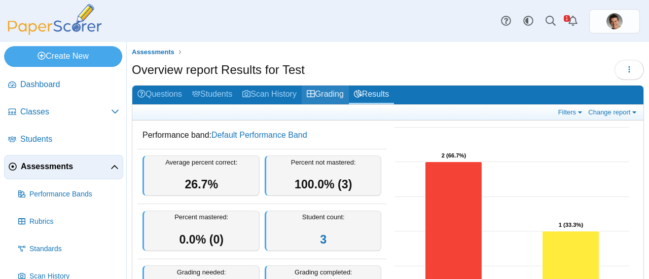
click at [337, 96] on link "Grading" at bounding box center [325, 95] width 47 height 19
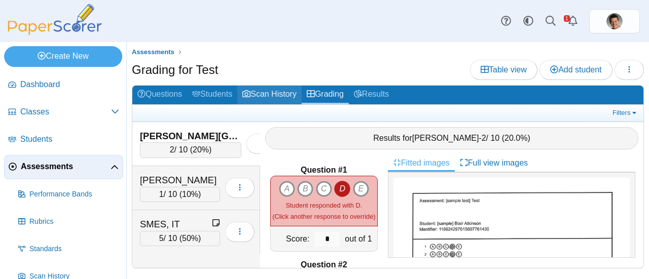
click at [285, 94] on link "Scan History" at bounding box center [269, 95] width 64 height 19
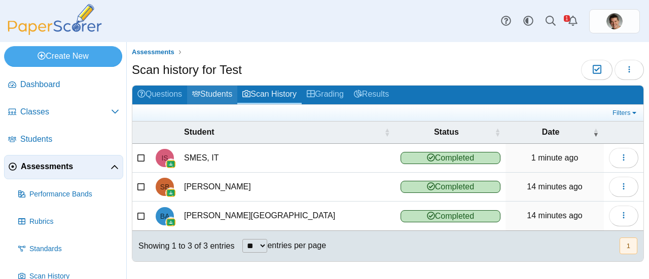
click at [218, 93] on link "Students" at bounding box center [212, 95] width 50 height 19
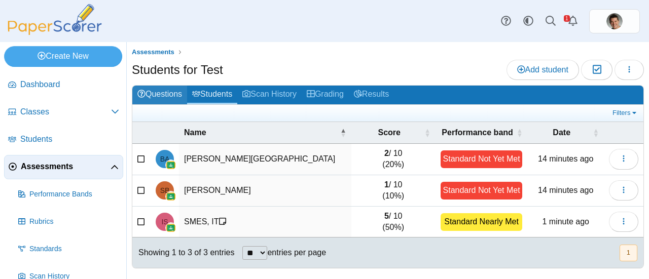
click at [180, 94] on link "Questions" at bounding box center [159, 95] width 55 height 19
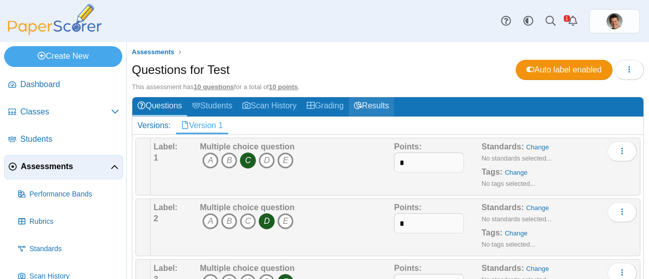
click at [382, 100] on link "Results" at bounding box center [371, 106] width 45 height 19
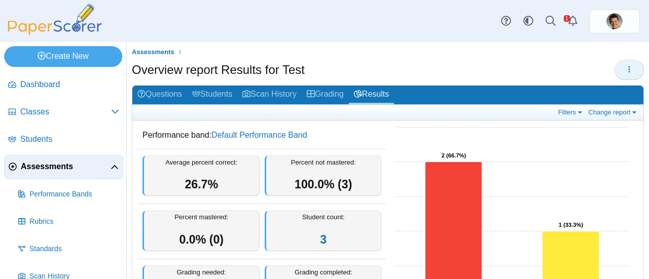
click at [625, 69] on icon "button" at bounding box center [629, 69] width 8 height 8
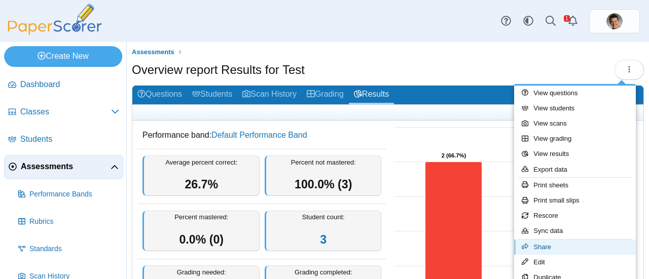
click at [541, 250] on link "Share" at bounding box center [575, 247] width 122 height 15
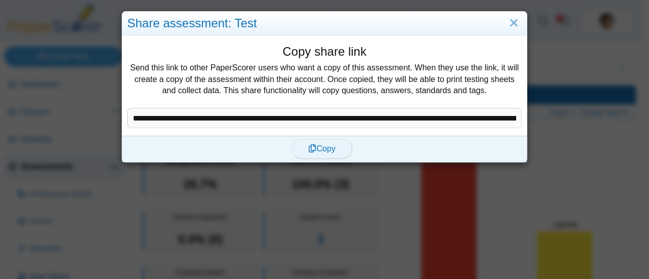
click at [314, 148] on span "Copy" at bounding box center [321, 149] width 27 height 9
click at [337, 114] on input "**********" at bounding box center [324, 118] width 395 height 20
click at [510, 25] on link "Close" at bounding box center [514, 23] width 16 height 17
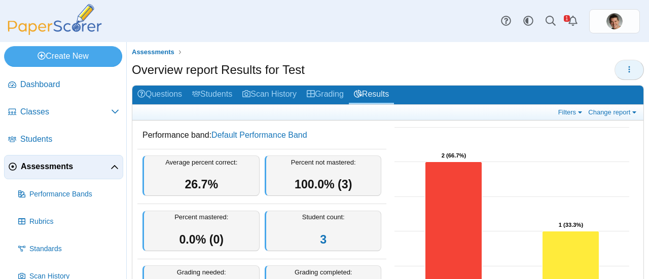
click at [626, 76] on button "button" at bounding box center [629, 70] width 29 height 20
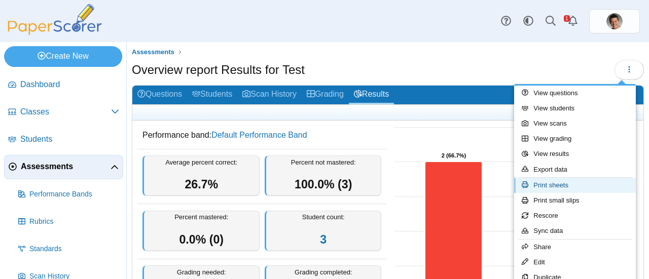
scroll to position [51, 0]
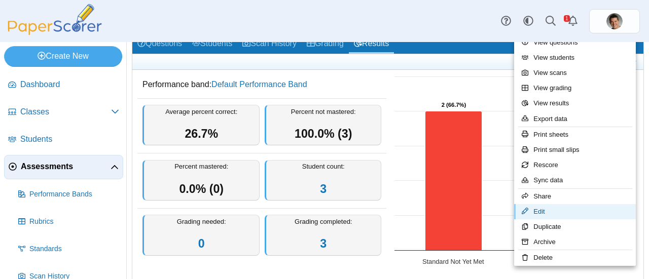
click at [540, 210] on link "Edit" at bounding box center [575, 211] width 122 height 15
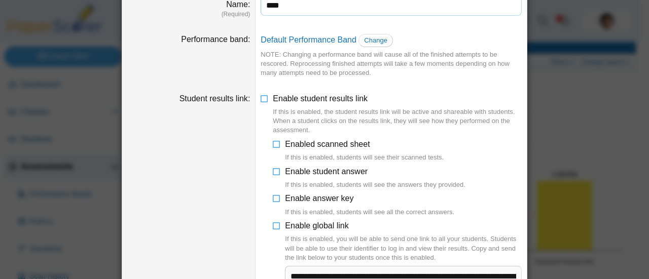
scroll to position [103, 0]
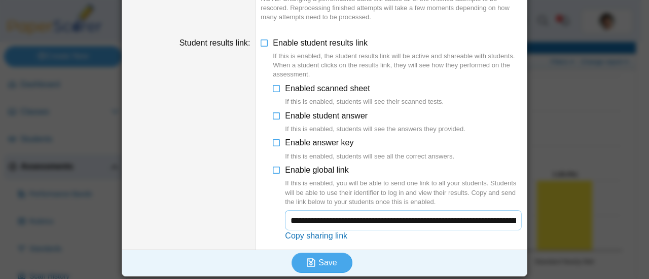
click at [339, 215] on input "**********" at bounding box center [403, 220] width 237 height 20
click at [307, 236] on link "Copy sharing link" at bounding box center [316, 236] width 62 height 9
type textarea "**********"
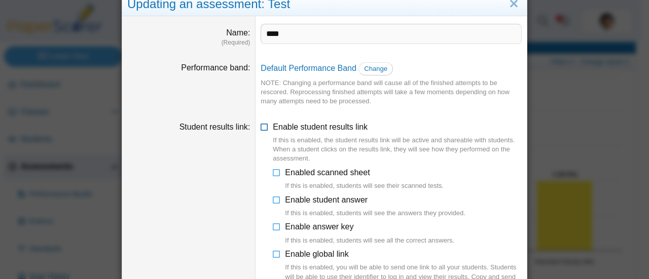
scroll to position [0, 0]
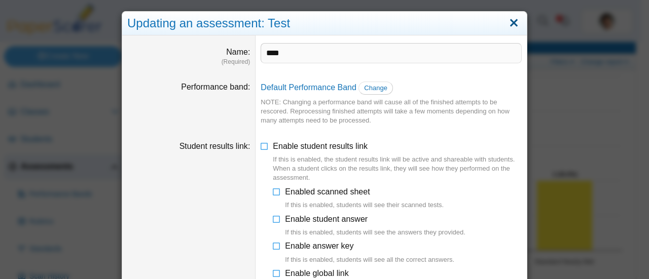
click at [509, 23] on link "Close" at bounding box center [514, 23] width 16 height 17
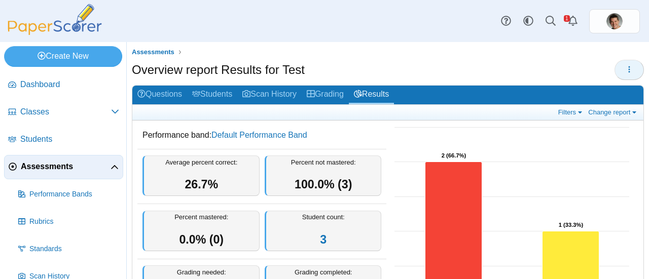
click at [625, 72] on icon "button" at bounding box center [629, 69] width 8 height 8
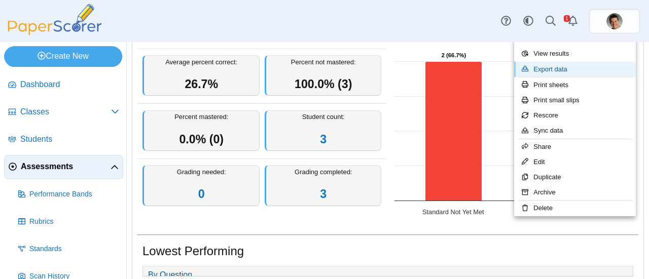
scroll to position [101, 0]
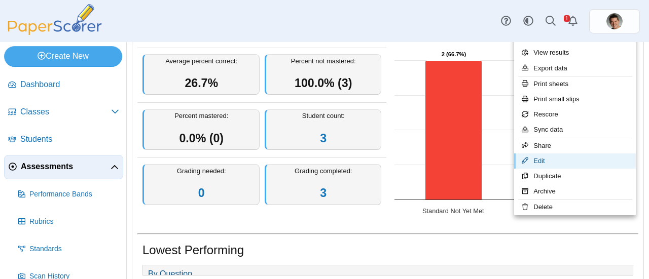
click at [547, 159] on link "Edit" at bounding box center [575, 161] width 122 height 15
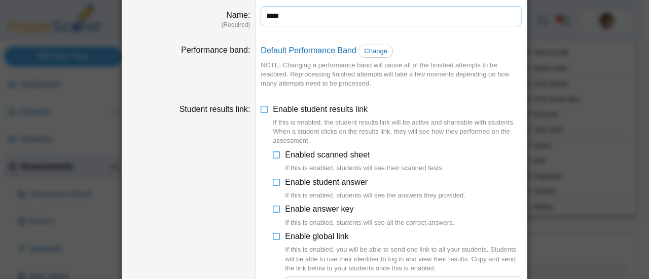
scroll to position [0, 0]
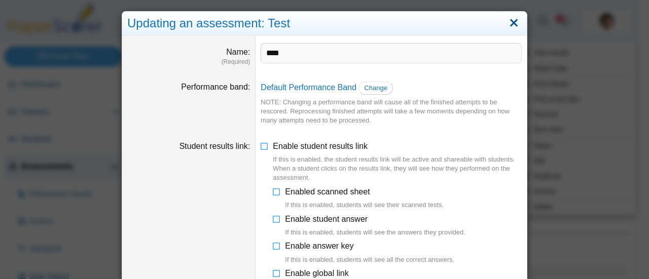
click at [511, 23] on link "Close" at bounding box center [514, 23] width 16 height 17
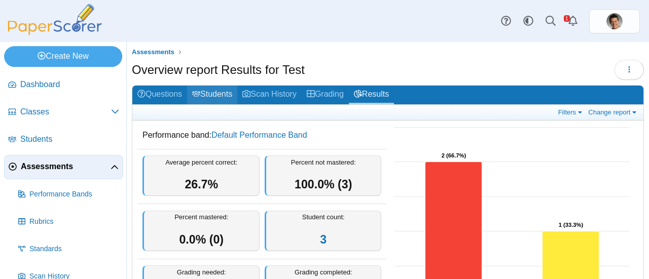
click at [213, 90] on link "Students" at bounding box center [212, 95] width 50 height 19
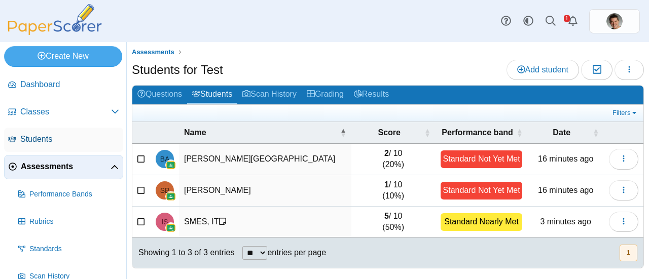
click at [28, 137] on span "Students" at bounding box center [69, 139] width 99 height 11
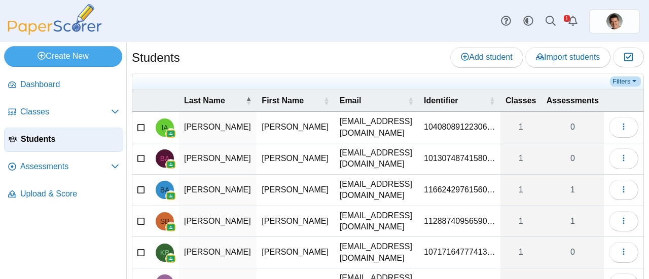
click at [621, 78] on link "Filters" at bounding box center [625, 82] width 31 height 10
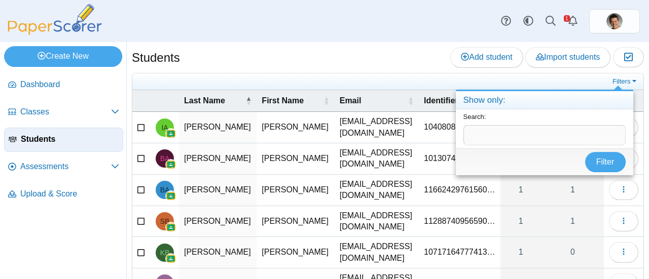
click at [481, 132] on input "text" at bounding box center [545, 135] width 162 height 20
type input "****"
click at [585, 152] on button "Filter" at bounding box center [605, 162] width 41 height 20
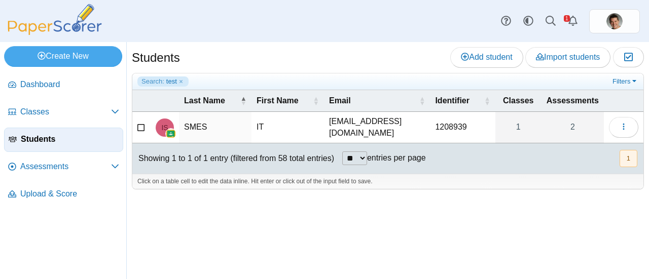
click at [462, 124] on td "1208939" at bounding box center [462, 127] width 65 height 31
click at [462, 124] on input "*******" at bounding box center [462, 128] width 55 height 20
click at [508, 19] on icon at bounding box center [506, 21] width 10 height 10
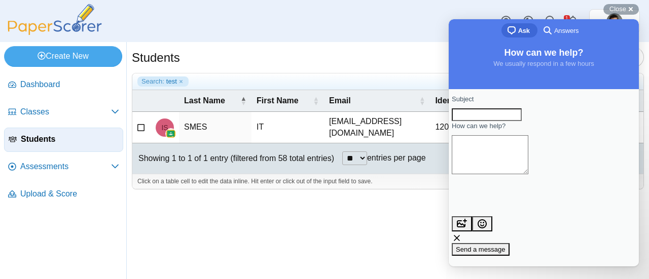
click at [501, 122] on input "Subject" at bounding box center [487, 115] width 70 height 13
type input "**********"
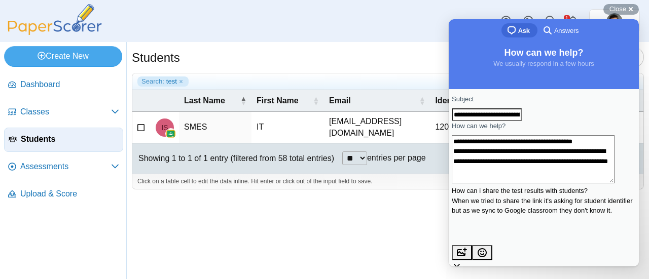
scroll to position [4, 0]
click at [567, 184] on textarea "**********" at bounding box center [533, 159] width 163 height 48
click at [522, 176] on textarea "**********" at bounding box center [533, 159] width 163 height 48
click at [554, 184] on textarea "**********" at bounding box center [533, 159] width 163 height 48
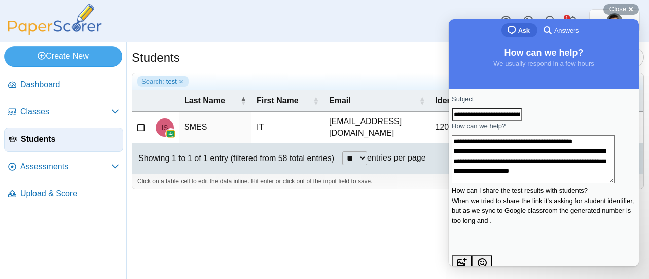
scroll to position [6, 0]
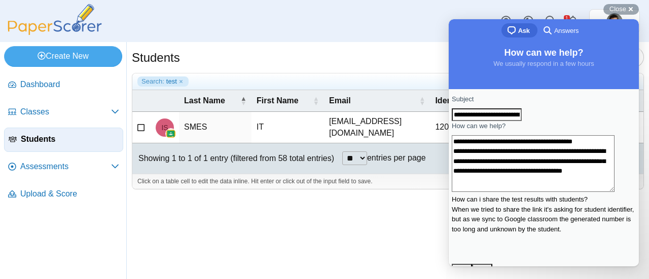
type textarea "**********"
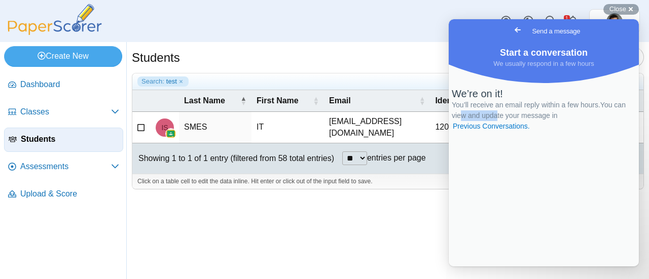
drag, startPoint x: 506, startPoint y: 160, endPoint x: 542, endPoint y: 162, distance: 35.6
click at [542, 130] on span "You’ll receive an email reply within a few hours. You can view and update your …" at bounding box center [539, 115] width 174 height 29
drag, startPoint x: 592, startPoint y: 156, endPoint x: 518, endPoint y: 161, distance: 73.7
click at [518, 132] on div "We’re on it! You’ll receive an email reply within a few hours. You can view and…" at bounding box center [544, 110] width 184 height 44
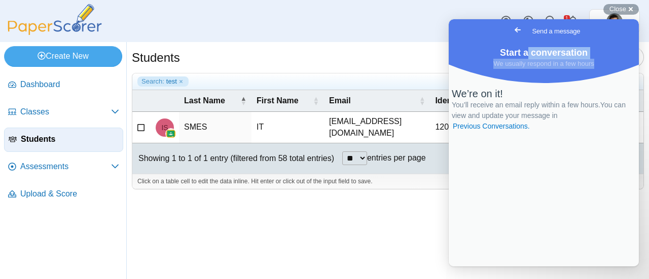
drag, startPoint x: 528, startPoint y: 49, endPoint x: 598, endPoint y: 75, distance: 74.4
click at [598, 69] on div "Start a conversation We usually respond in a few hours" at bounding box center [544, 57] width 190 height 26
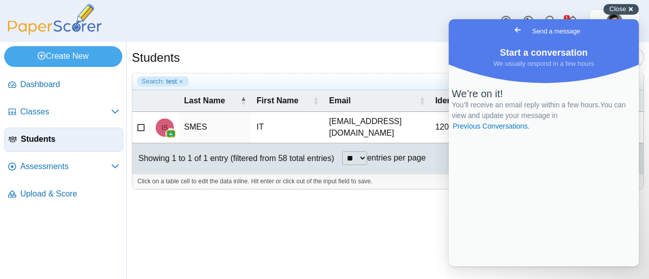
click at [635, 9] on div "Close cross-small" at bounding box center [620, 9] width 35 height 11
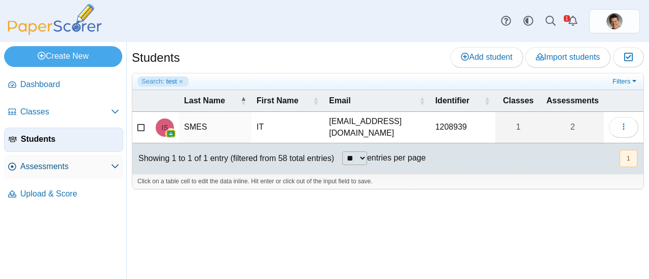
click at [76, 165] on span "Assessments" at bounding box center [65, 166] width 91 height 11
